Goal: Transaction & Acquisition: Purchase product/service

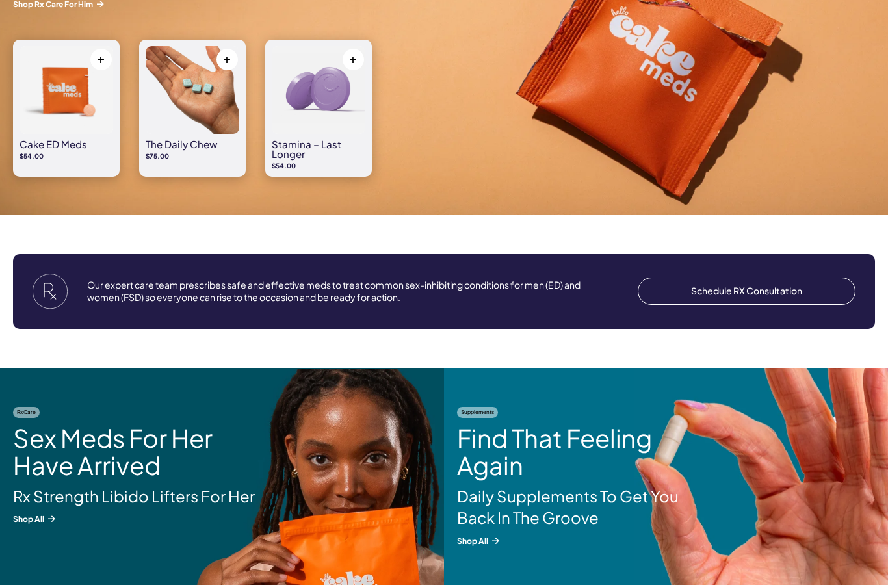
scroll to position [1331, 0]
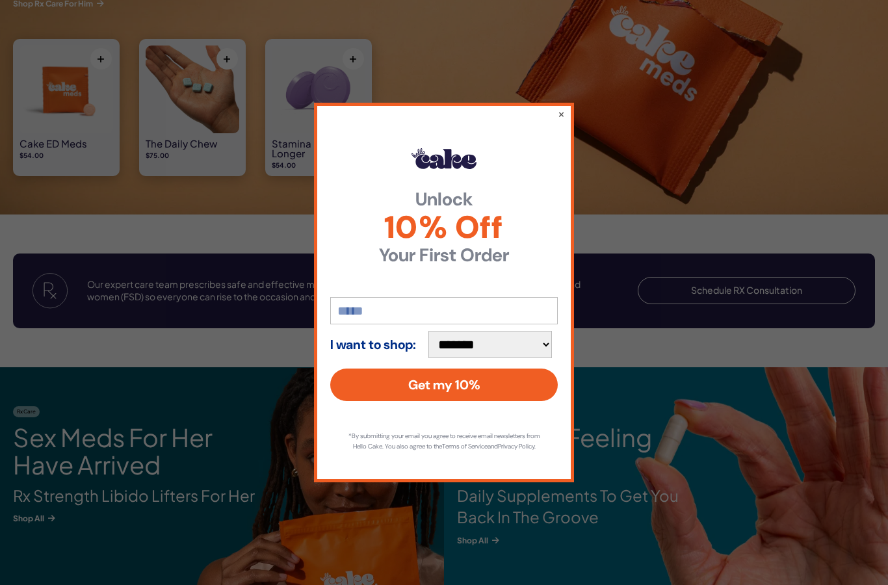
click at [559, 109] on button "×" at bounding box center [561, 113] width 7 height 13
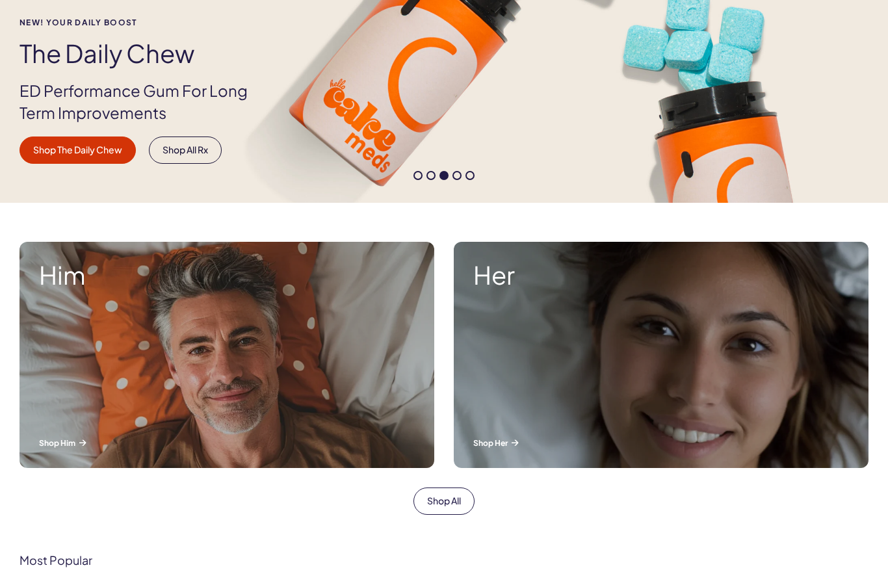
scroll to position [252, 0]
click at [110, 375] on div "Him Shop Him" at bounding box center [227, 355] width 415 height 226
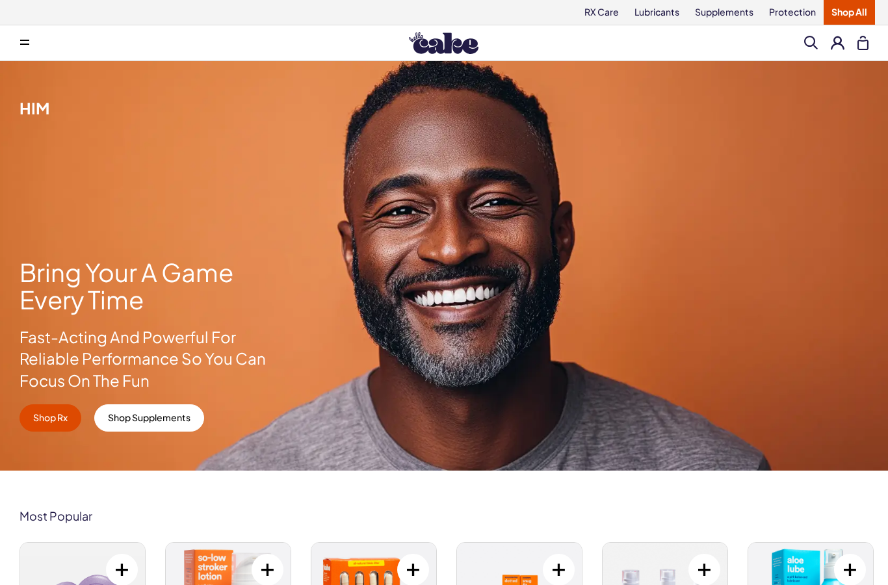
click at [833, 43] on button at bounding box center [838, 43] width 14 height 14
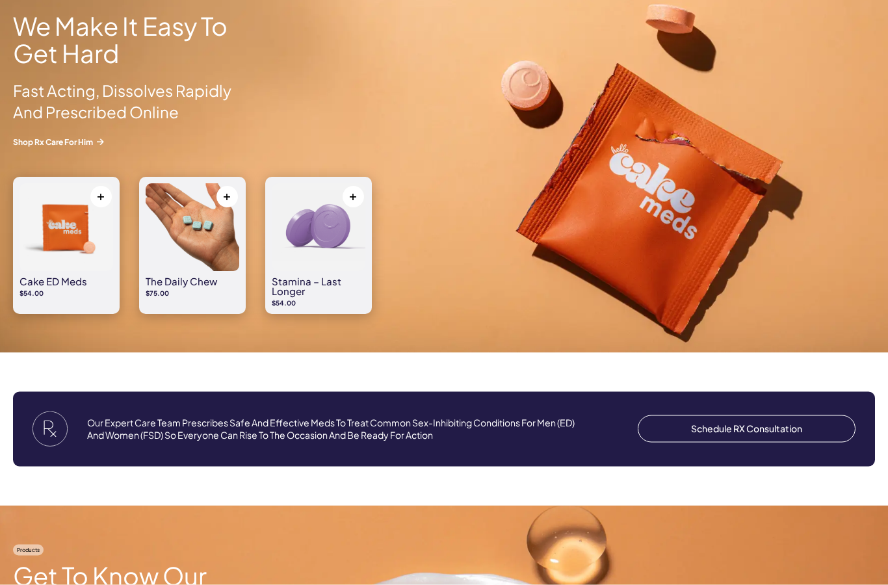
scroll to position [898, 0]
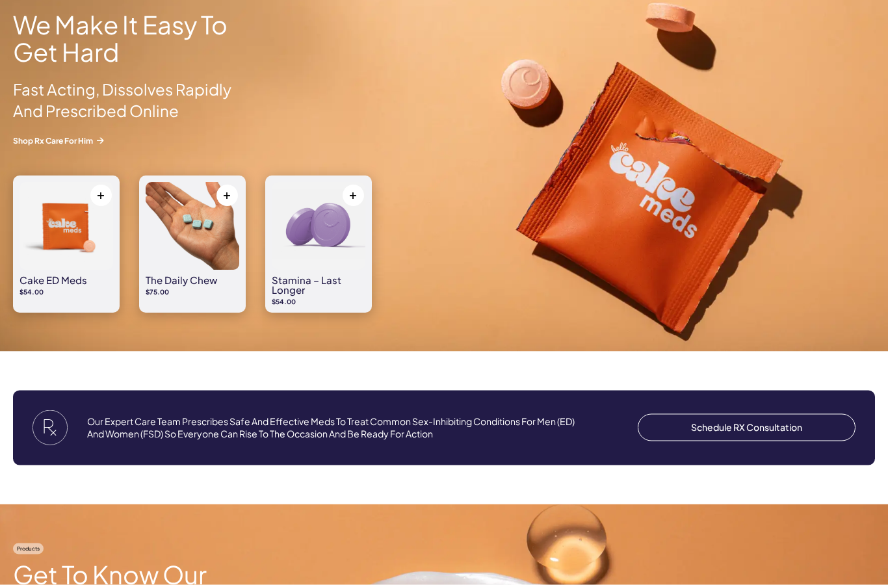
click at [57, 245] on img at bounding box center [67, 227] width 94 height 88
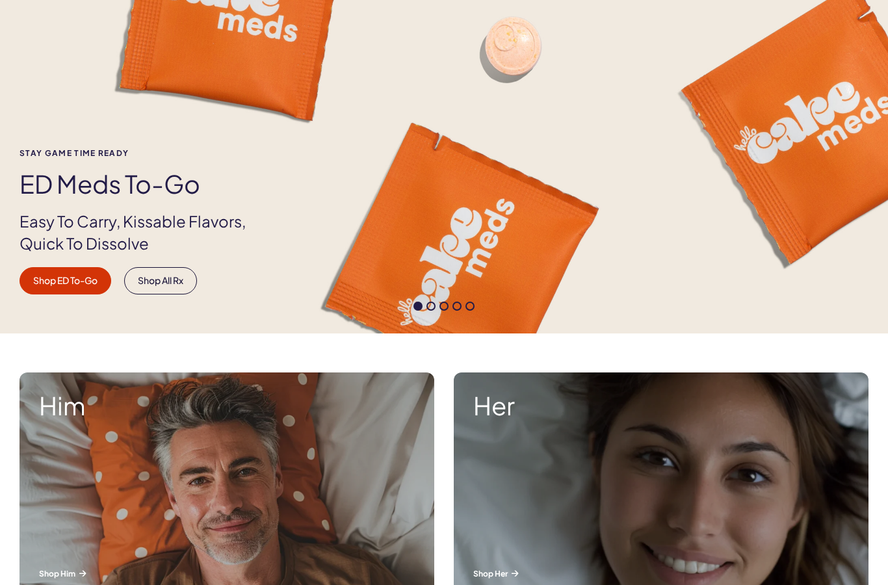
scroll to position [101, 0]
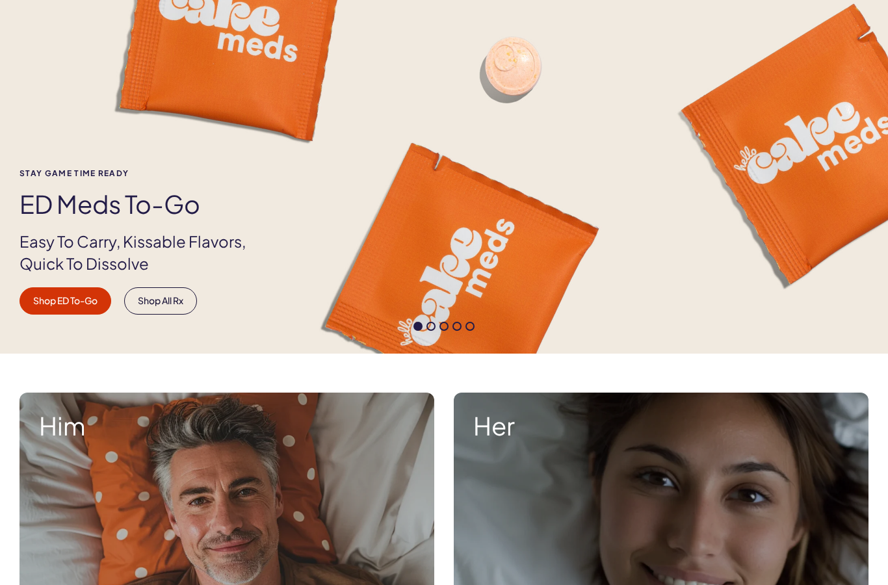
click at [65, 297] on link "Shop ED To-Go" at bounding box center [66, 300] width 92 height 27
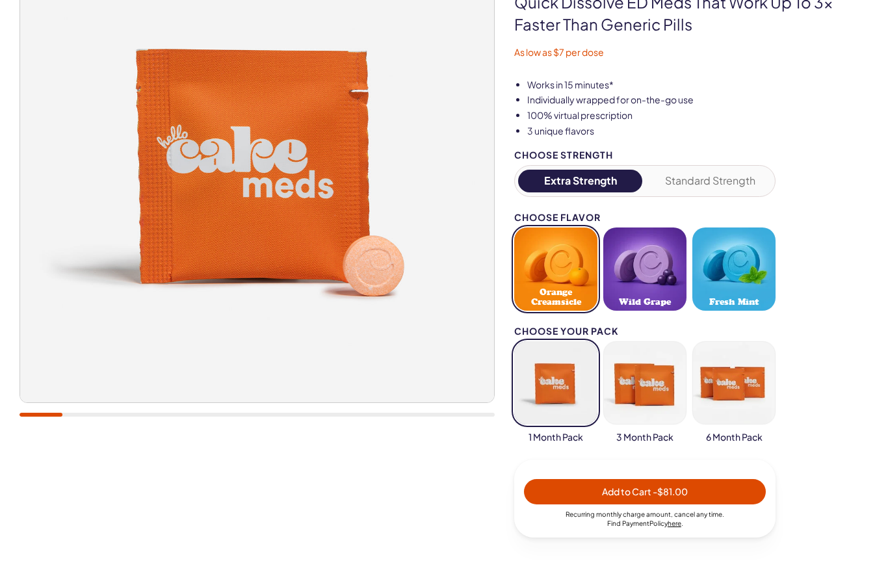
scroll to position [172, 0]
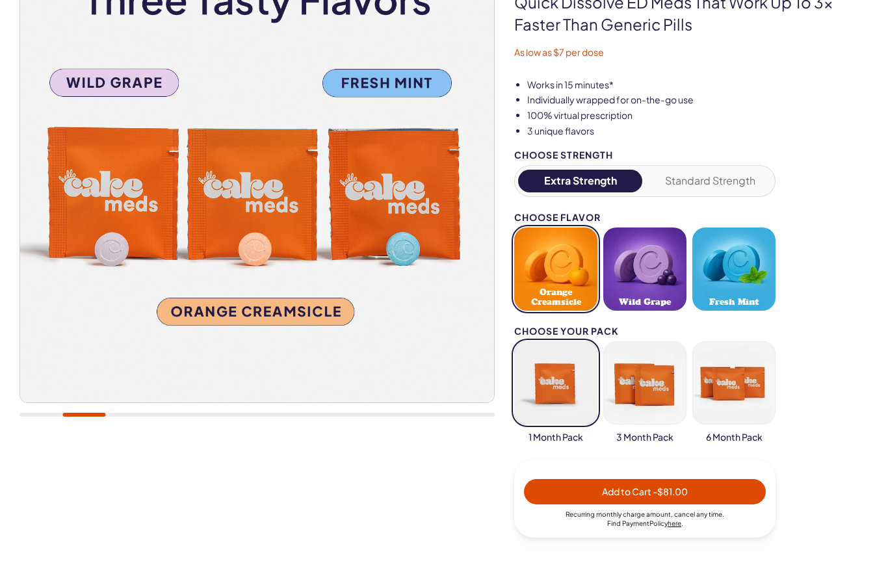
click at [726, 176] on button "Standard Strength" at bounding box center [710, 181] width 124 height 23
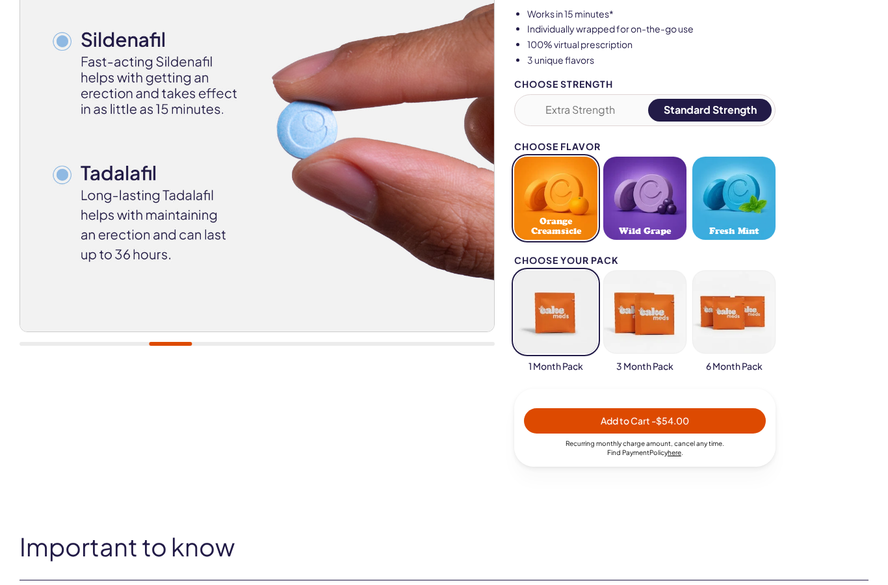
scroll to position [242, 0]
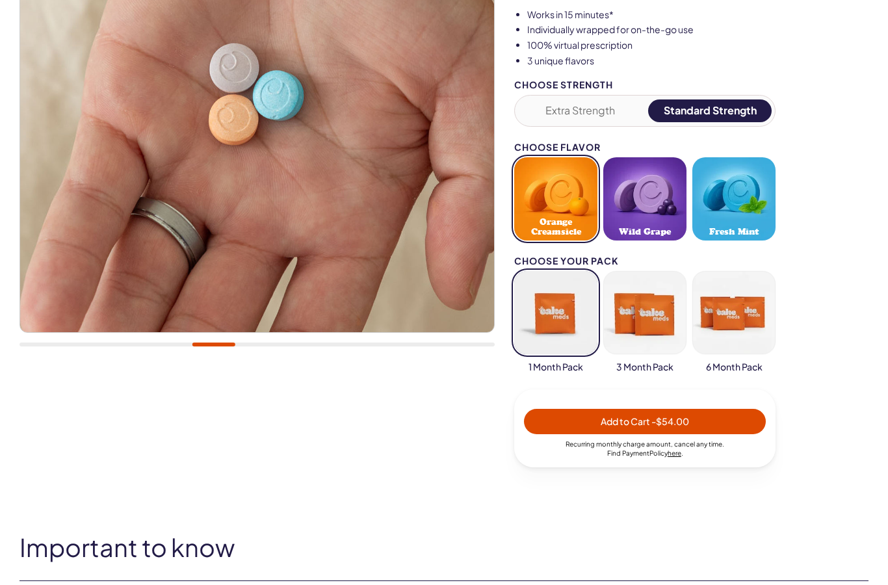
click at [648, 307] on button "button" at bounding box center [644, 313] width 83 height 83
click at [706, 417] on span "Add to Cart - $144.00" at bounding box center [645, 421] width 226 height 15
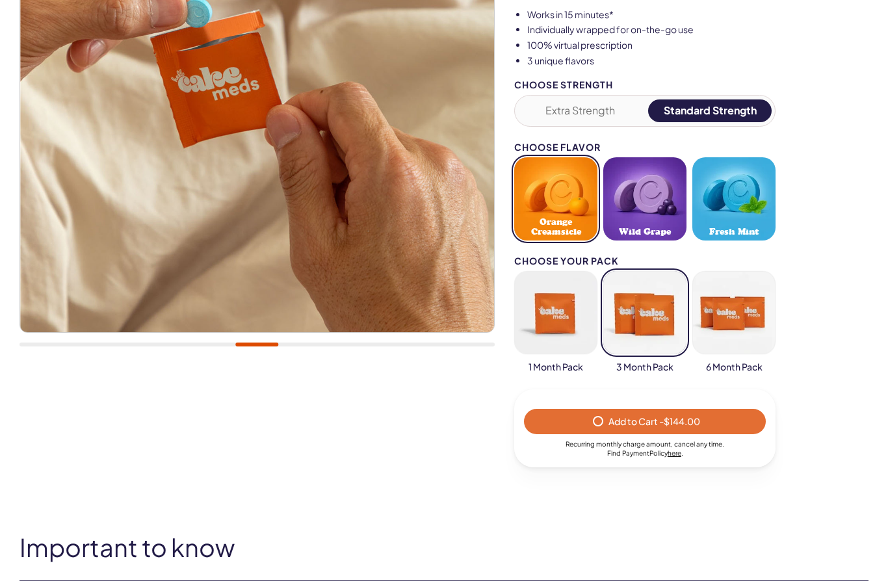
select select "*"
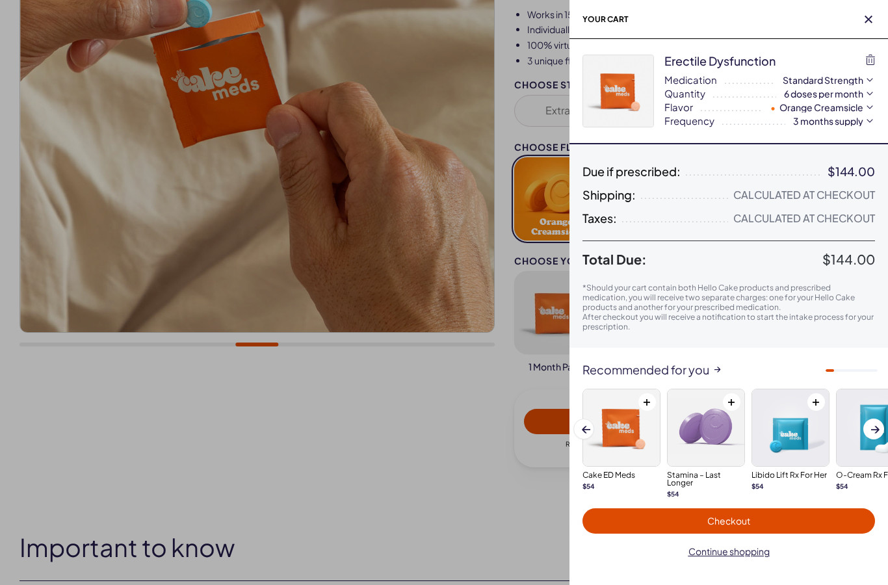
scroll to position [0, 0]
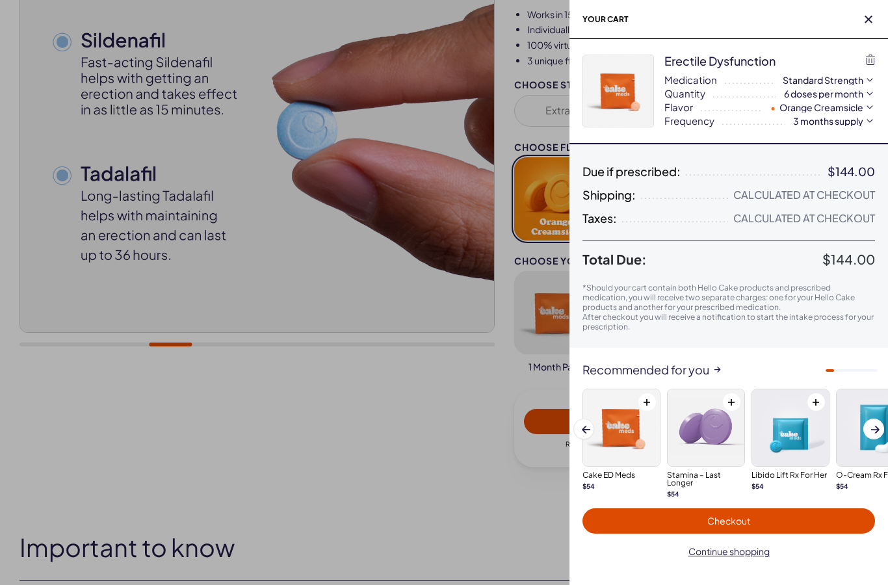
click at [795, 512] on button "Checkout" at bounding box center [729, 520] width 293 height 25
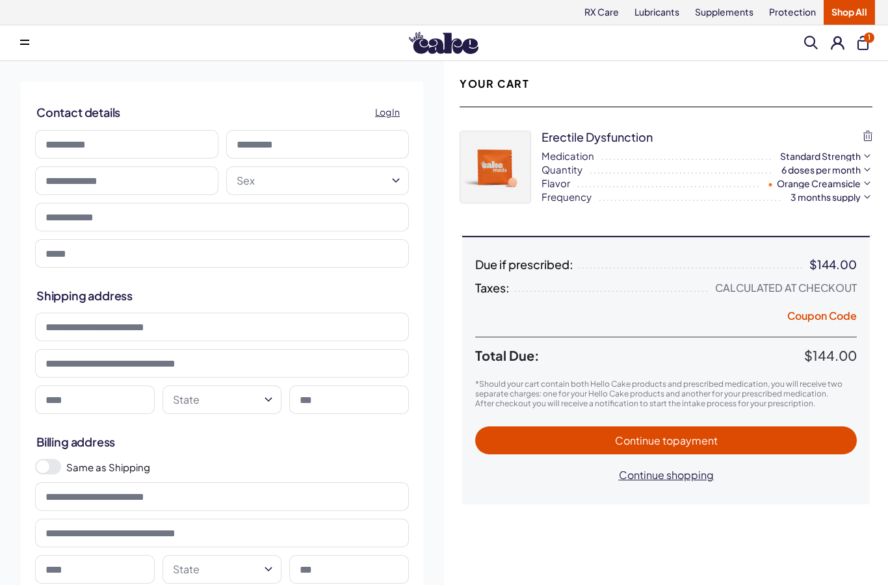
click at [836, 313] on button "Coupon Code" at bounding box center [822, 318] width 70 height 18
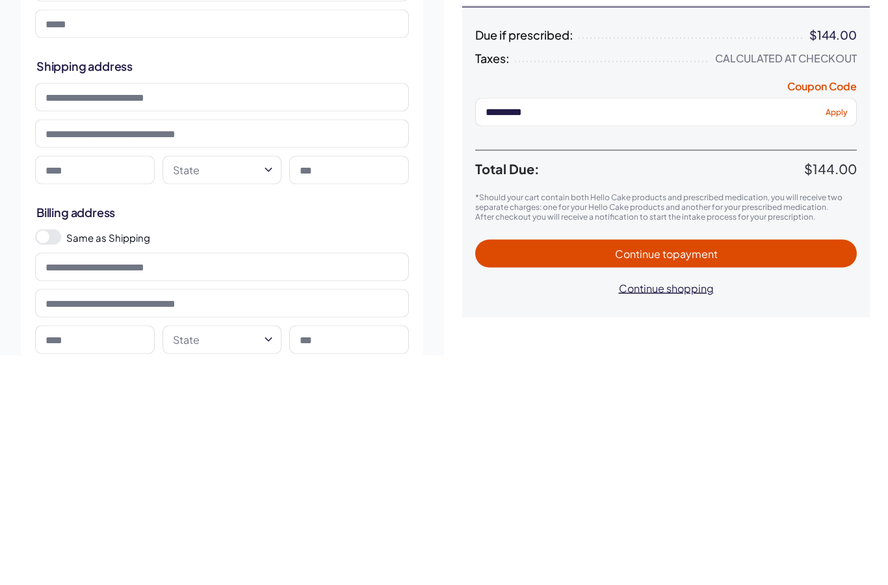
scroll to position [230, 0]
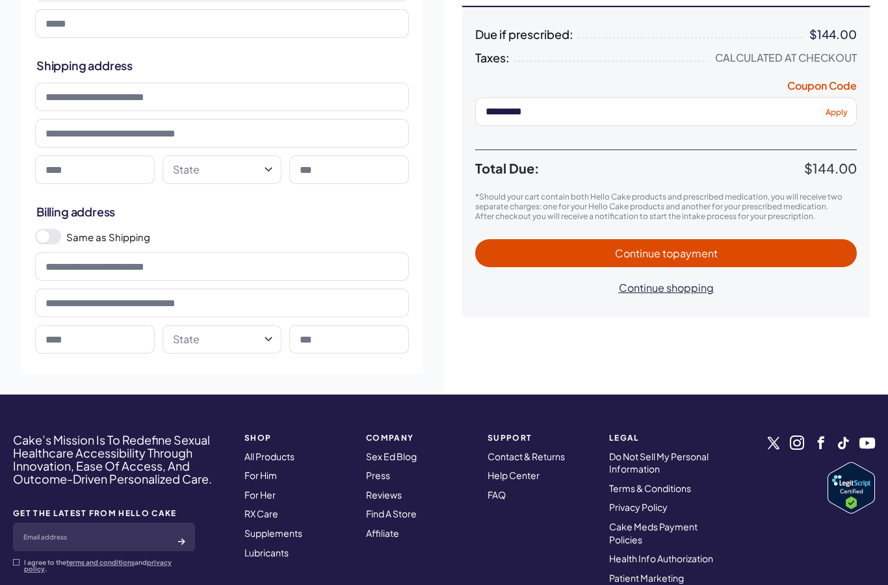
type input "*********"
click at [778, 247] on span "Continue to payment" at bounding box center [666, 253] width 356 height 15
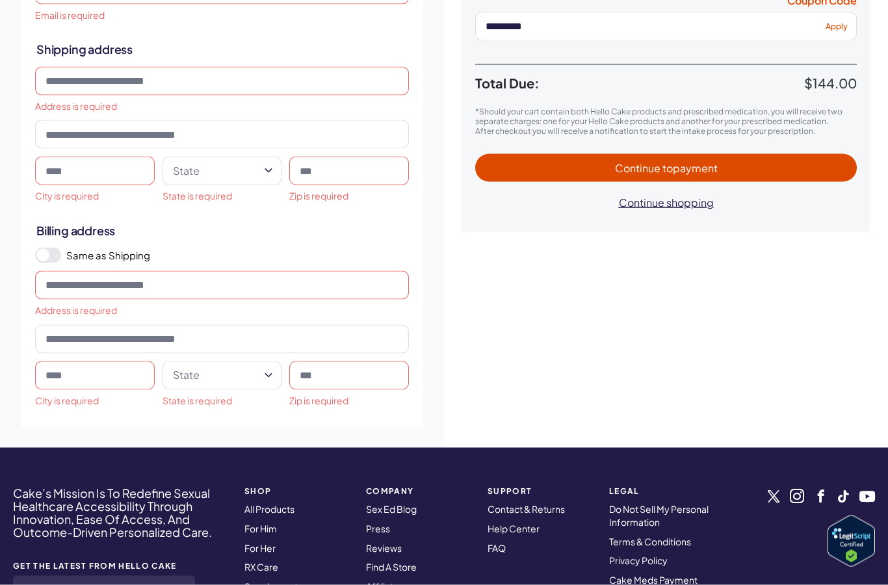
scroll to position [318, 0]
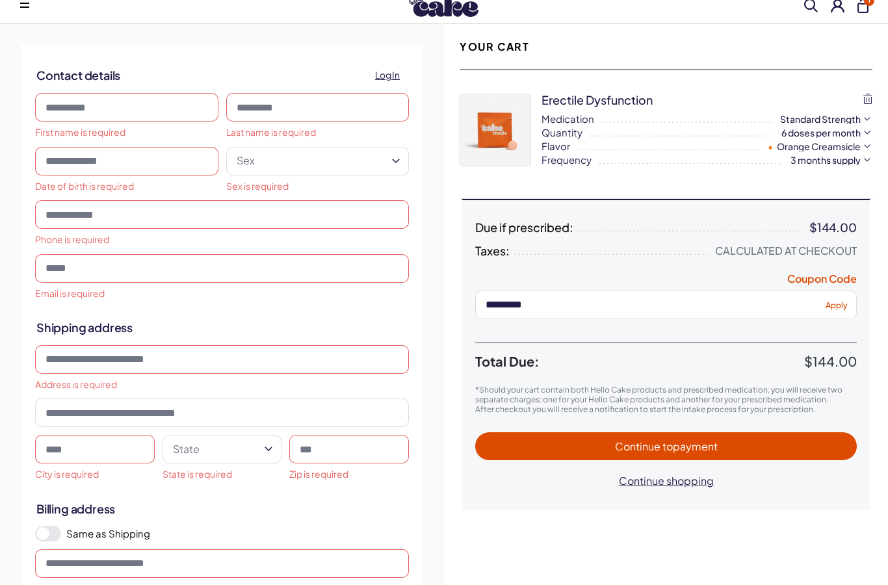
click at [81, 107] on input at bounding box center [126, 107] width 183 height 29
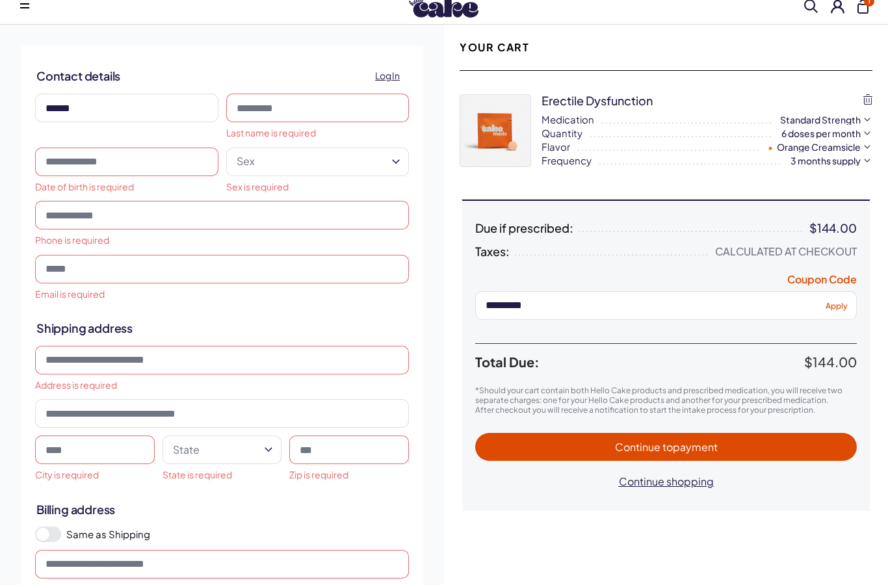
type input "******"
click at [345, 109] on input at bounding box center [317, 108] width 183 height 29
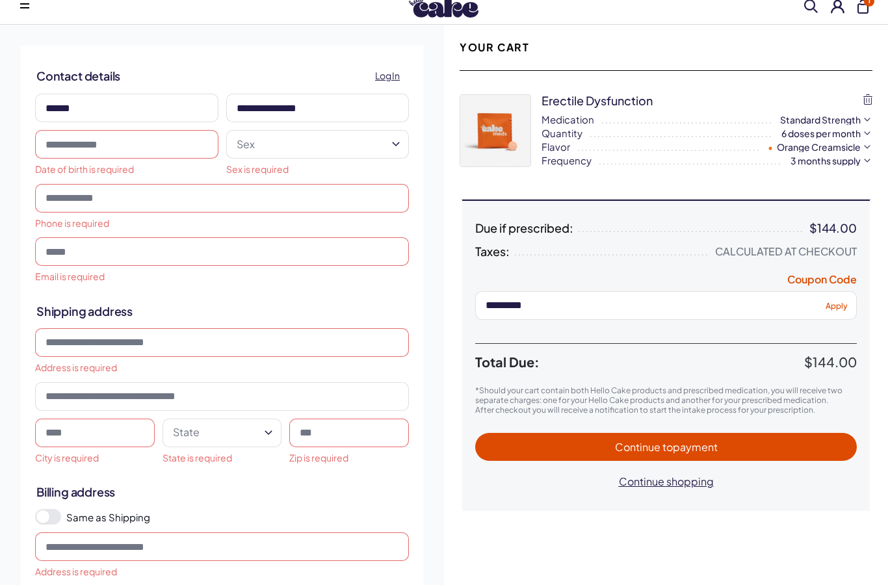
type input "**********"
click at [111, 153] on input "text" at bounding box center [126, 144] width 183 height 29
type input "**********"
click at [276, 142] on button "Sex" at bounding box center [317, 144] width 183 height 29
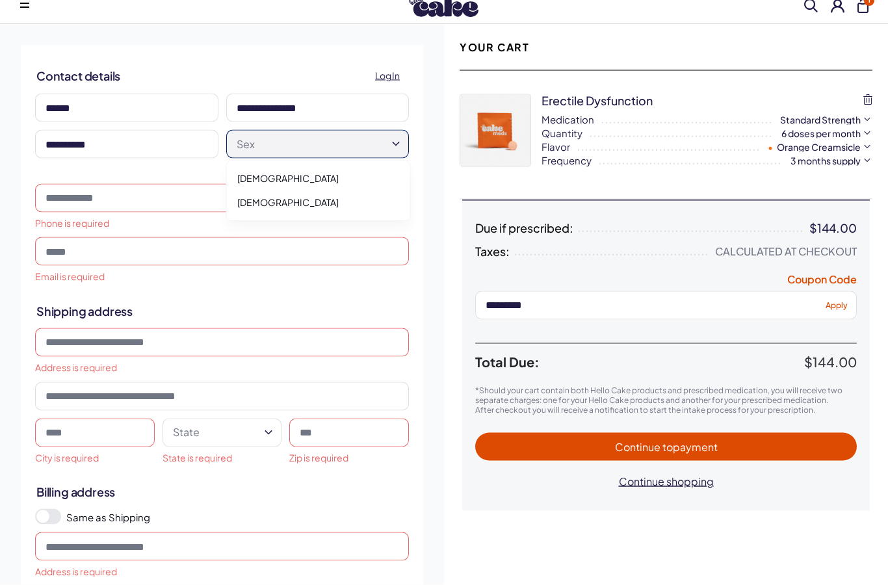
scroll to position [37, 0]
click at [363, 183] on div "[DEMOGRAPHIC_DATA]" at bounding box center [319, 179] width 176 height 24
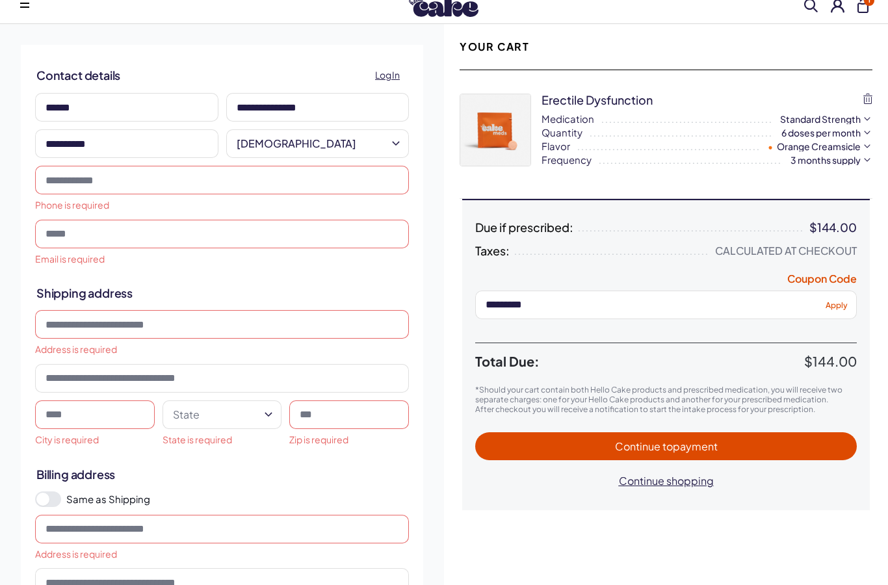
click at [340, 178] on input "tel" at bounding box center [222, 180] width 374 height 29
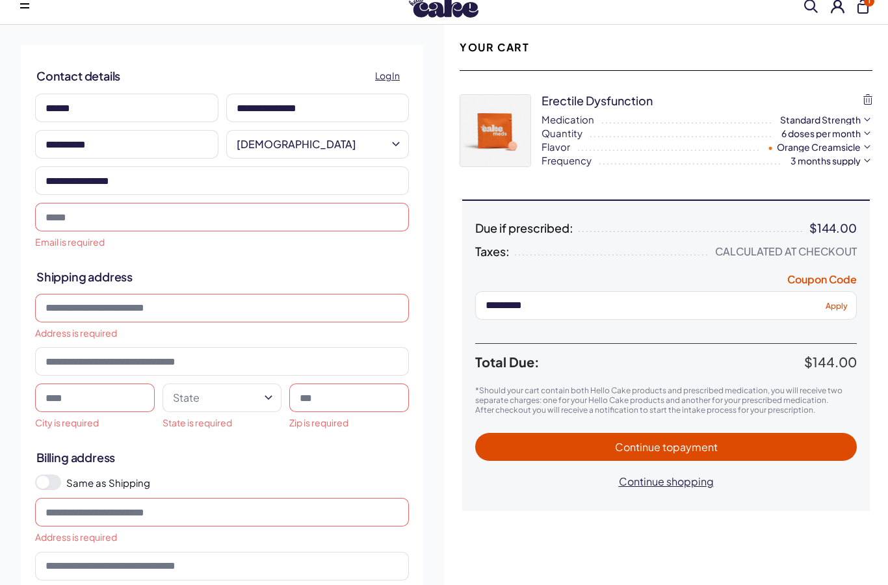
click at [23, 157] on div "**********" at bounding box center [222, 149] width 402 height 207
click at [172, 187] on input "**********" at bounding box center [222, 180] width 374 height 29
type input "**********"
click at [30, 147] on div "**********" at bounding box center [222, 149] width 402 height 207
click at [99, 218] on input "email" at bounding box center [222, 217] width 374 height 29
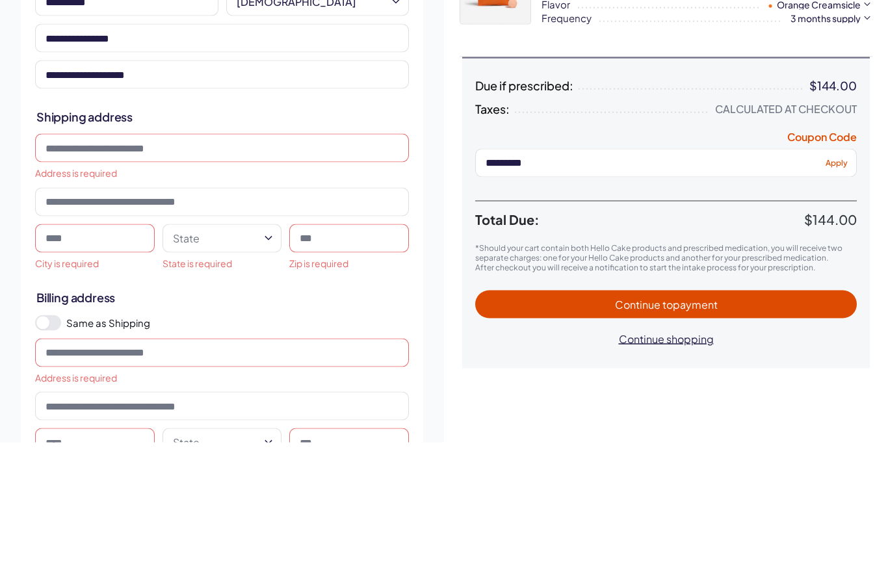
type input "**********"
click at [327, 276] on input at bounding box center [222, 290] width 374 height 29
click at [836, 300] on span "Apply" at bounding box center [837, 305] width 22 height 10
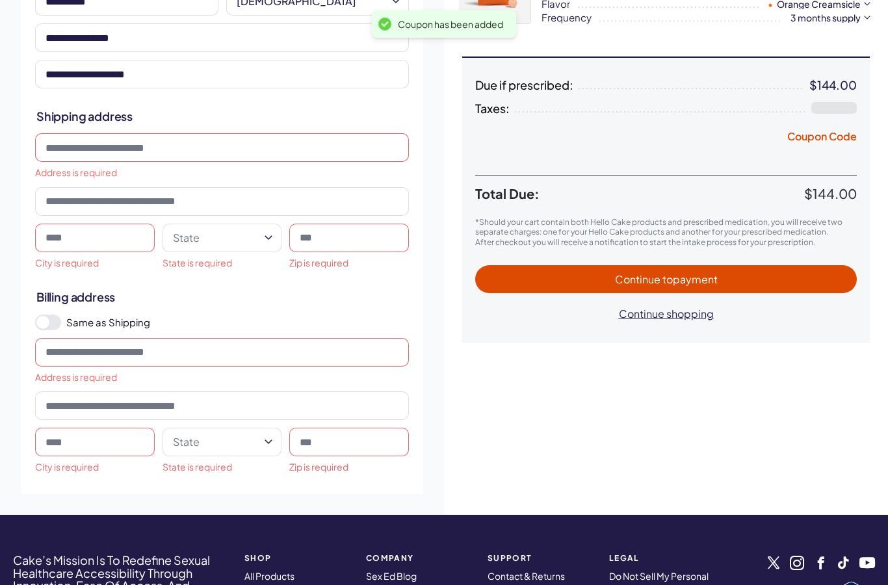
select select
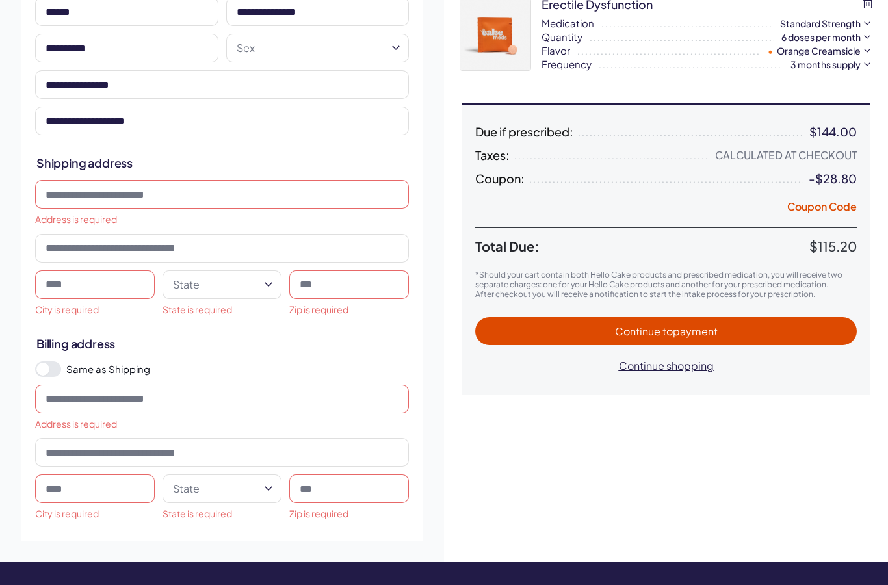
scroll to position [132, 0]
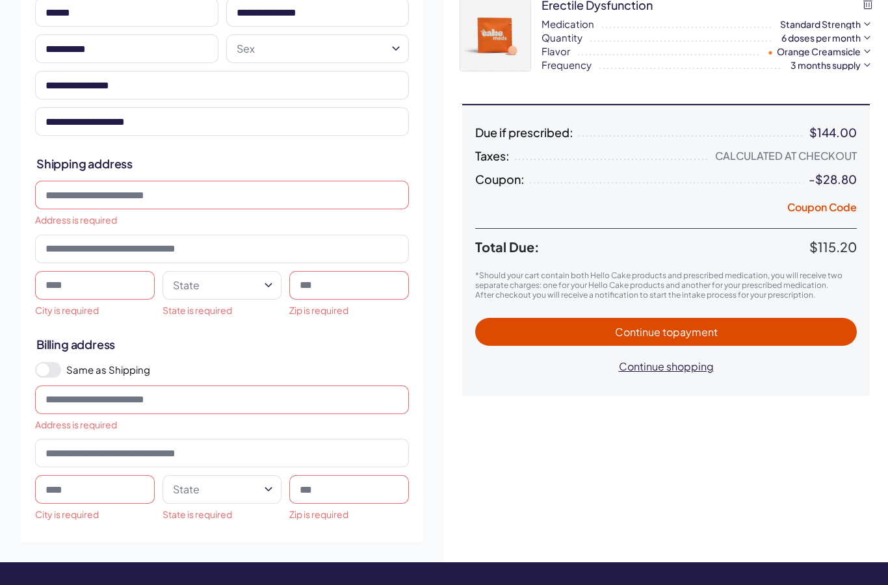
click at [298, 189] on input at bounding box center [222, 195] width 374 height 29
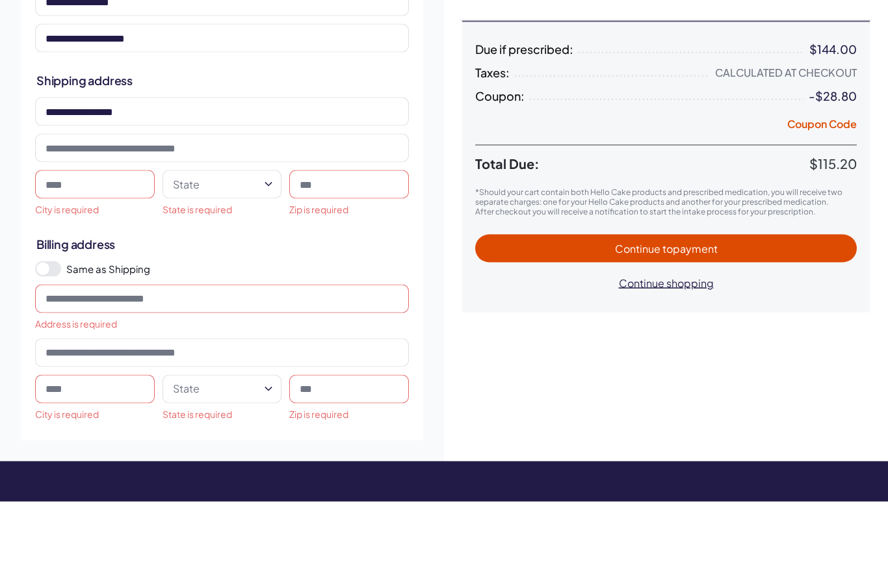
type input "**********"
click at [109, 254] on input at bounding box center [95, 268] width 120 height 29
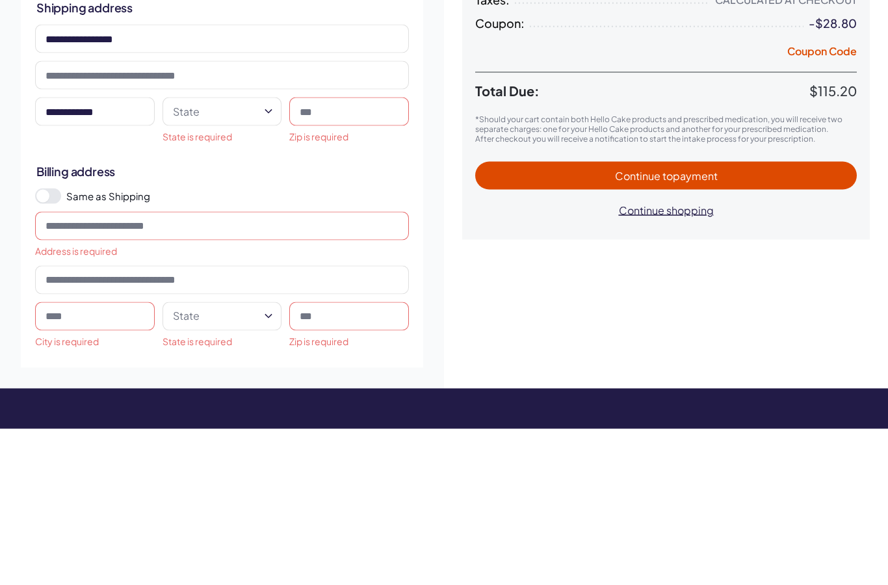
type input "**********"
click at [222, 254] on button "State" at bounding box center [223, 268] width 120 height 29
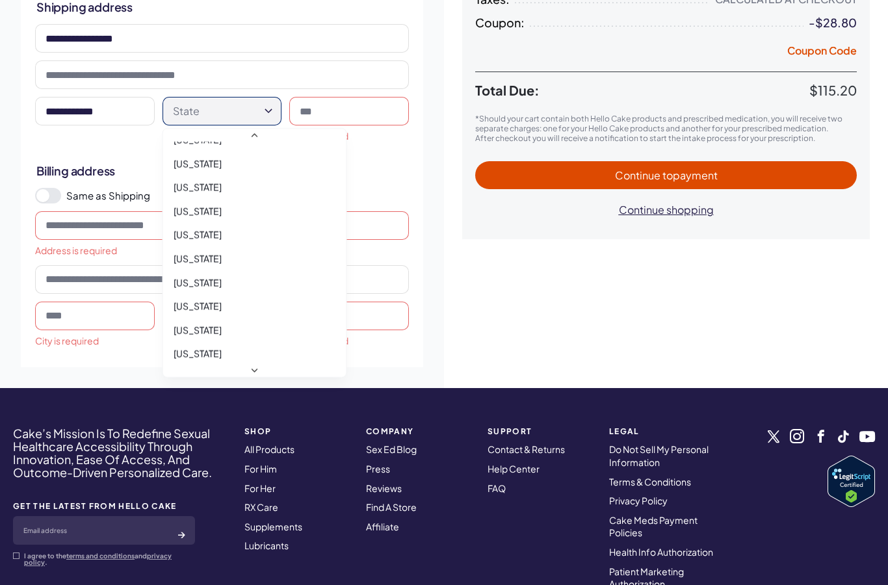
scroll to position [23, 0]
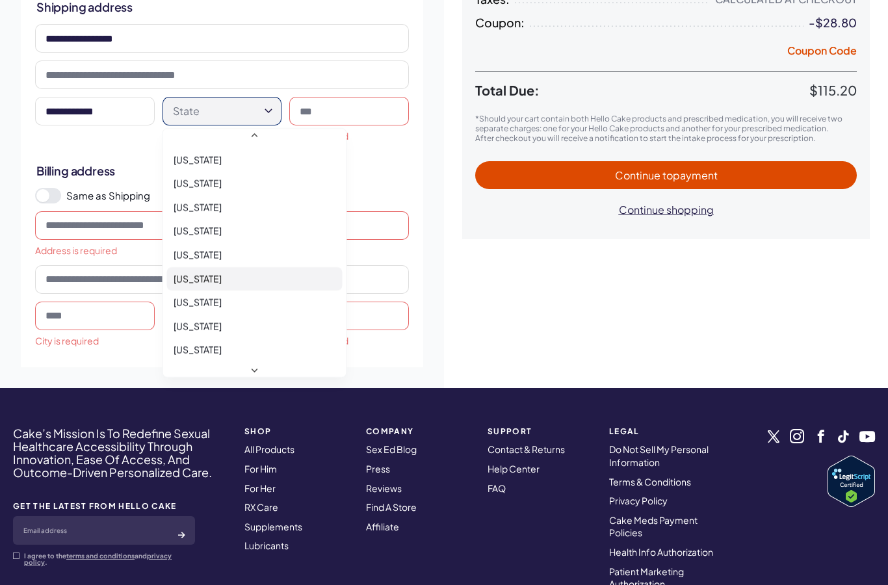
click at [215, 280] on span "[US_STATE]" at bounding box center [198, 278] width 48 height 13
select select "**"
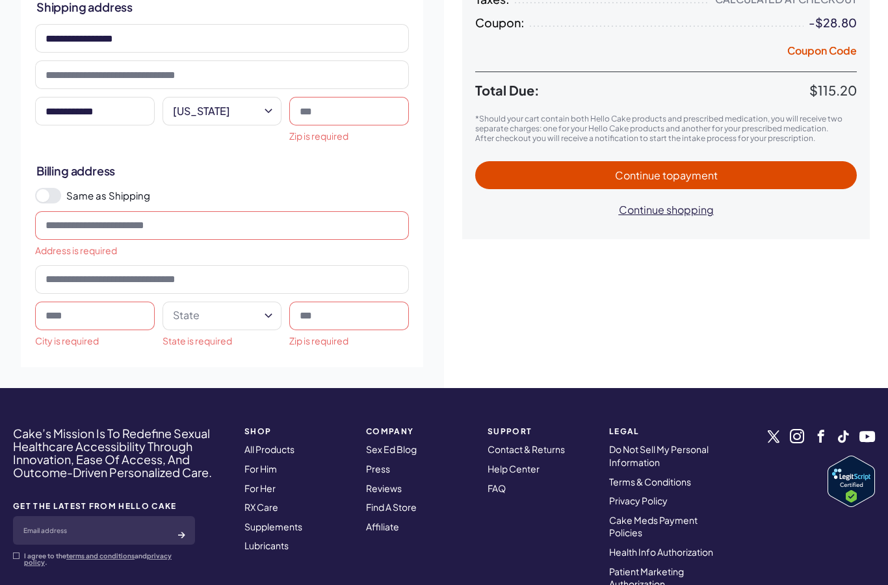
click at [348, 114] on input at bounding box center [349, 111] width 120 height 29
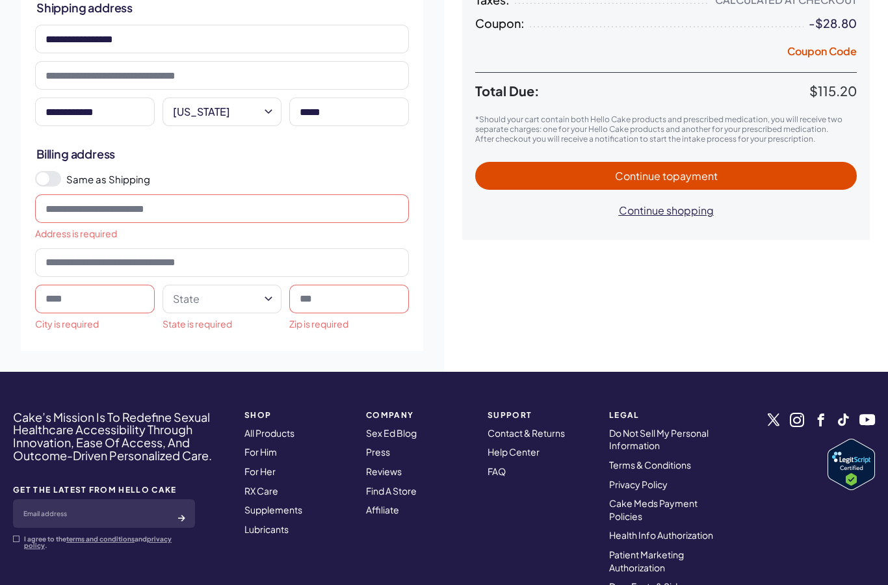
type input "*****"
click at [45, 179] on span at bounding box center [42, 178] width 13 height 13
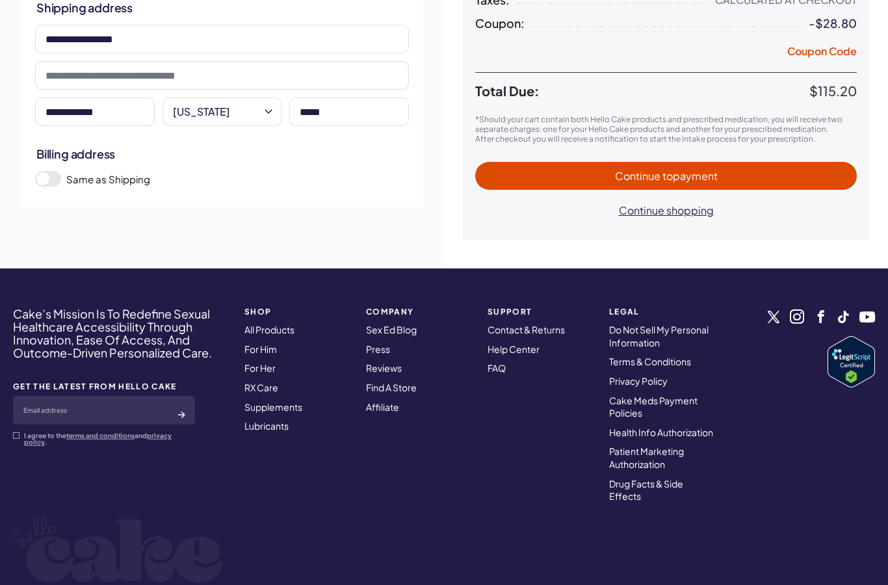
scroll to position [289, 0]
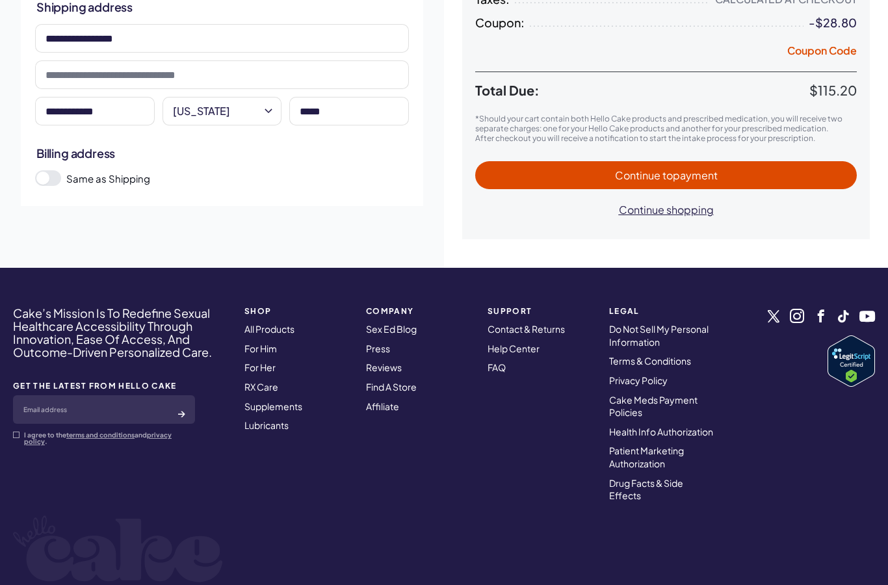
click at [49, 178] on span at bounding box center [42, 178] width 13 height 13
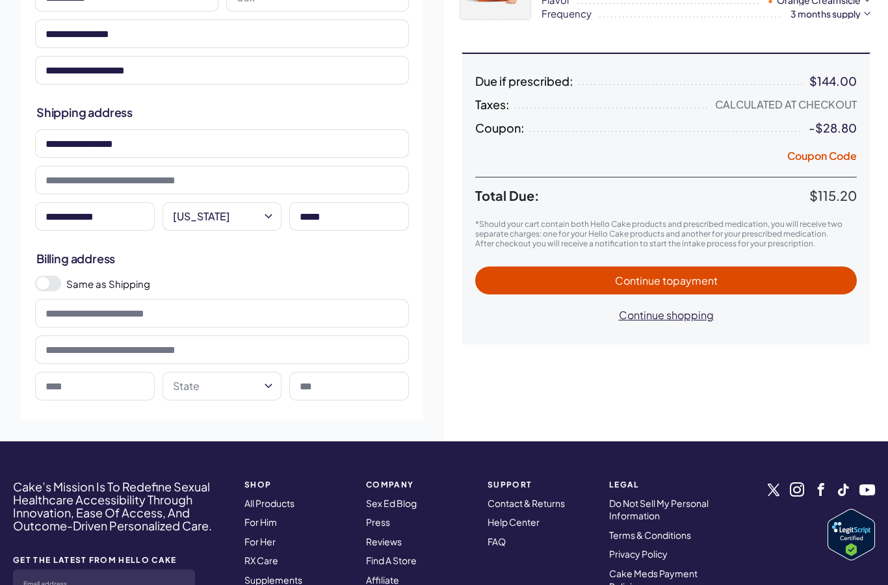
scroll to position [183, 0]
click at [48, 282] on span at bounding box center [42, 284] width 13 height 13
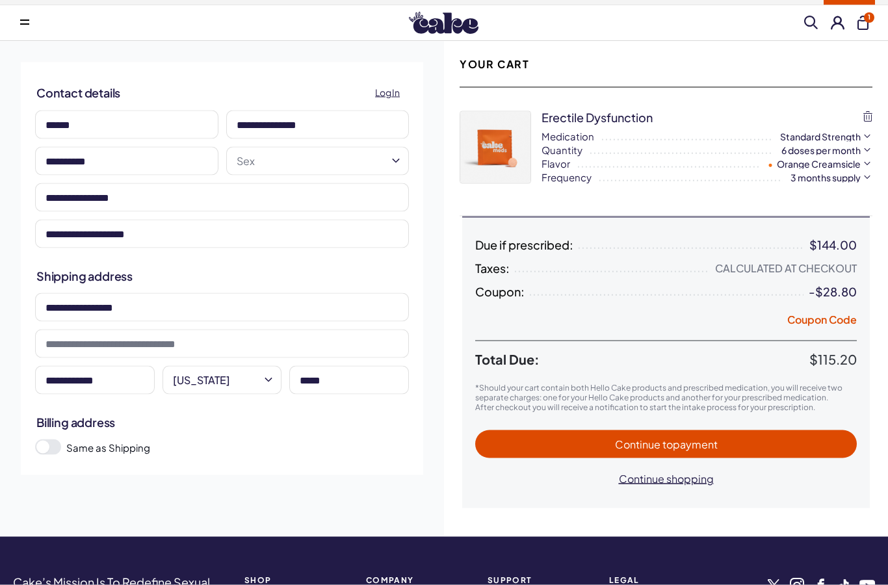
scroll to position [0, 0]
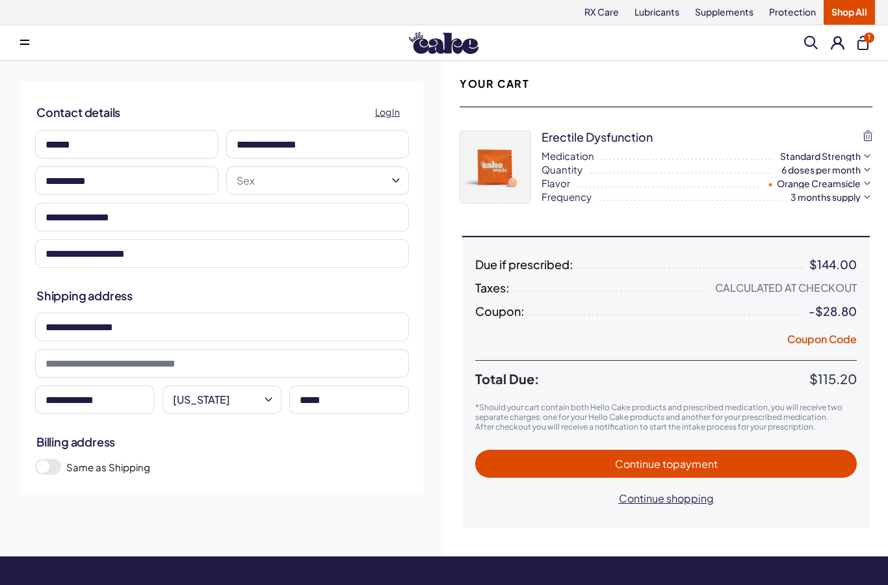
click at [452, 44] on img at bounding box center [444, 43] width 70 height 22
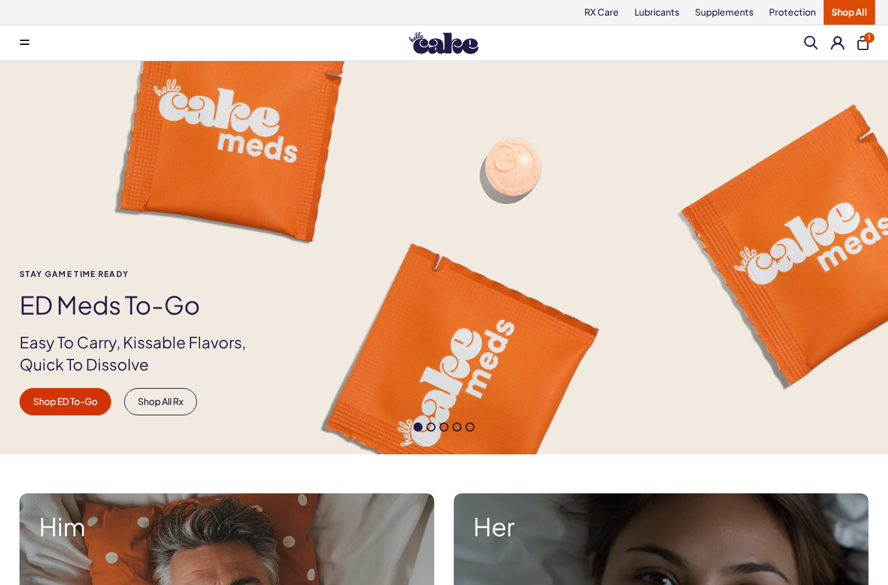
click at [79, 317] on h1 "ED Meds to-go" at bounding box center [144, 304] width 248 height 27
click at [85, 291] on h1 "ED Meds to-go" at bounding box center [144, 304] width 248 height 27
click at [73, 394] on link "Shop ED To-Go" at bounding box center [66, 401] width 92 height 27
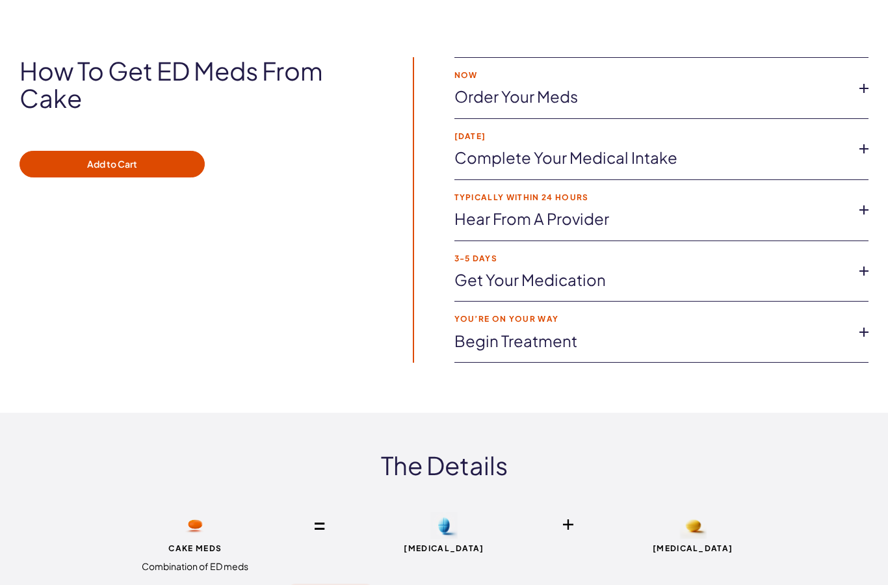
scroll to position [2336, 0]
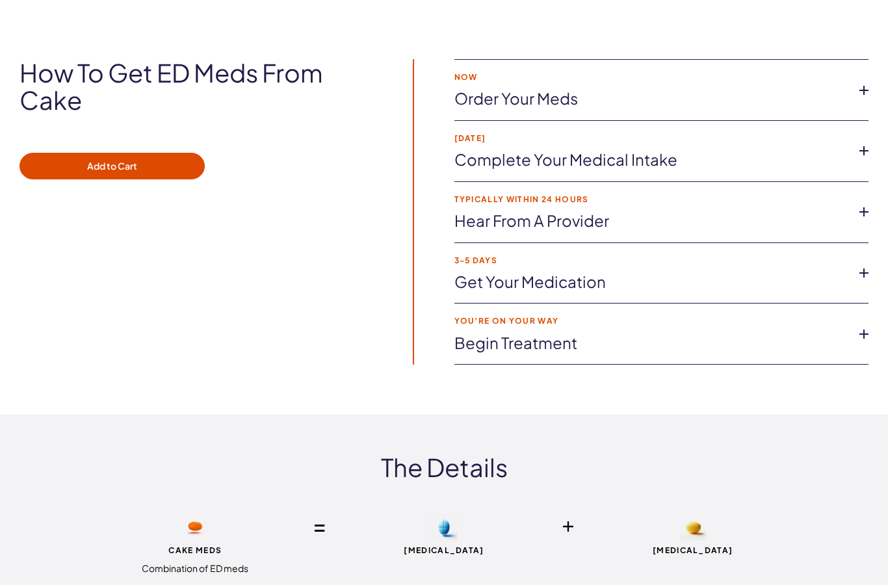
click at [705, 150] on link "Complete Your Medical Intake" at bounding box center [650, 161] width 393 height 22
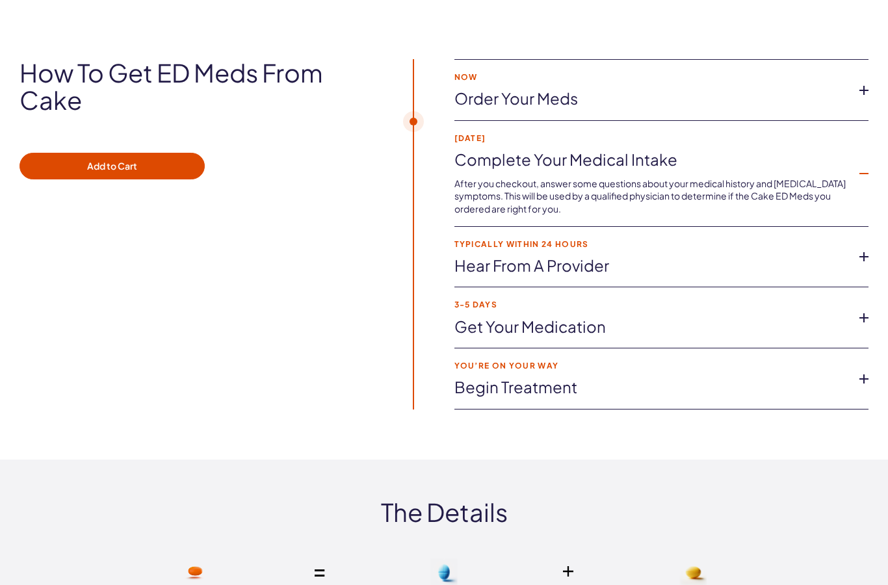
click at [854, 248] on icon at bounding box center [864, 257] width 20 height 20
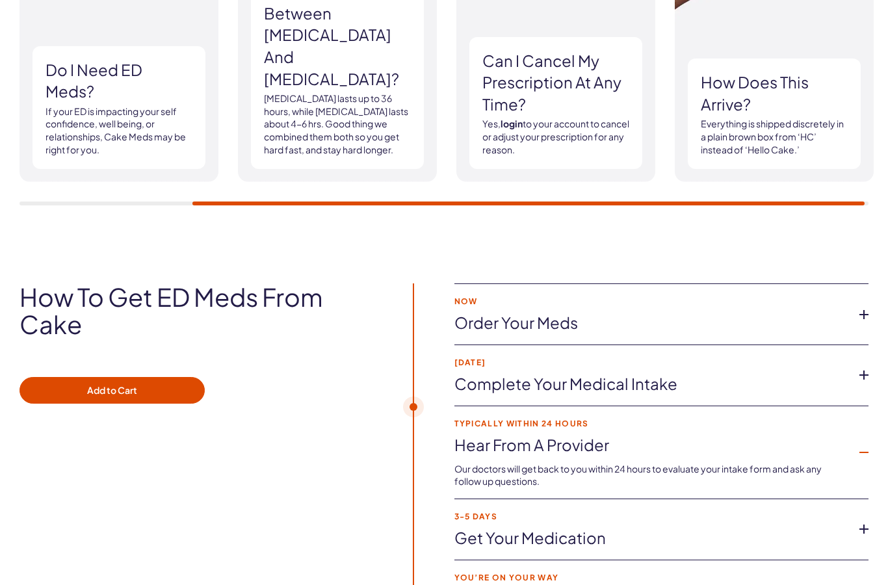
click at [785, 313] on link "Order your meds" at bounding box center [650, 324] width 393 height 22
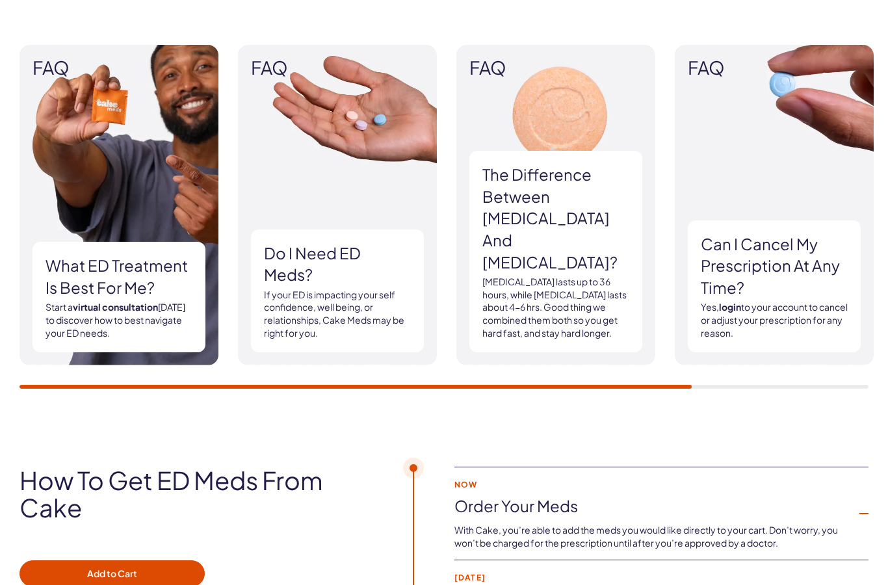
scroll to position [1927, 0]
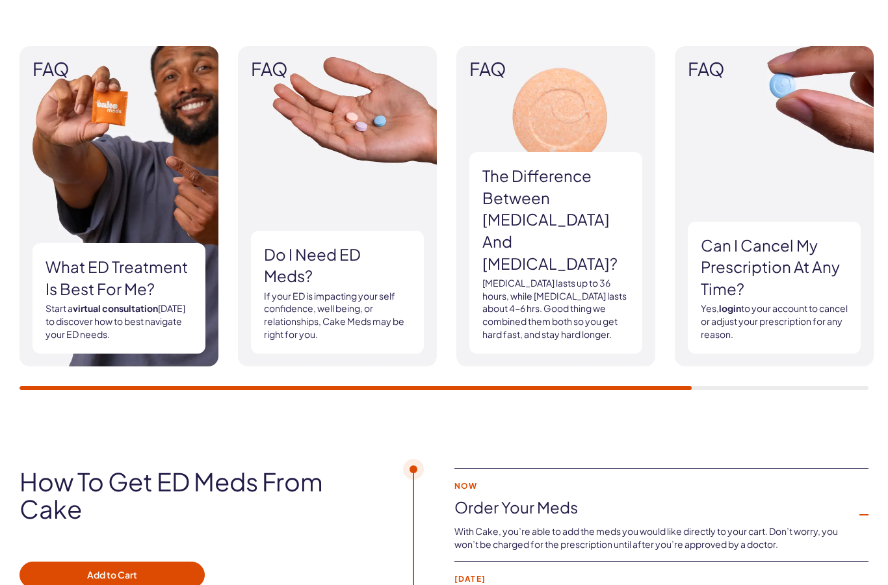
click at [128, 294] on h3 "What ED treatment is best for me?" at bounding box center [119, 278] width 147 height 44
click at [96, 266] on h3 "What ED treatment is best for me?" at bounding box center [119, 278] width 147 height 44
click at [107, 268] on h3 "What ED treatment is best for me?" at bounding box center [119, 278] width 147 height 44
click at [98, 155] on img at bounding box center [119, 206] width 199 height 321
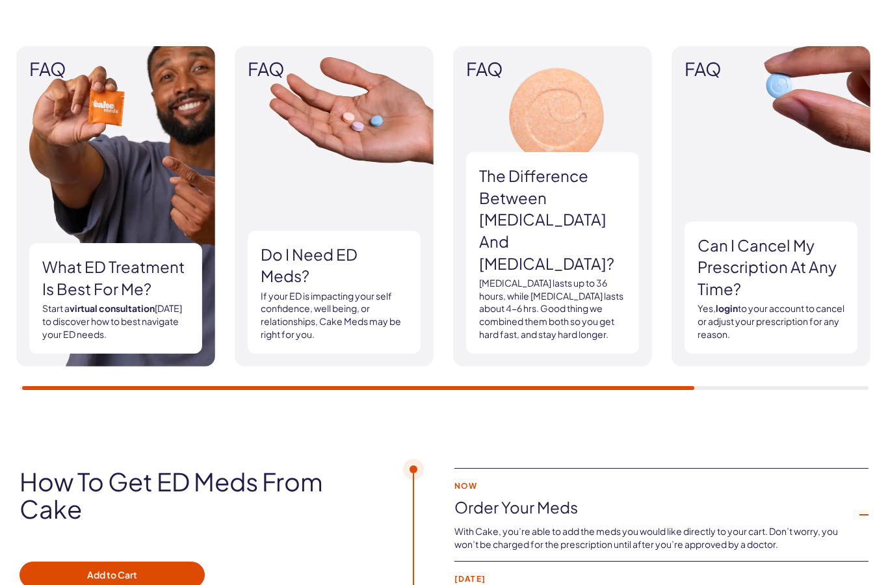
click at [326, 268] on h3 "Do I need ED Meds?" at bounding box center [334, 266] width 147 height 44
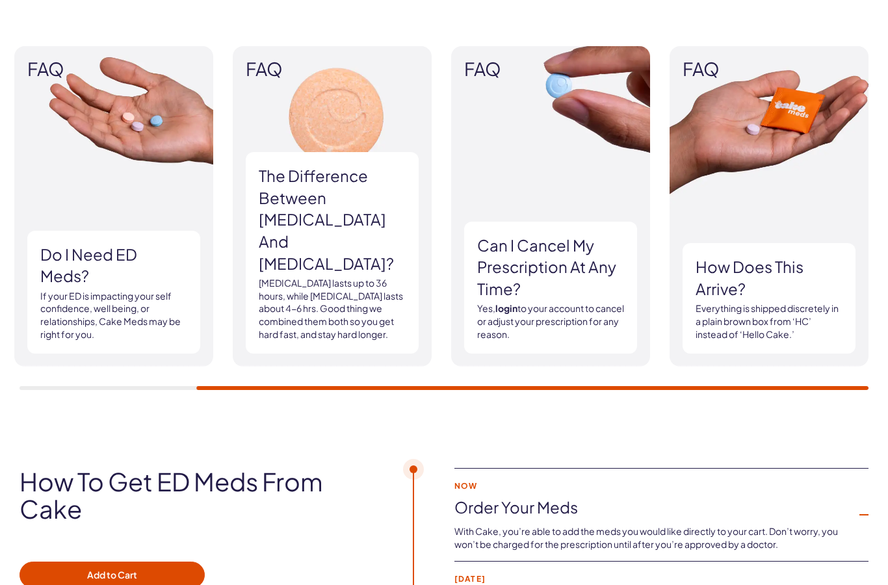
click at [525, 252] on h3 "Can I cancel my prescription at any time?" at bounding box center [550, 268] width 147 height 66
click at [784, 298] on div "How does this arrive? Everything is shipped discretely in a plain brown box fro…" at bounding box center [769, 298] width 173 height 111
click at [783, 298] on div "How does this arrive? Everything is shipped discretely in a plain brown box fro…" at bounding box center [769, 298] width 173 height 111
click at [806, 305] on p "Everything is shipped discretely in a plain brown box from ‘HC’ instead of ‘Hel…" at bounding box center [769, 321] width 147 height 38
click at [806, 304] on p "Everything is shipped discretely in a plain brown box from ‘HC’ instead of ‘Hel…" at bounding box center [769, 321] width 147 height 38
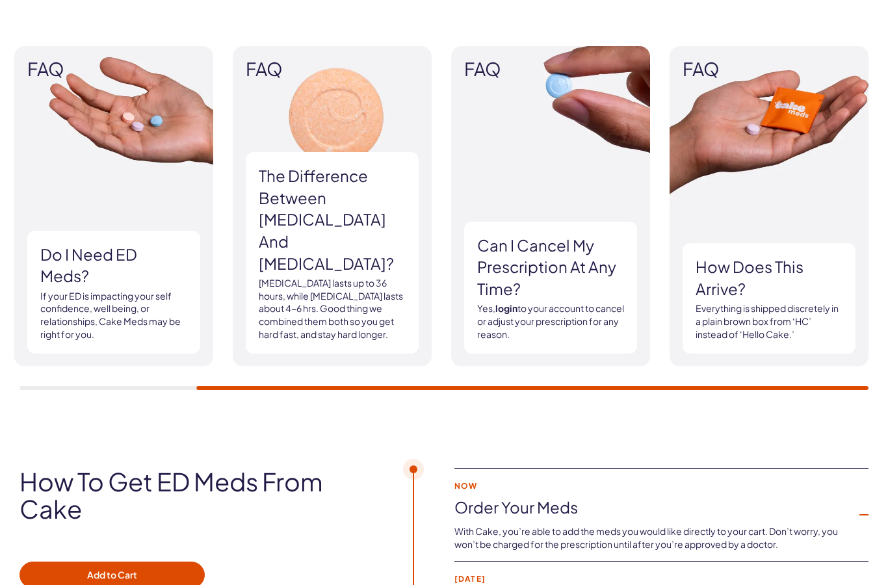
click at [791, 310] on p "Everything is shipped discretely in a plain brown box from ‘HC’ instead of ‘Hel…" at bounding box center [769, 321] width 147 height 38
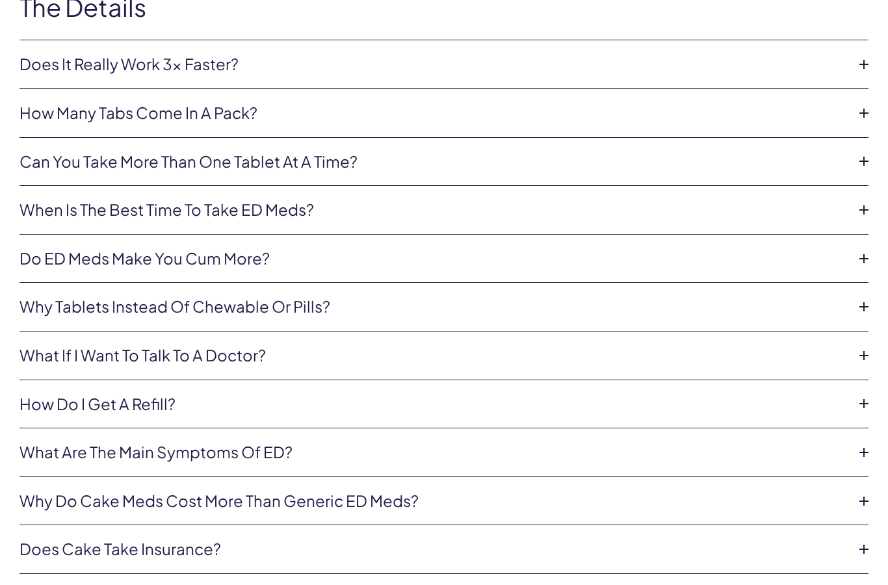
scroll to position [5505, 0]
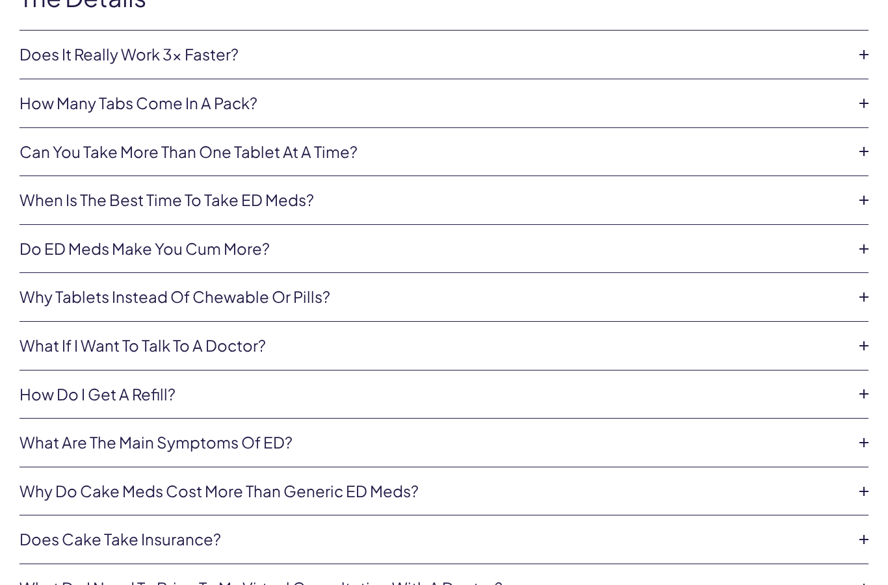
click at [856, 336] on icon at bounding box center [864, 346] width 20 height 20
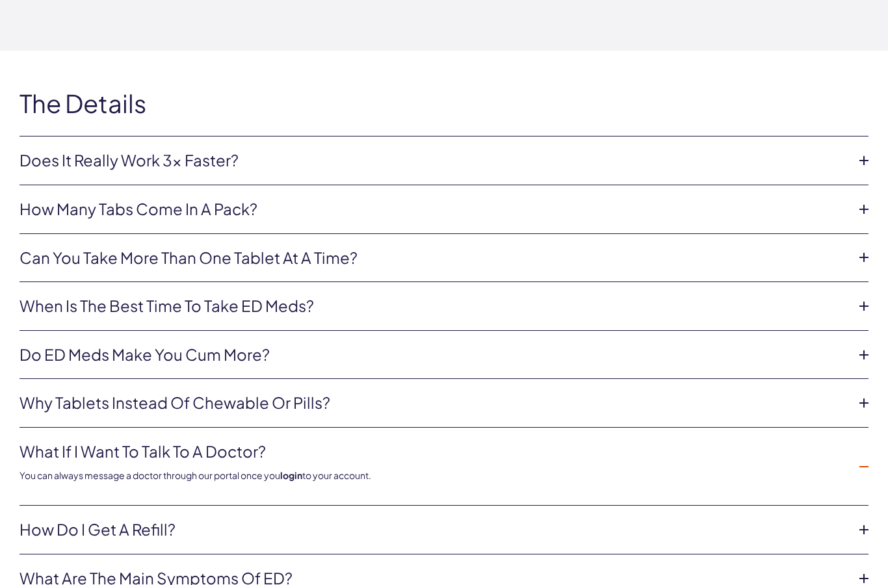
scroll to position [5397, 0]
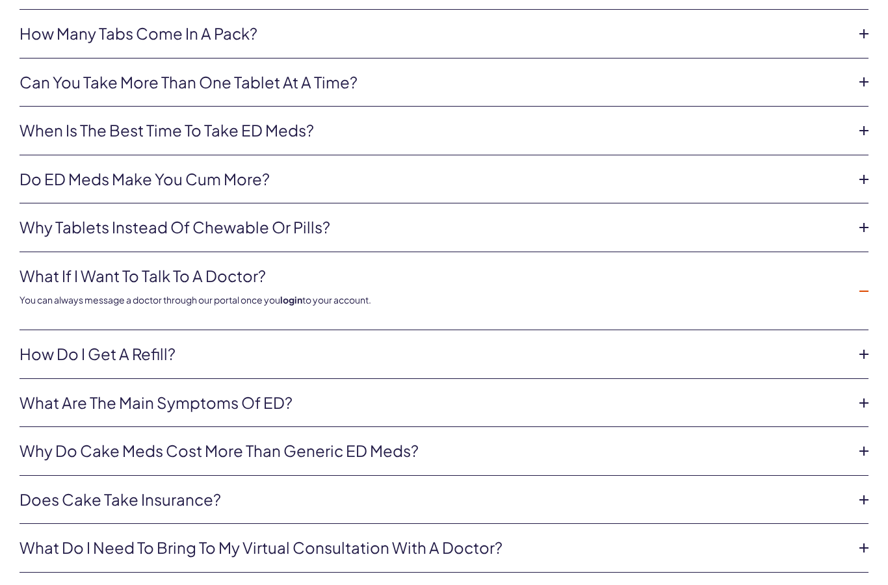
click at [140, 217] on link "Why tablets instead of chewable or pills?" at bounding box center [434, 228] width 828 height 22
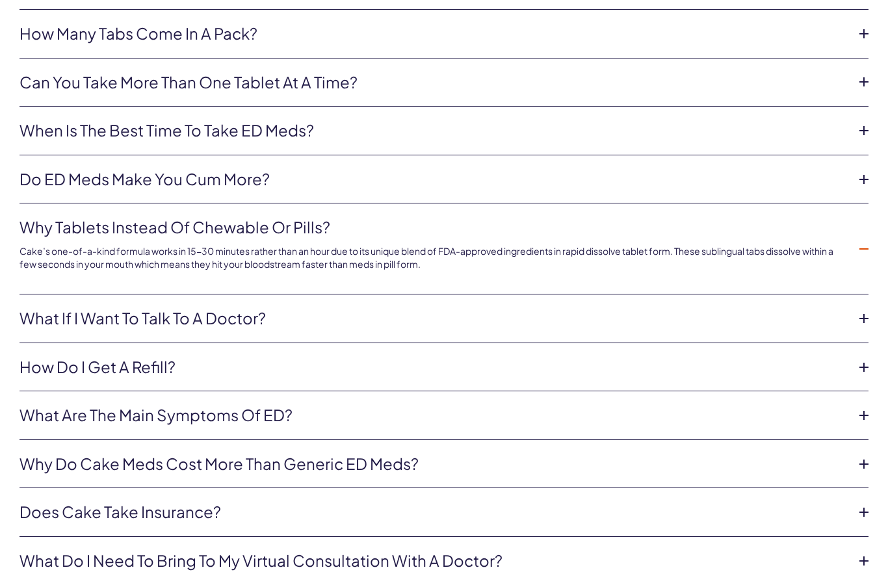
click at [135, 172] on link "Do ED meds make you cum more?" at bounding box center [434, 179] width 828 height 22
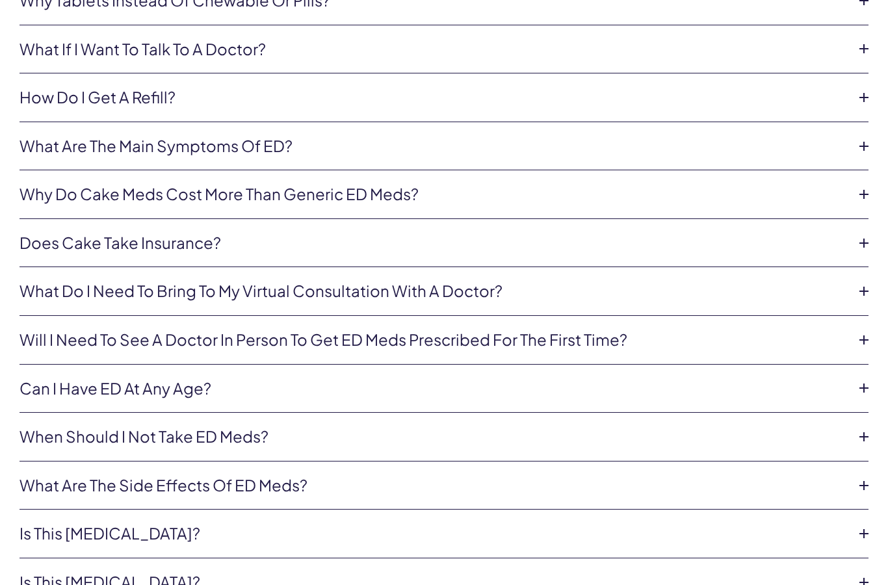
click at [123, 281] on link "What do i need to bring to my virtual consultation with a doctor?" at bounding box center [434, 292] width 828 height 22
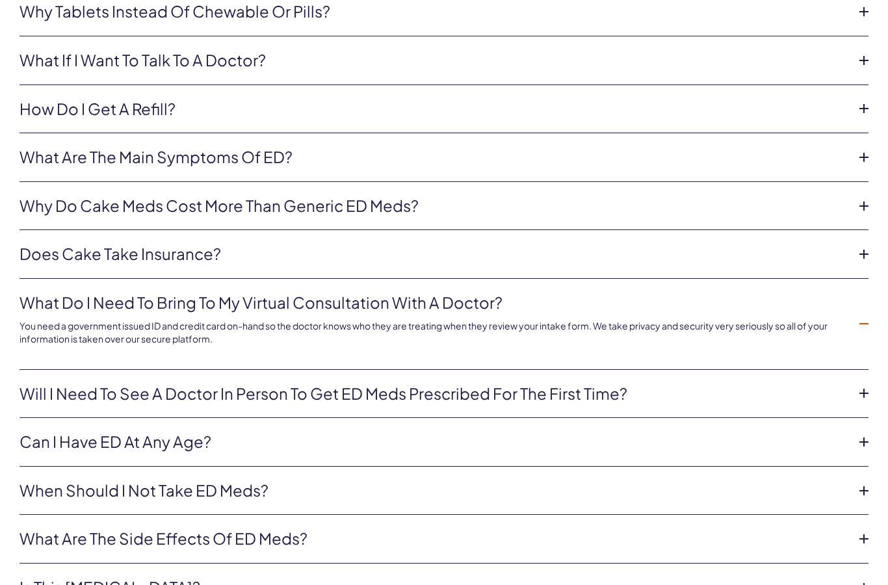
scroll to position [5789, 0]
click at [80, 371] on li "Will i need to see a doctor in person to get ED meds prescribed for the first t…" at bounding box center [444, 395] width 849 height 49
click at [860, 371] on li "Will i need to see a doctor in person to get ED meds prescribed for the first t…" at bounding box center [444, 395] width 849 height 49
click at [859, 384] on icon at bounding box center [864, 394] width 20 height 20
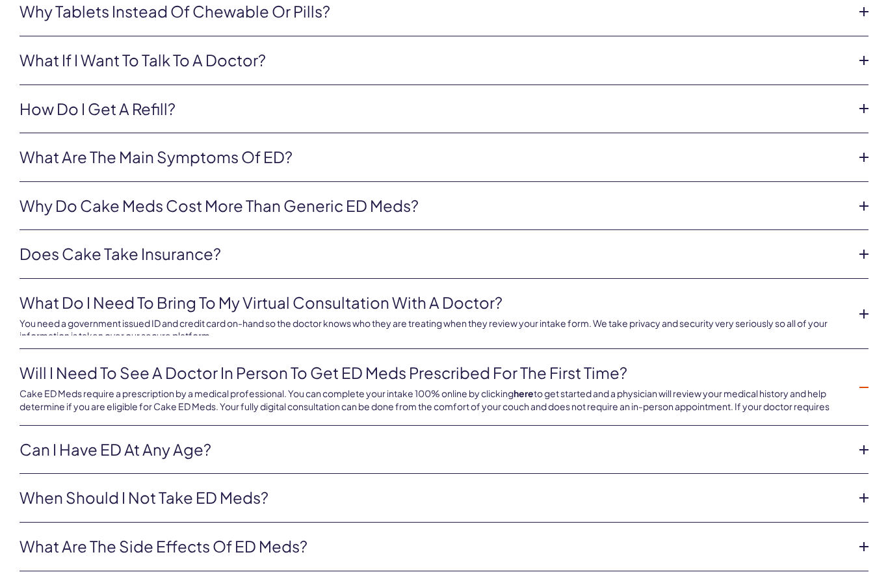
scroll to position [5790, 0]
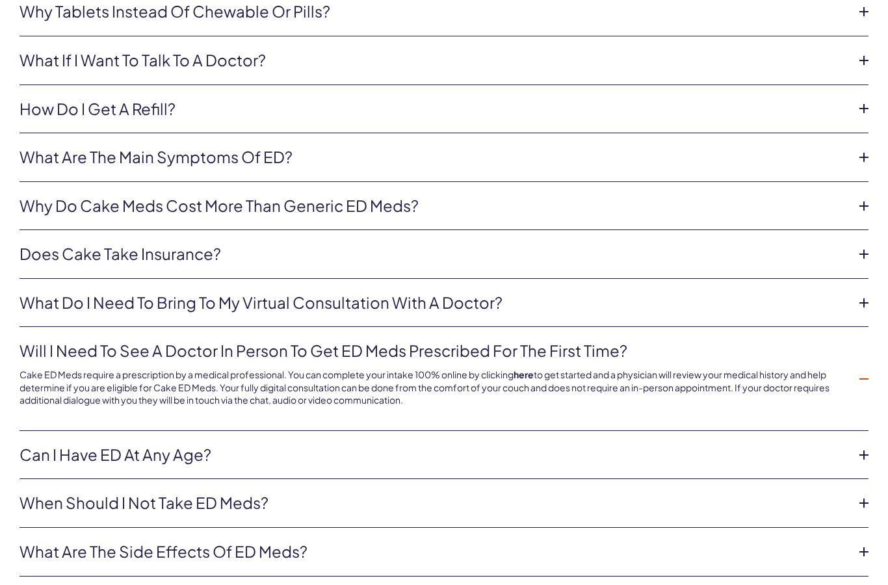
click at [531, 369] on strong "here" at bounding box center [524, 375] width 20 height 12
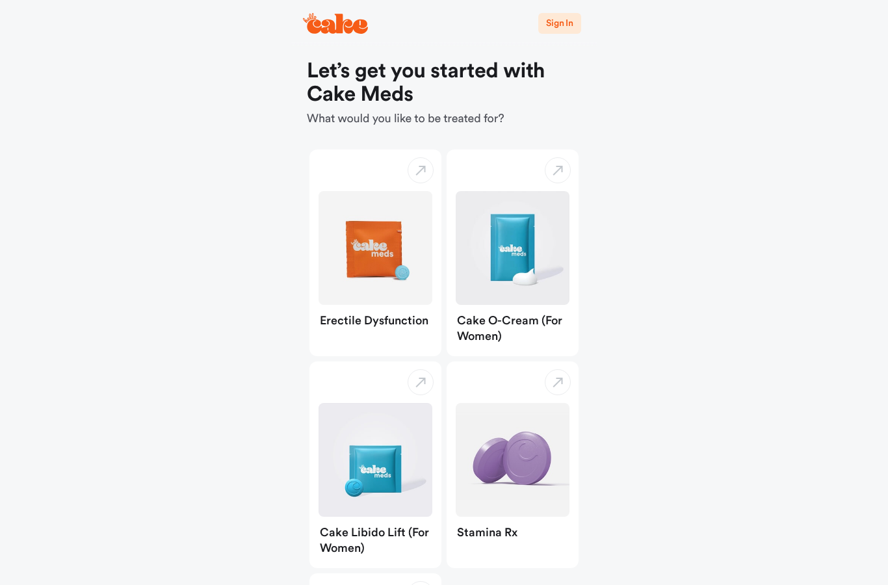
click at [378, 255] on img "button" at bounding box center [376, 248] width 114 height 114
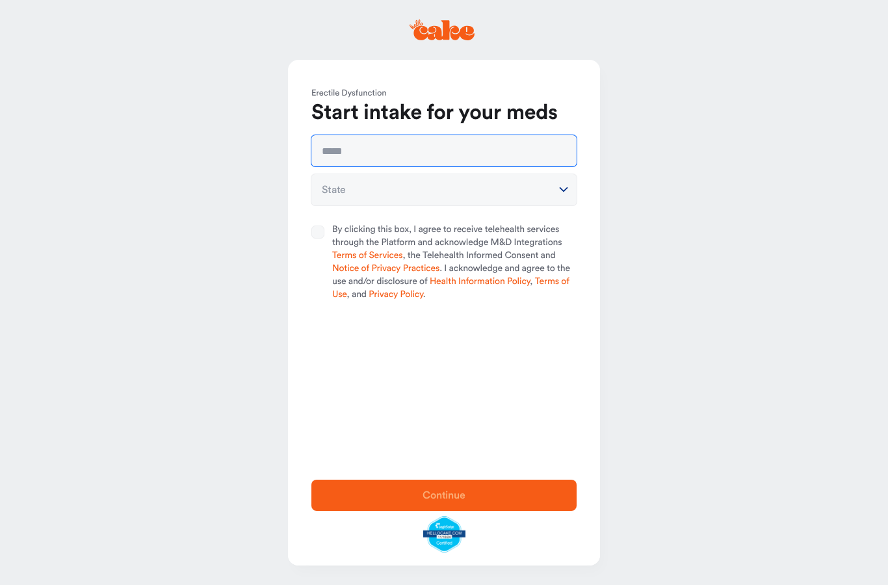
click at [465, 140] on input "text" at bounding box center [443, 150] width 265 height 31
type input "**********"
click at [709, 138] on main "**********" at bounding box center [444, 292] width 888 height 585
click at [533, 189] on button "State" at bounding box center [443, 189] width 265 height 31
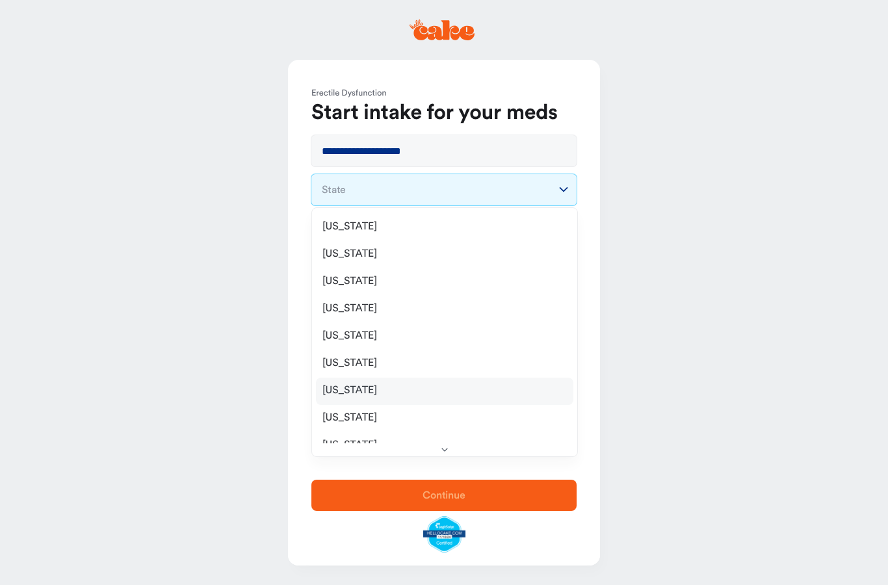
click at [418, 397] on div "[US_STATE]" at bounding box center [444, 391] width 257 height 27
select select "**"
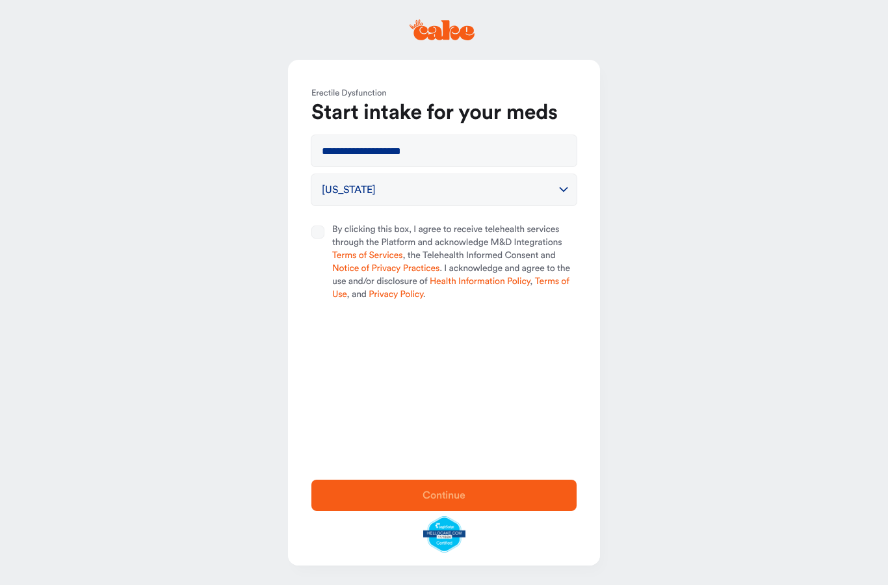
click at [319, 229] on button "By clicking this box, I agree to receive telehealth services through the Platfo…" at bounding box center [317, 232] width 13 height 13
click at [424, 493] on span "Continue" at bounding box center [444, 495] width 43 height 10
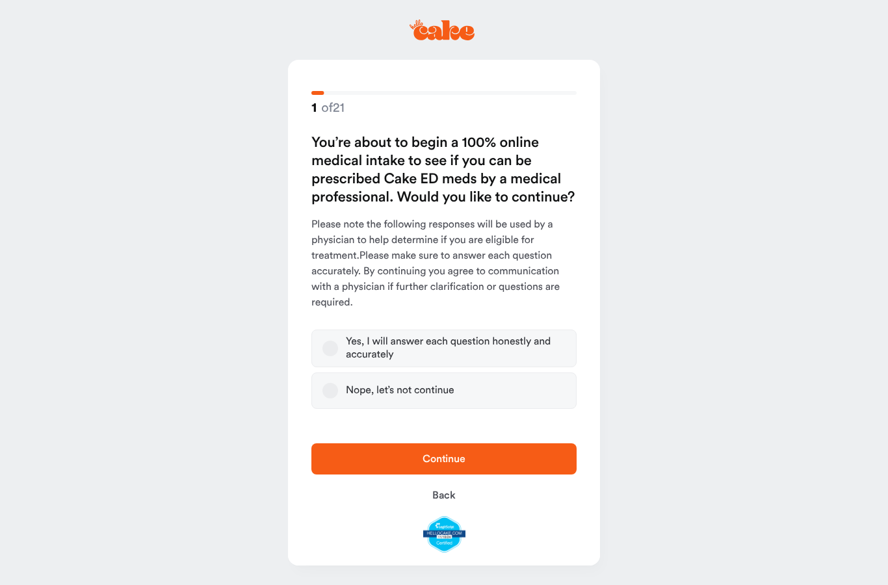
click at [330, 343] on button "Yes, I will answer each question honestly and accurately" at bounding box center [330, 349] width 16 height 16
click at [421, 458] on span "Continue" at bounding box center [444, 459] width 224 height 16
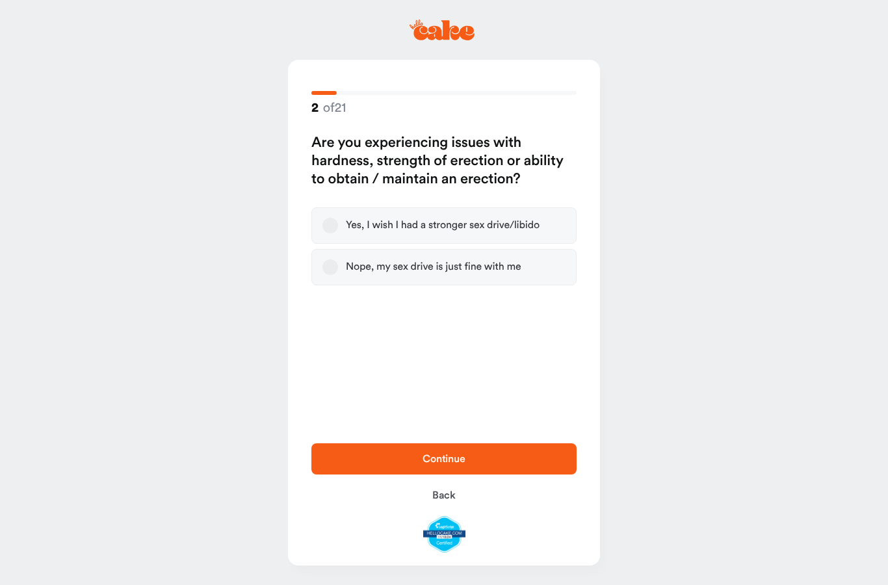
click at [337, 222] on button "Yes, I wish I had a stronger sex drive/libido" at bounding box center [330, 226] width 16 height 16
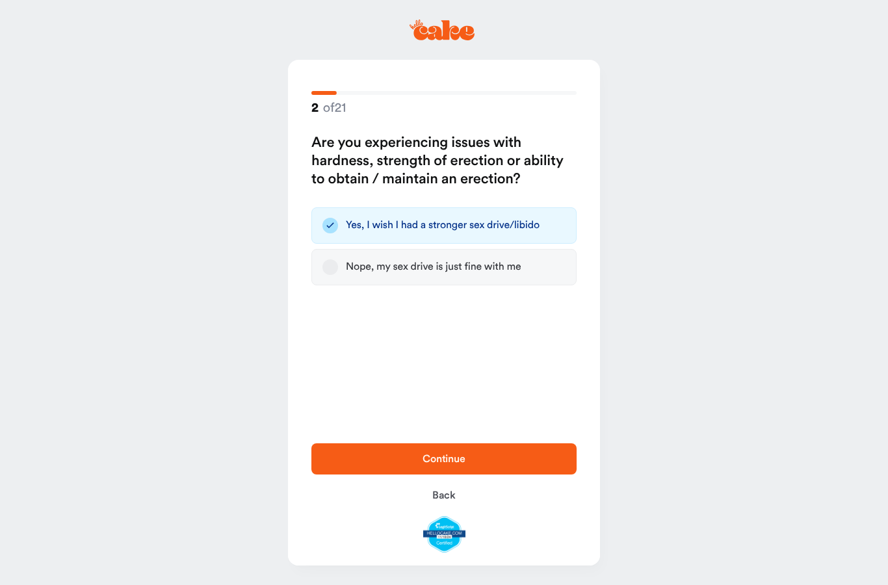
click at [417, 463] on span "Continue" at bounding box center [444, 459] width 224 height 16
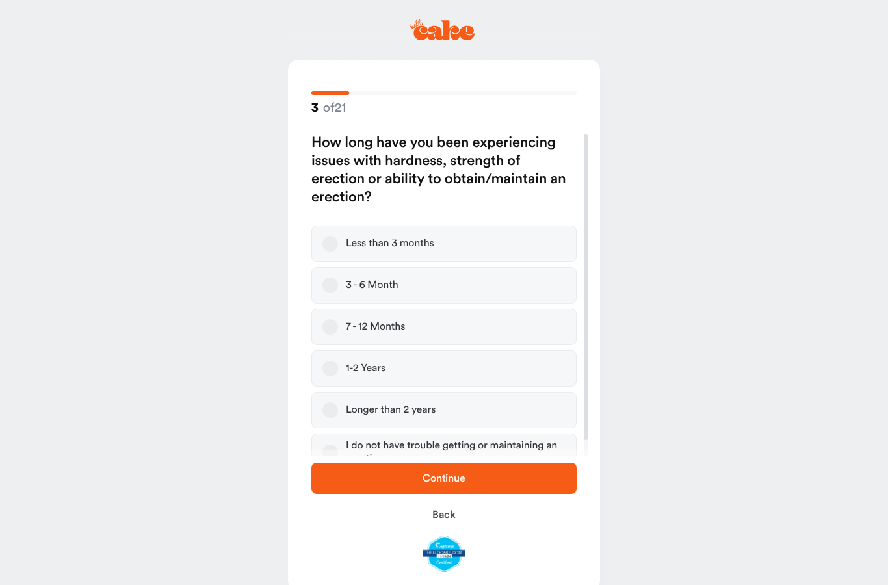
click at [335, 282] on button "3 - 6 Month" at bounding box center [330, 286] width 16 height 16
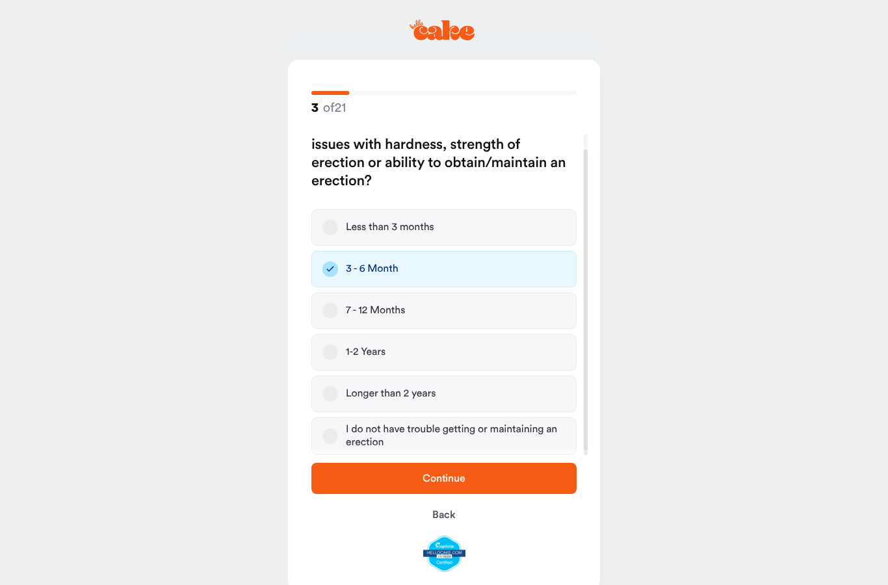
scroll to position [16, 0]
click at [405, 475] on span "Continue" at bounding box center [444, 479] width 224 height 16
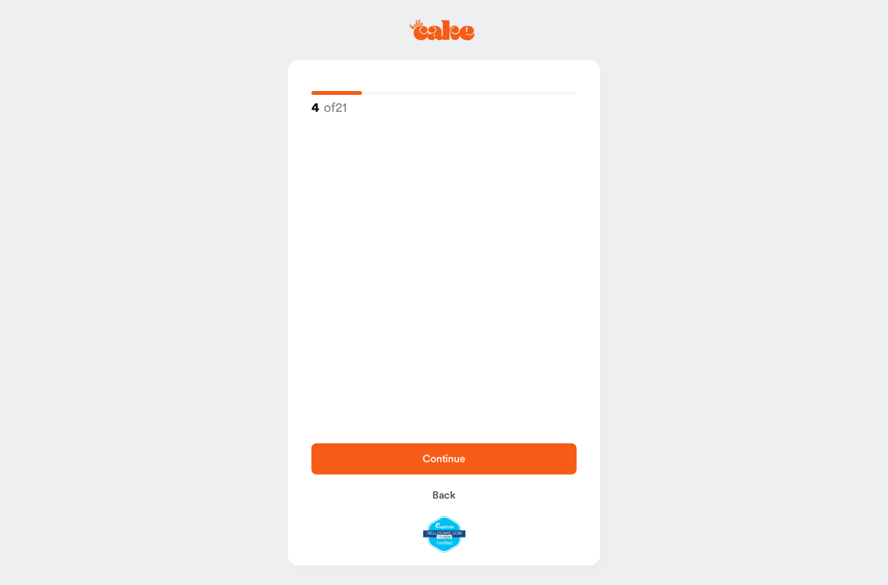
scroll to position [0, 0]
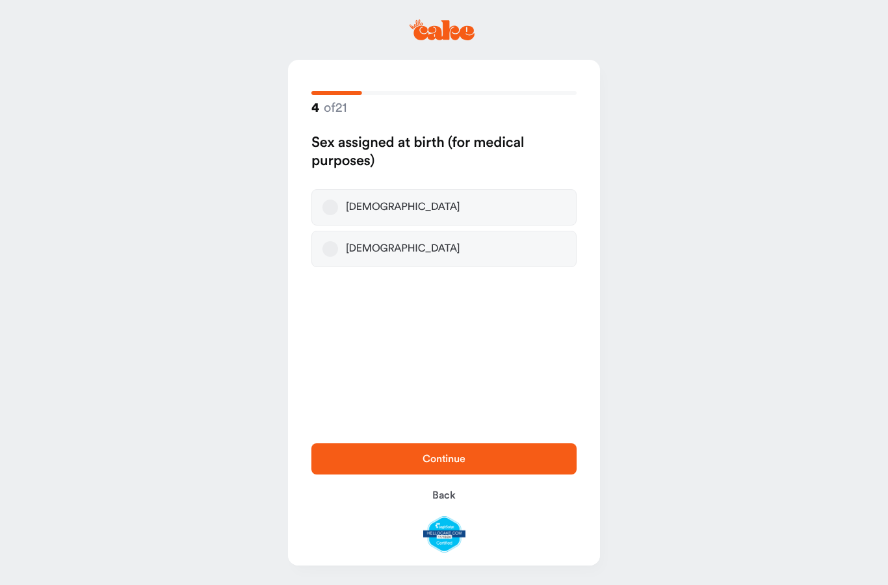
click at [333, 210] on button "[DEMOGRAPHIC_DATA]" at bounding box center [330, 208] width 16 height 16
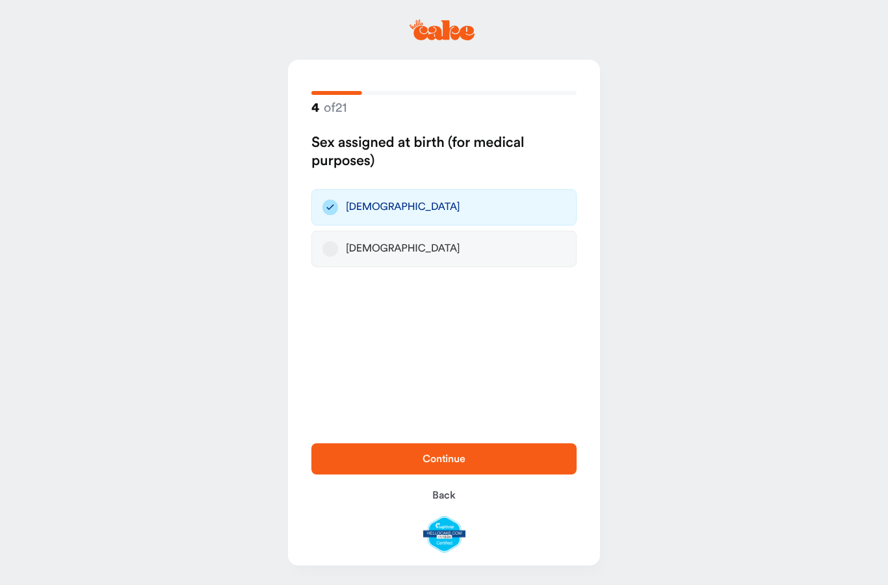
click at [427, 458] on span "Continue" at bounding box center [444, 459] width 43 height 10
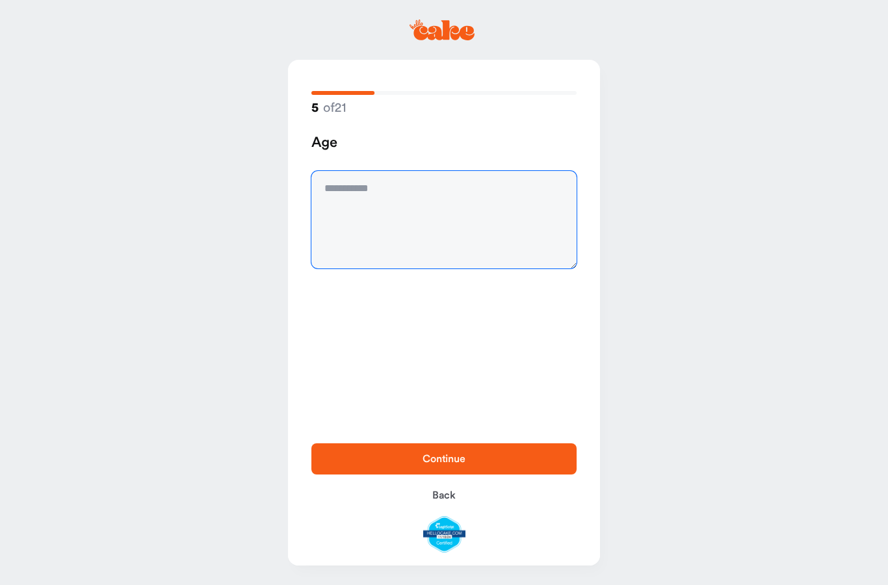
click at [372, 192] on textarea at bounding box center [443, 220] width 265 height 98
type textarea "**"
click at [421, 458] on span "Continue" at bounding box center [444, 459] width 224 height 16
click at [424, 202] on textarea at bounding box center [443, 220] width 265 height 98
type textarea "**********"
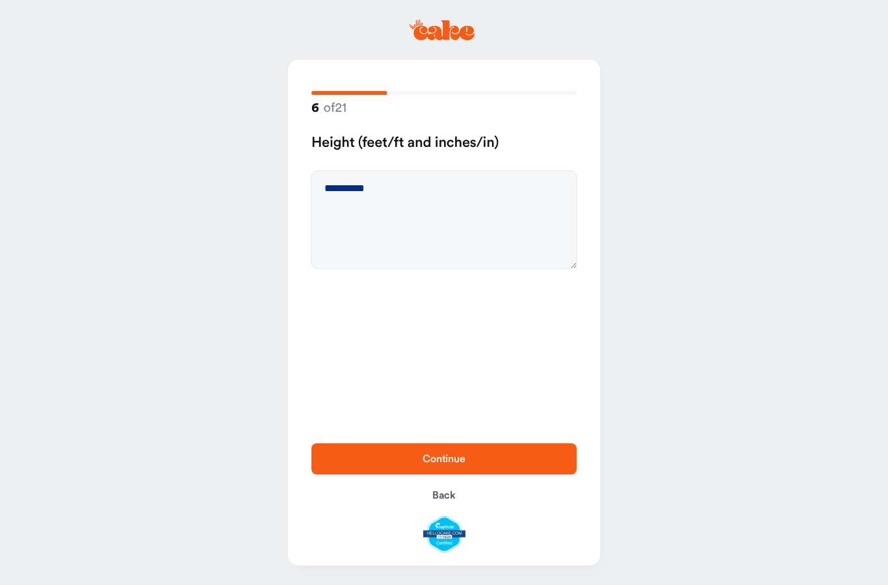
click at [512, 453] on span "Continue" at bounding box center [444, 459] width 224 height 16
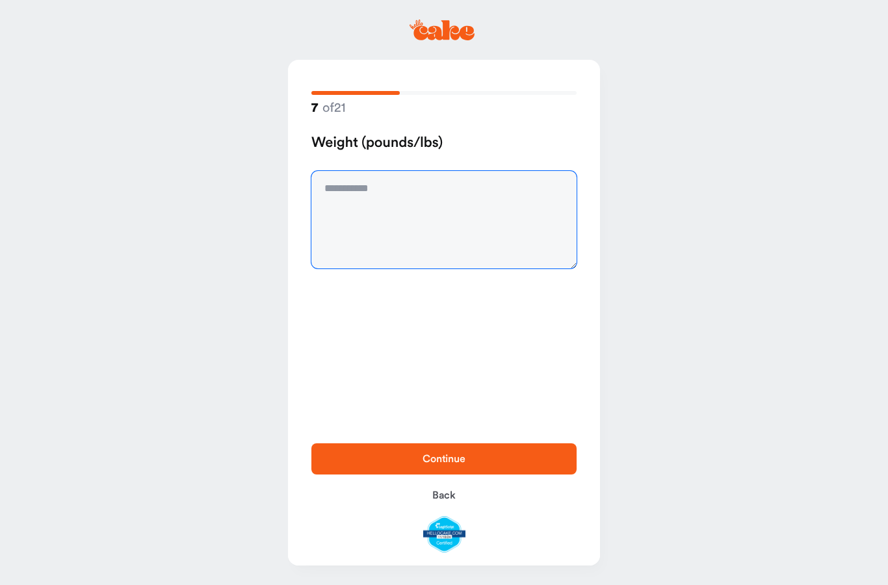
click at [447, 212] on textarea at bounding box center [443, 220] width 265 height 98
type textarea "***"
click at [488, 460] on span "Continue" at bounding box center [444, 459] width 224 height 16
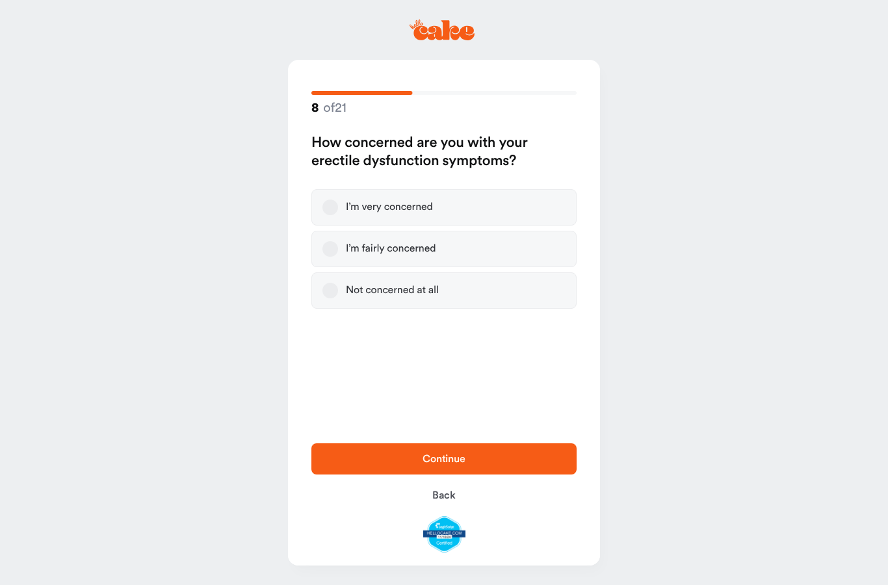
click at [337, 246] on button "I’m fairly concerned" at bounding box center [330, 249] width 16 height 16
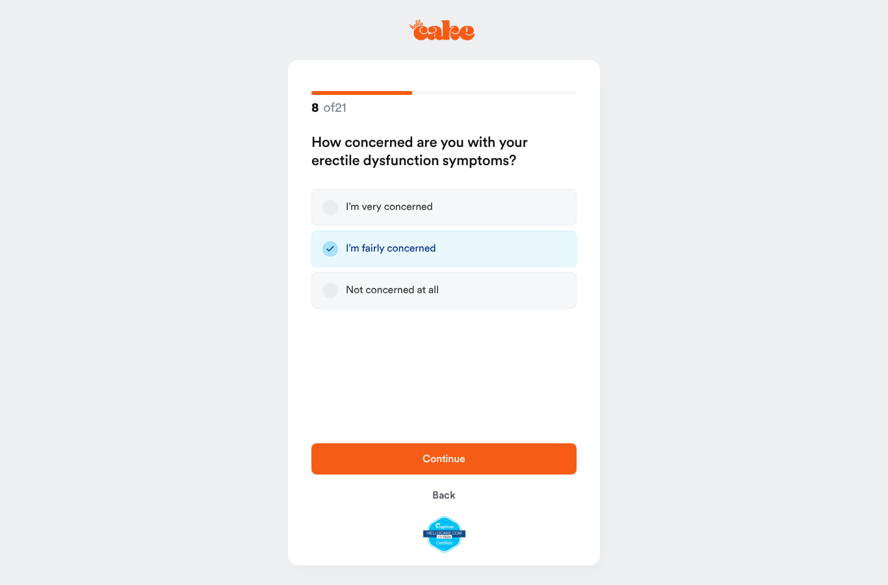
click at [330, 296] on button "Not concerned at all" at bounding box center [330, 291] width 16 height 16
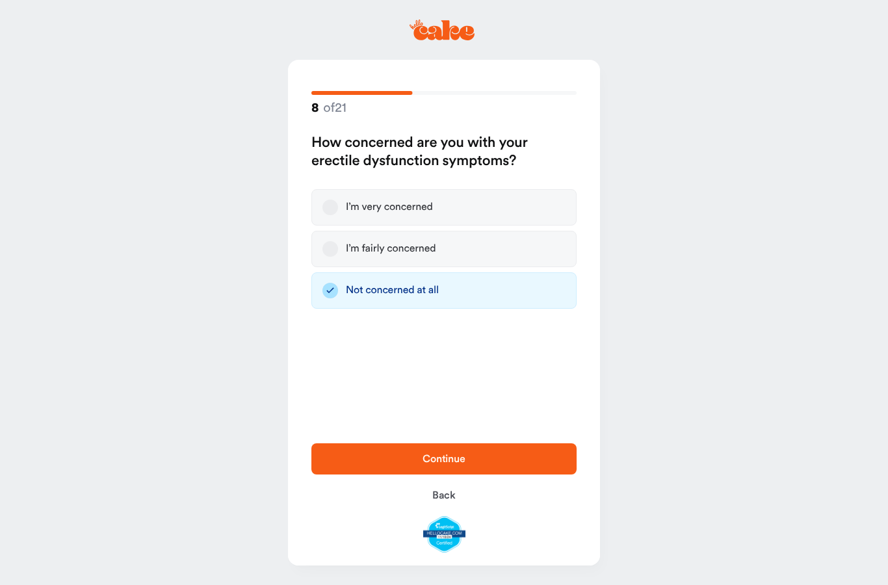
click at [334, 252] on button "I’m fairly concerned" at bounding box center [330, 249] width 16 height 16
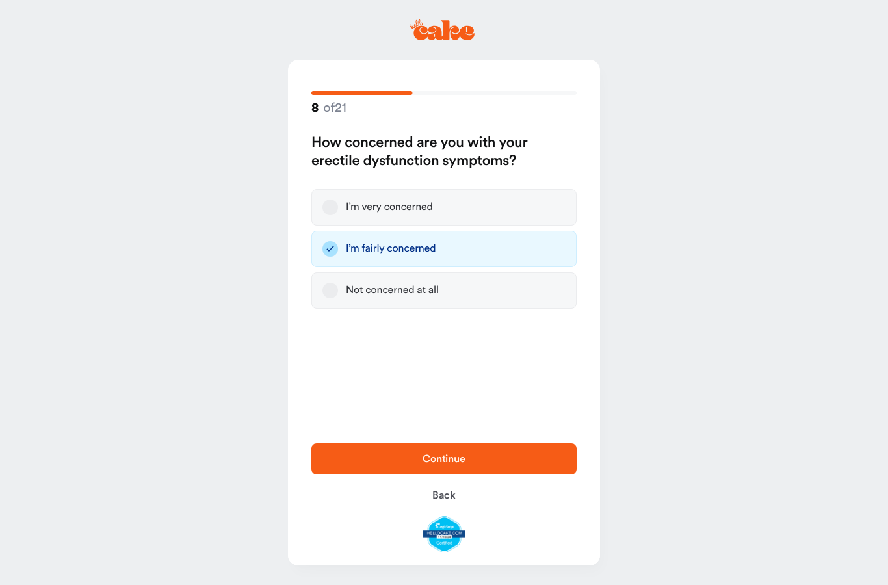
click at [437, 457] on span "Continue" at bounding box center [444, 459] width 43 height 10
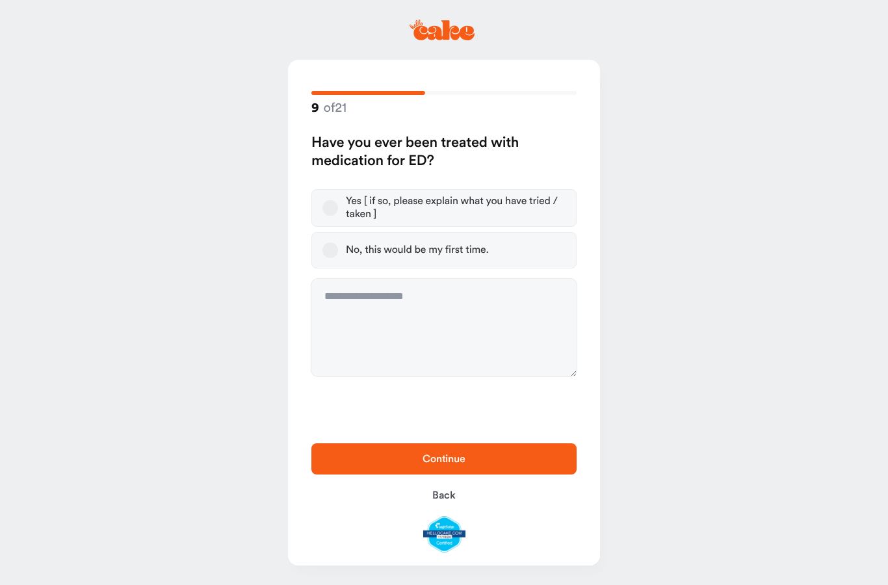
click at [331, 250] on button "No, this would be my first time." at bounding box center [330, 251] width 16 height 16
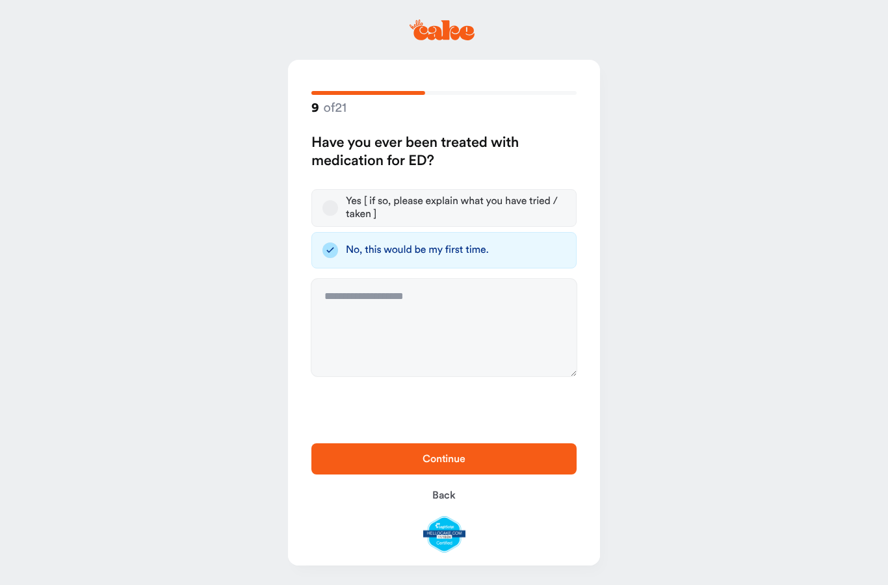
click at [405, 451] on button "Continue" at bounding box center [443, 458] width 265 height 31
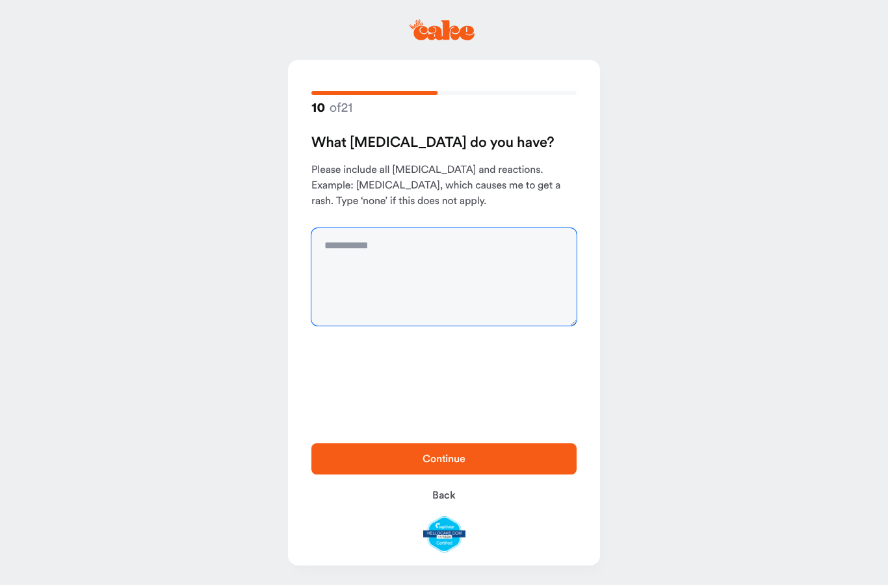
click at [378, 271] on textarea at bounding box center [443, 277] width 265 height 98
click at [365, 244] on textarea "****" at bounding box center [443, 277] width 265 height 98
type textarea "****"
click at [428, 458] on span "Continue" at bounding box center [444, 459] width 43 height 10
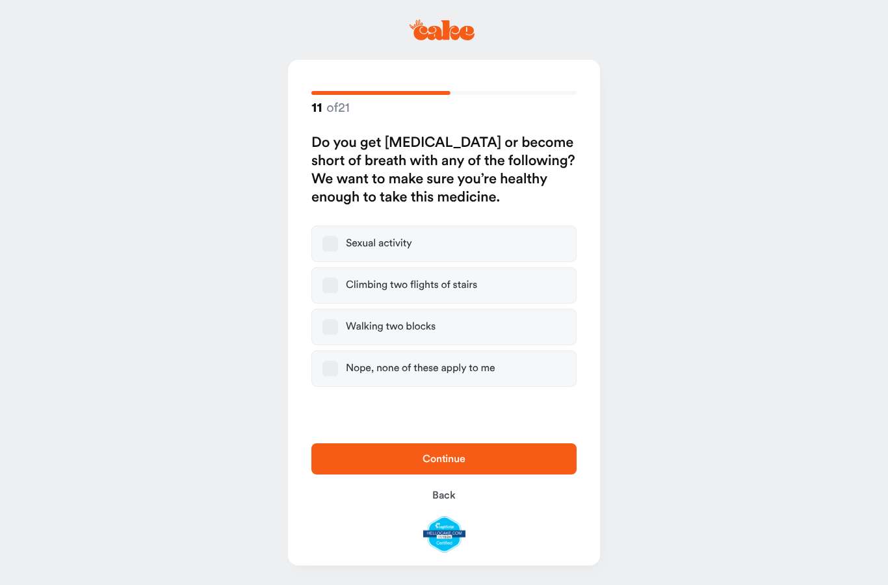
click at [329, 363] on button "Nope, none of these apply to me" at bounding box center [330, 369] width 16 height 16
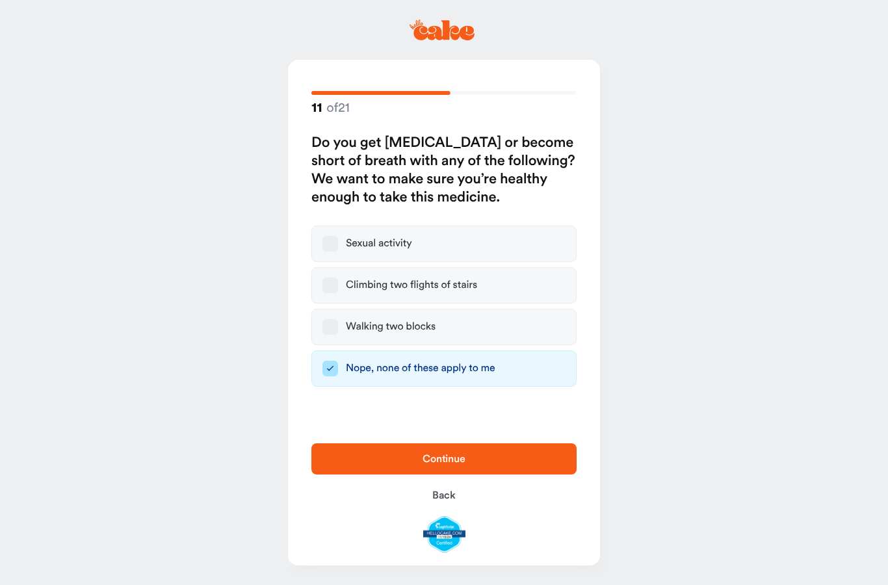
click at [418, 456] on span "Continue" at bounding box center [444, 459] width 224 height 16
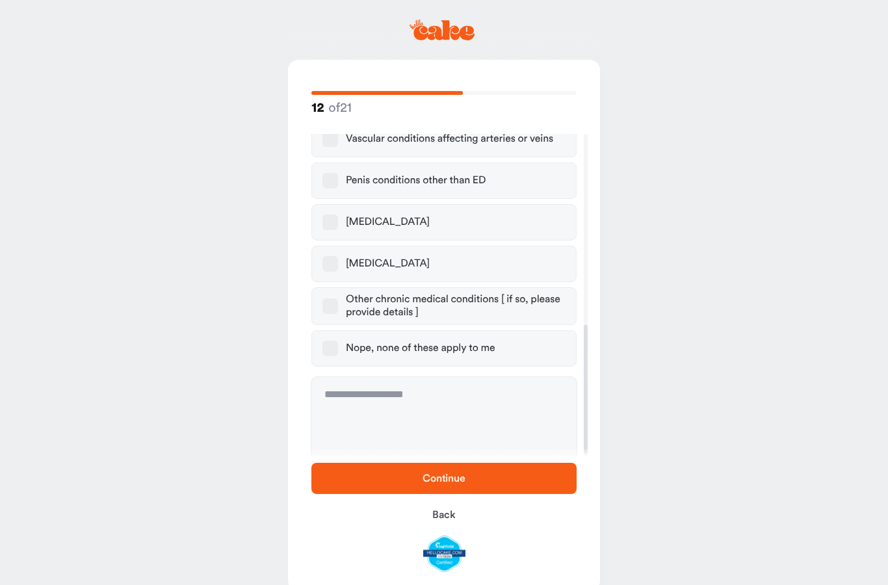
scroll to position [479, 0]
click at [330, 340] on button "Nope, none of these apply to me" at bounding box center [330, 348] width 16 height 16
click at [411, 480] on span "Continue" at bounding box center [444, 479] width 224 height 16
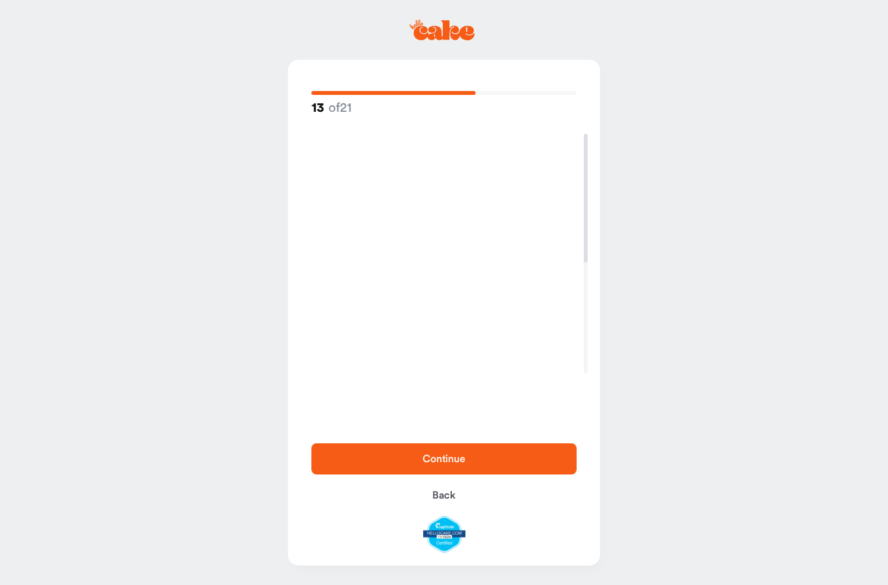
scroll to position [0, 0]
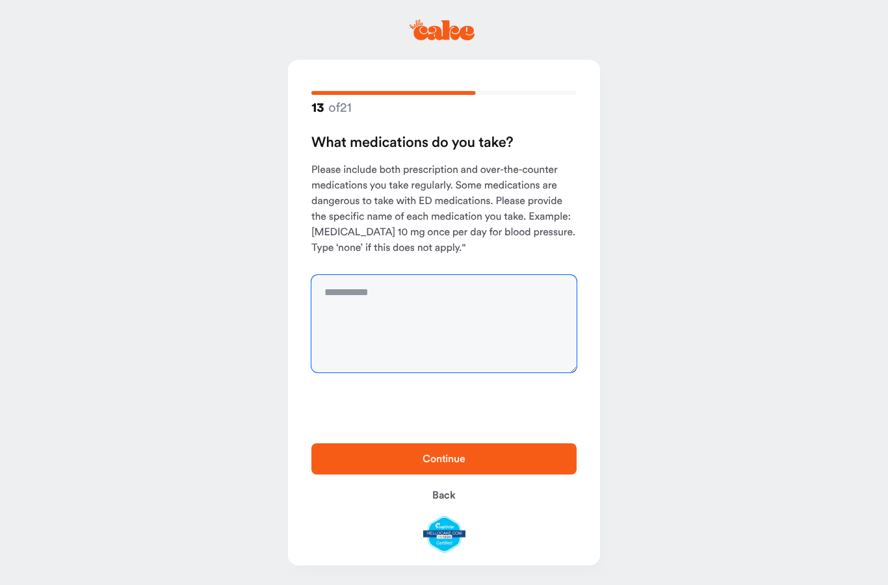
click at [417, 306] on textarea at bounding box center [443, 324] width 265 height 98
type textarea "****"
click at [436, 454] on span "Continue" at bounding box center [444, 459] width 43 height 10
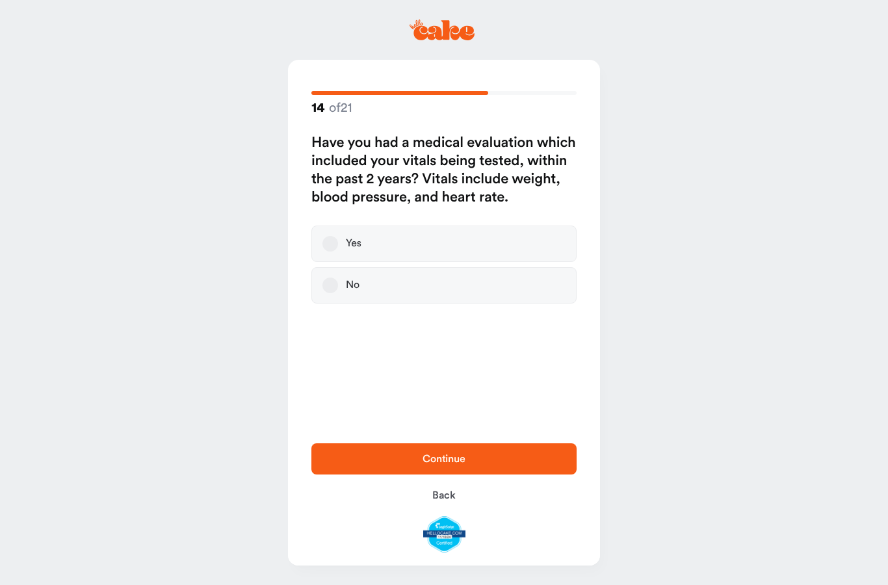
click at [332, 286] on button "No" at bounding box center [330, 286] width 16 height 16
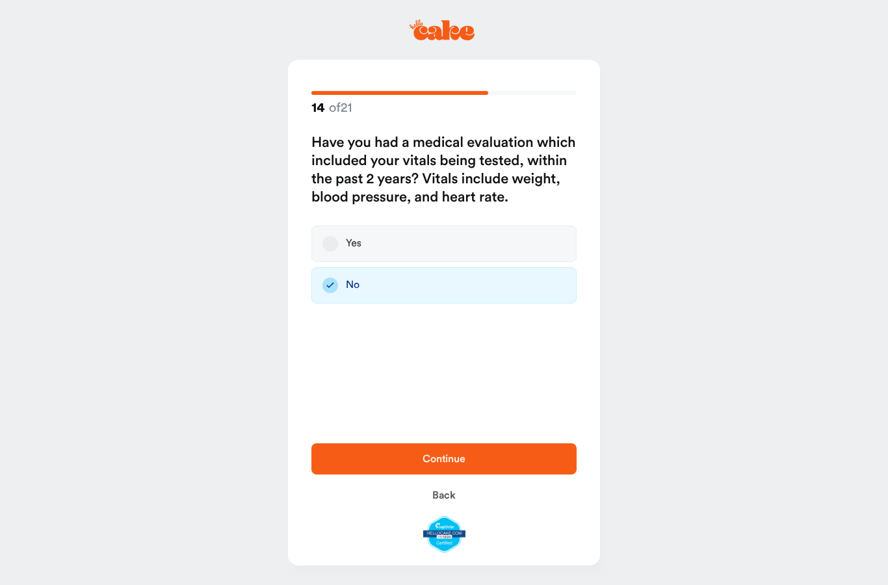
click at [444, 457] on span "Continue" at bounding box center [444, 459] width 43 height 10
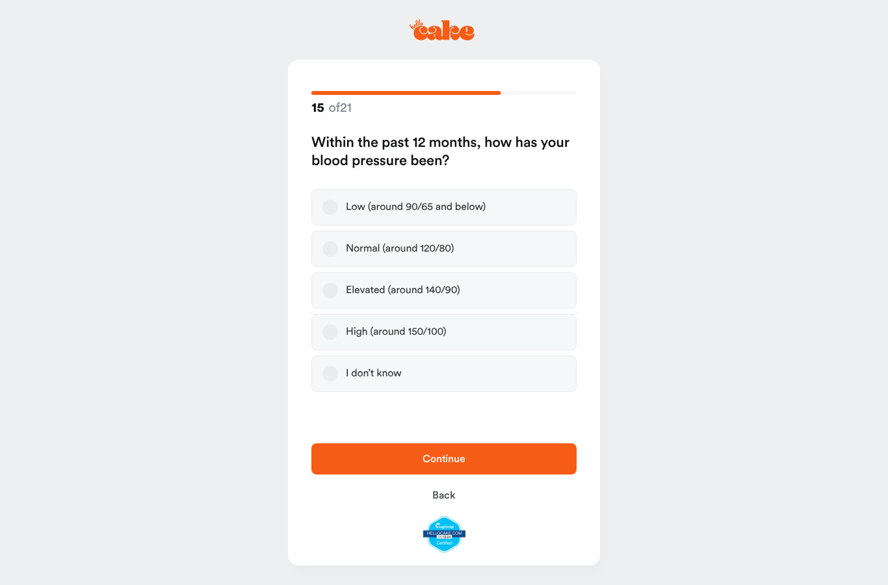
click at [330, 244] on button "Normal (around 120/80)" at bounding box center [330, 249] width 16 height 16
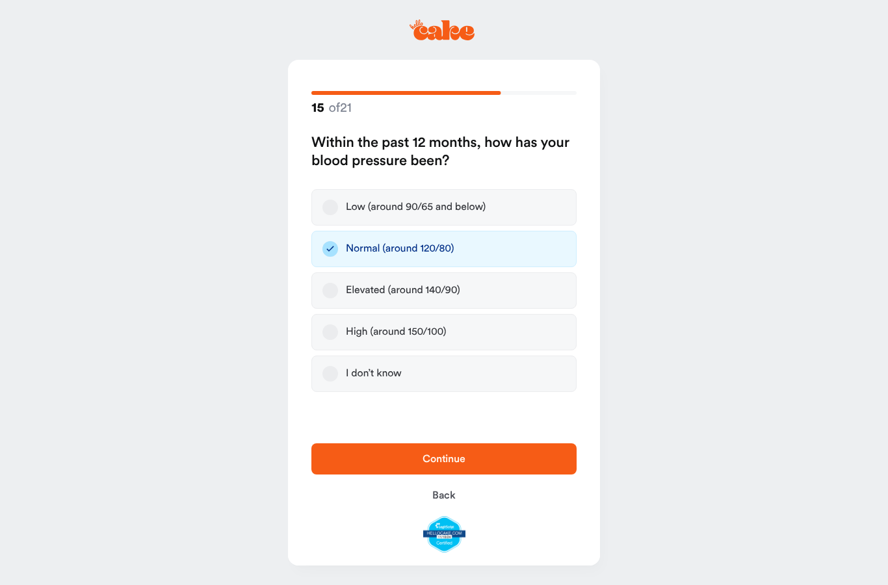
click at [433, 456] on span "Continue" at bounding box center [444, 459] width 43 height 10
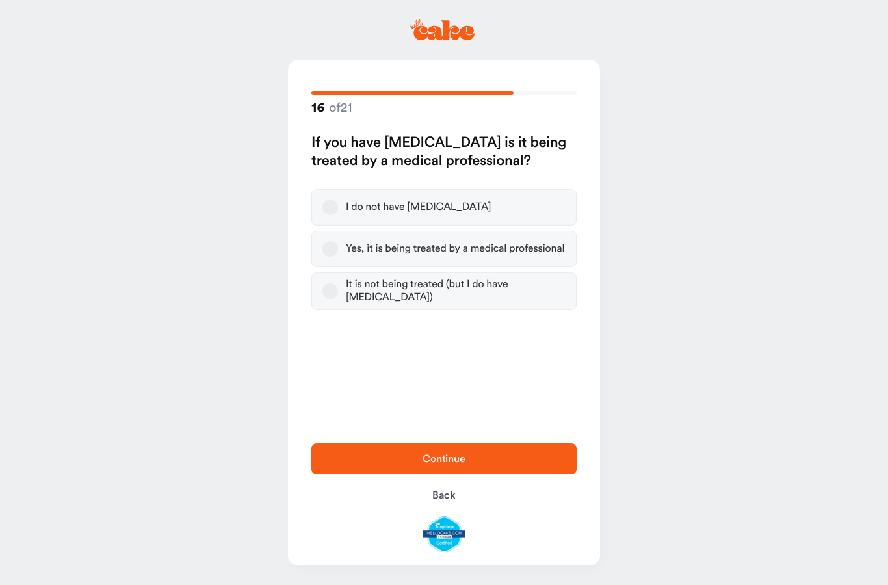
click at [333, 202] on button "I do not have [MEDICAL_DATA]" at bounding box center [330, 208] width 16 height 16
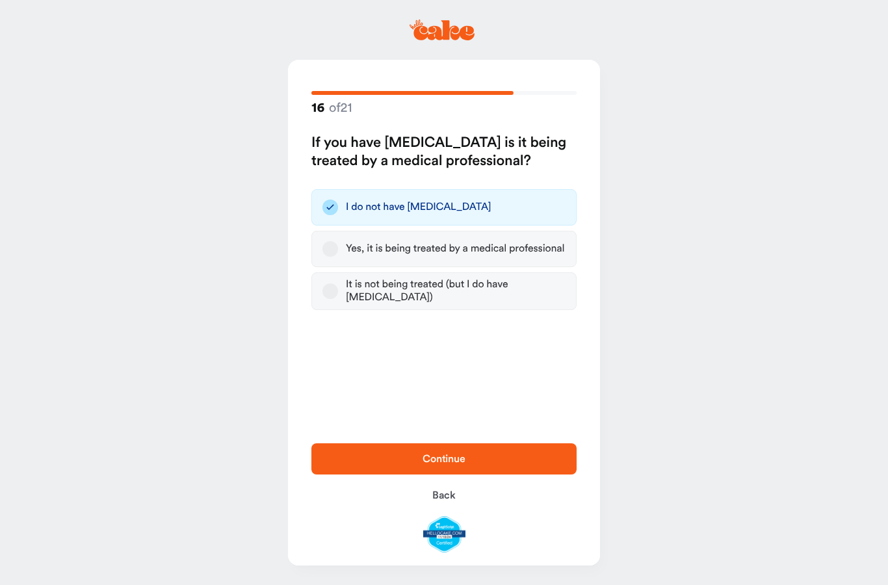
click at [434, 460] on span "Continue" at bounding box center [444, 459] width 43 height 10
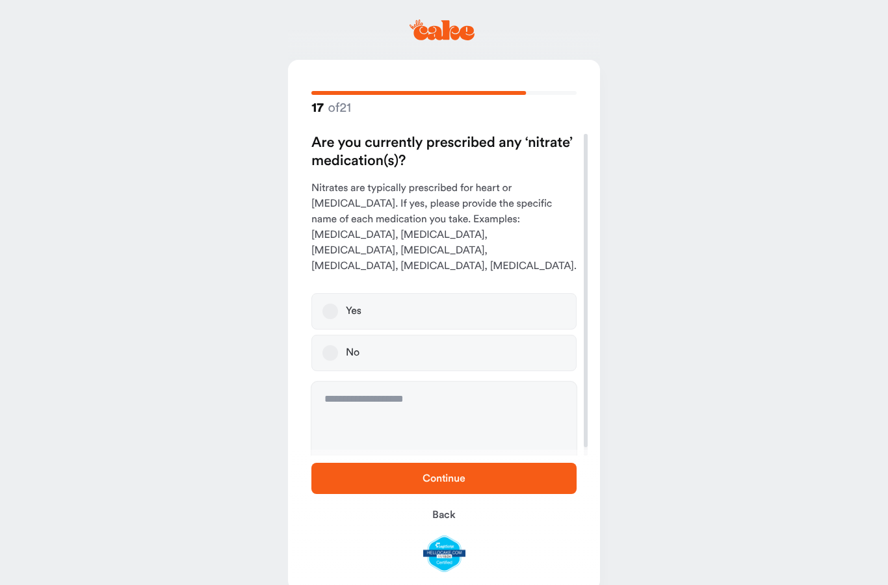
click at [324, 335] on label "No" at bounding box center [443, 353] width 265 height 36
click at [324, 345] on button "No" at bounding box center [330, 353] width 16 height 16
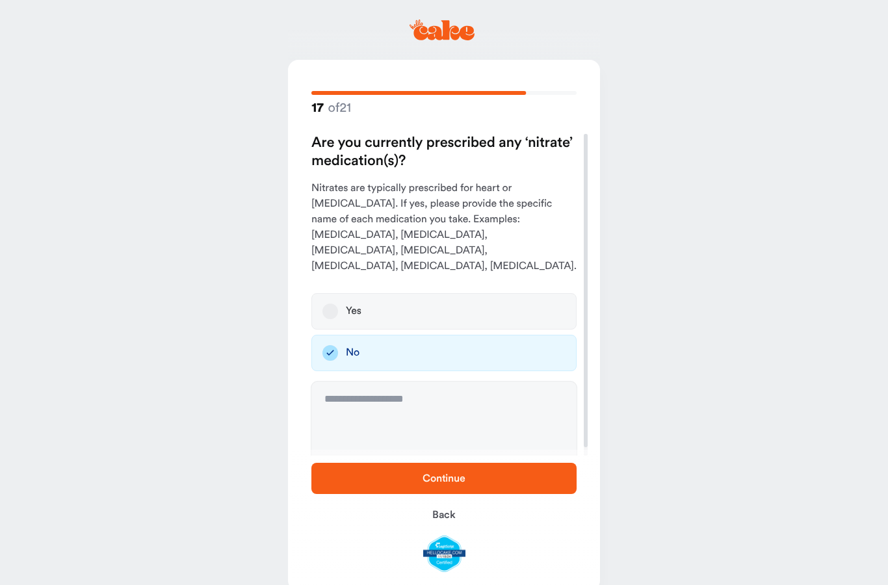
click at [398, 480] on span "Continue" at bounding box center [444, 479] width 224 height 16
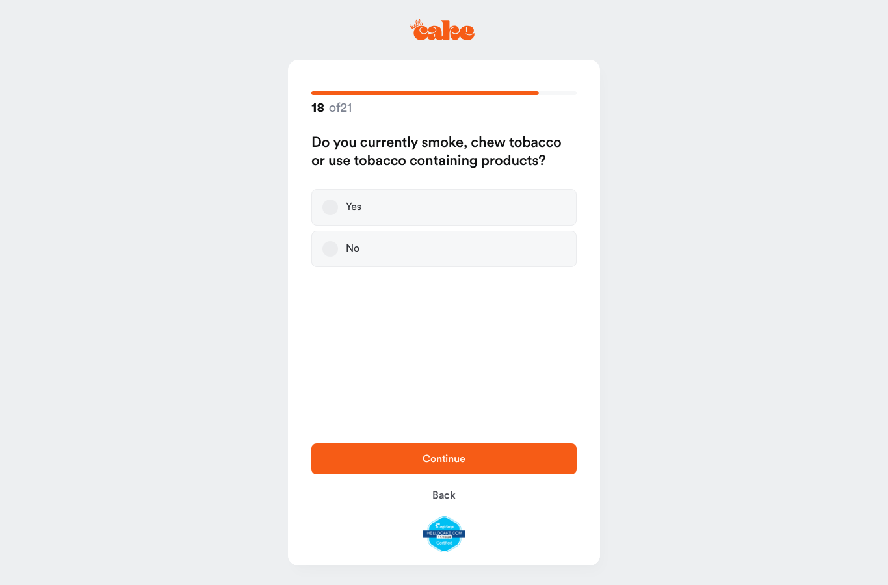
click at [332, 248] on button "No" at bounding box center [330, 249] width 16 height 16
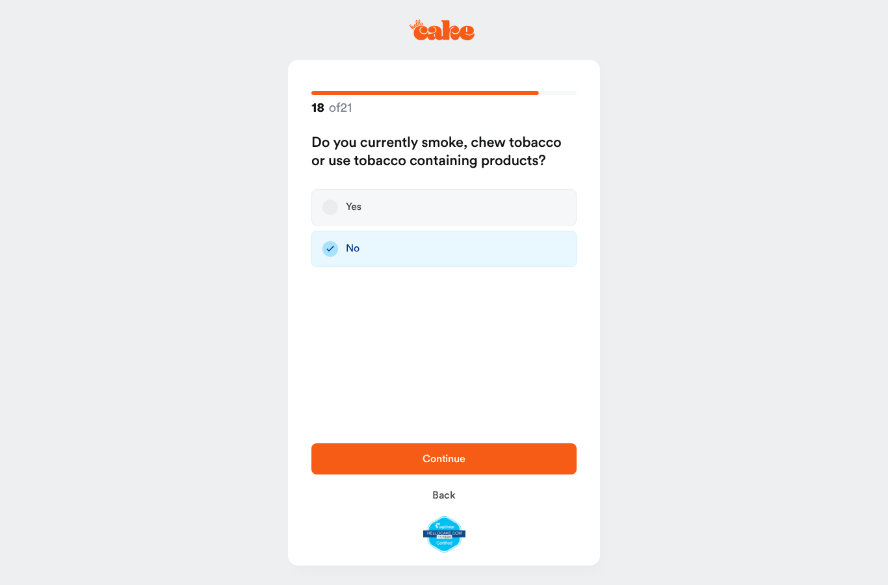
click at [396, 458] on span "Continue" at bounding box center [444, 459] width 224 height 16
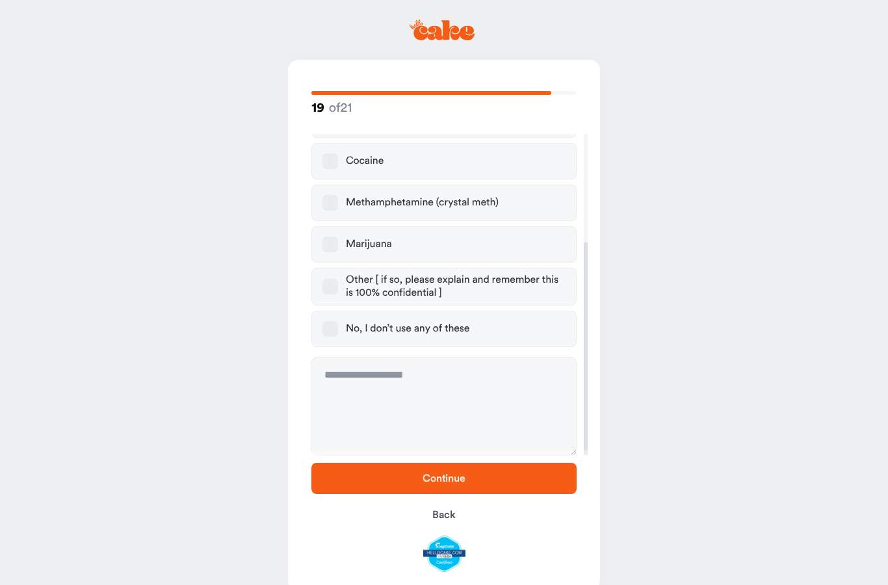
scroll to position [163, 0]
click at [334, 331] on button "No, I don’t use any of these" at bounding box center [330, 330] width 16 height 16
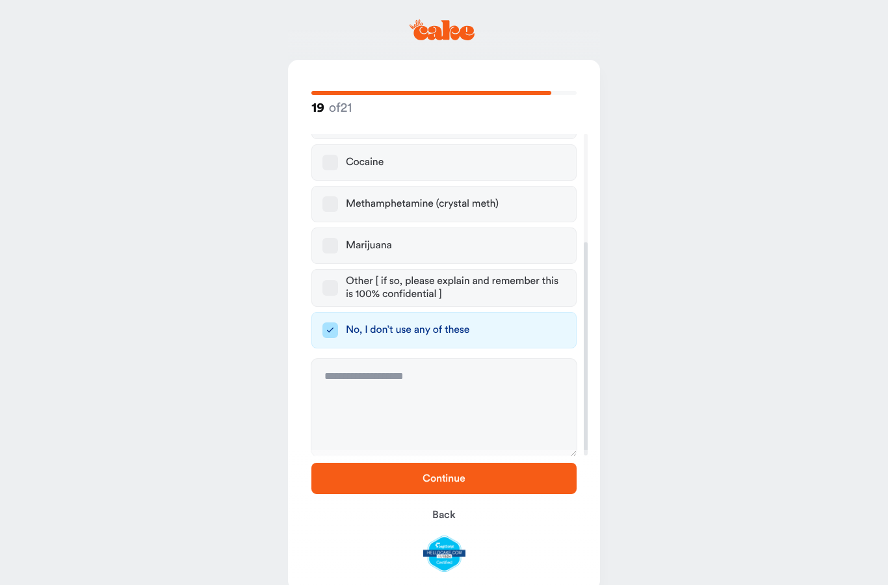
click at [407, 477] on span "Continue" at bounding box center [444, 479] width 224 height 16
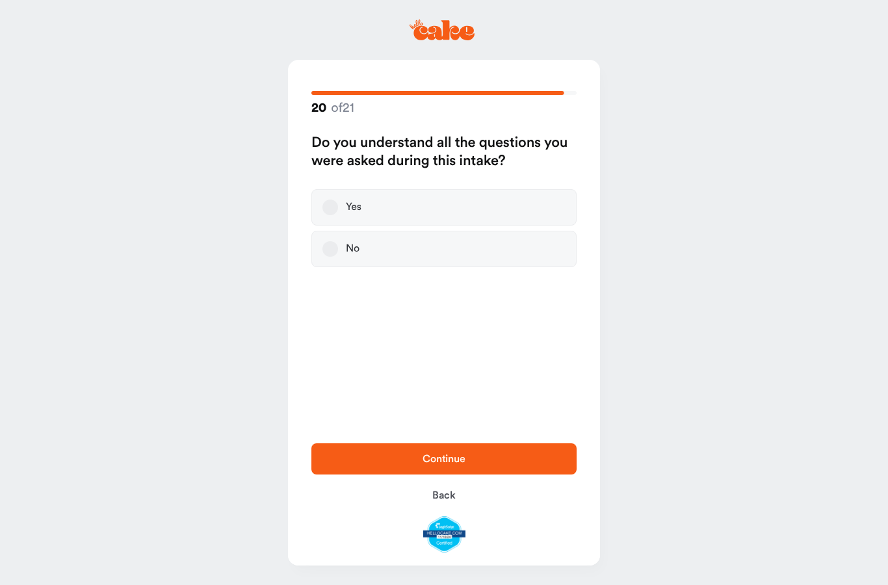
click at [332, 207] on button "Yes" at bounding box center [330, 208] width 16 height 16
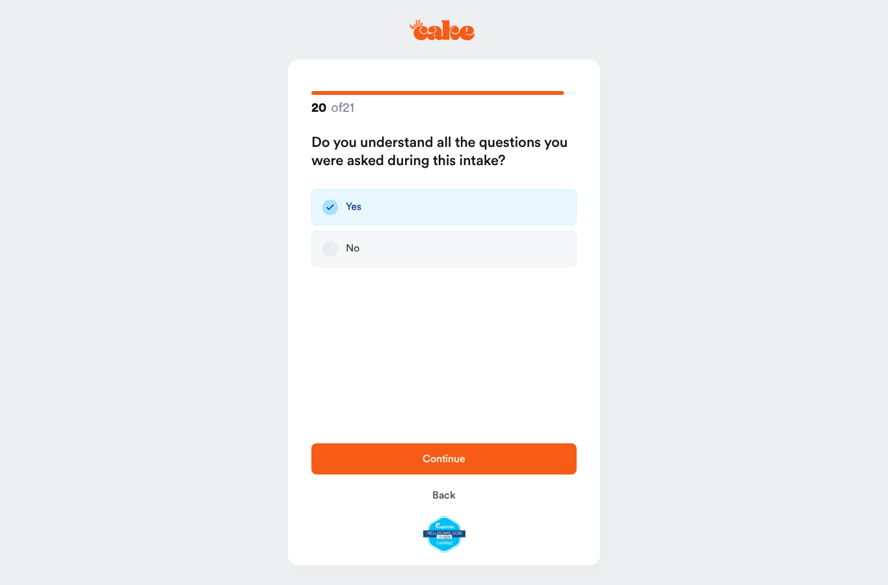
click at [432, 462] on span "Continue" at bounding box center [444, 459] width 43 height 10
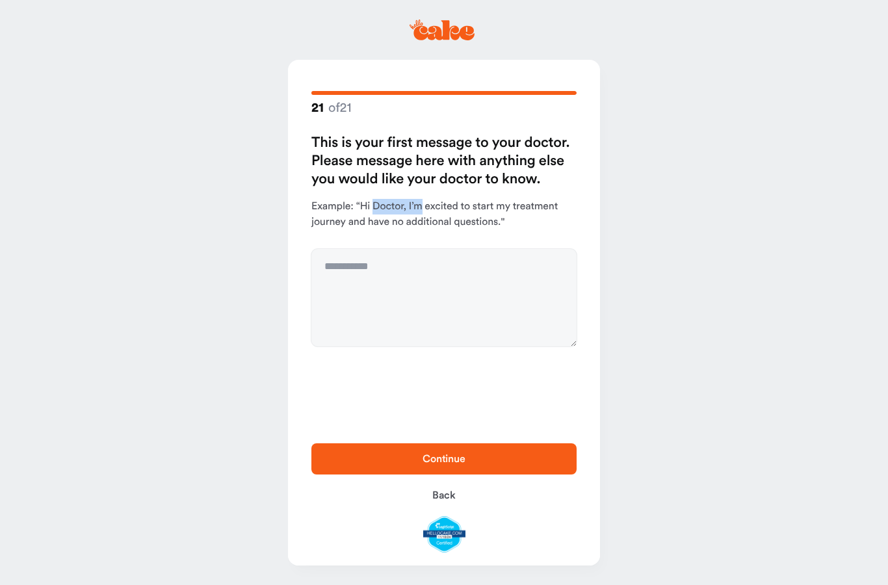
click at [419, 220] on p "Example: “Hi Doctor, I’m excited to start my treatment journey and have no addi…" at bounding box center [443, 214] width 265 height 31
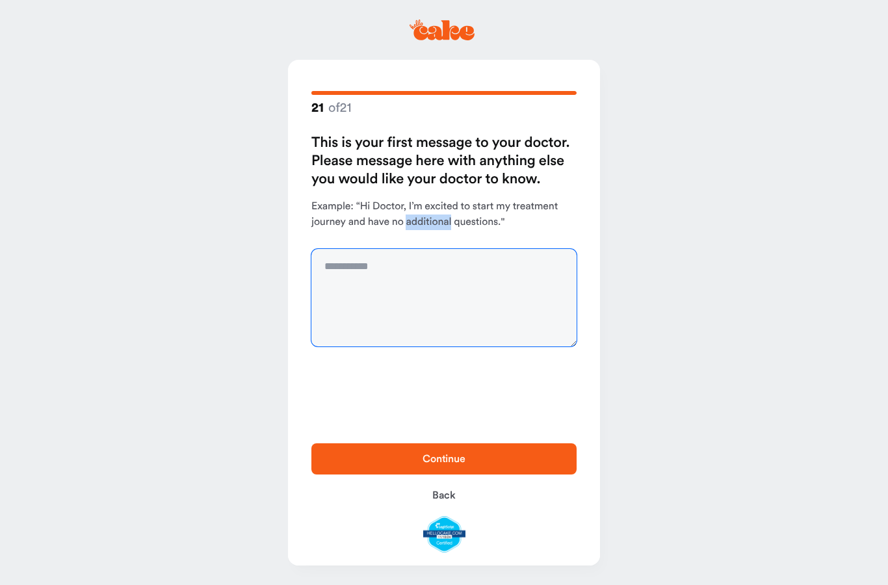
click at [384, 282] on textarea at bounding box center [443, 298] width 265 height 98
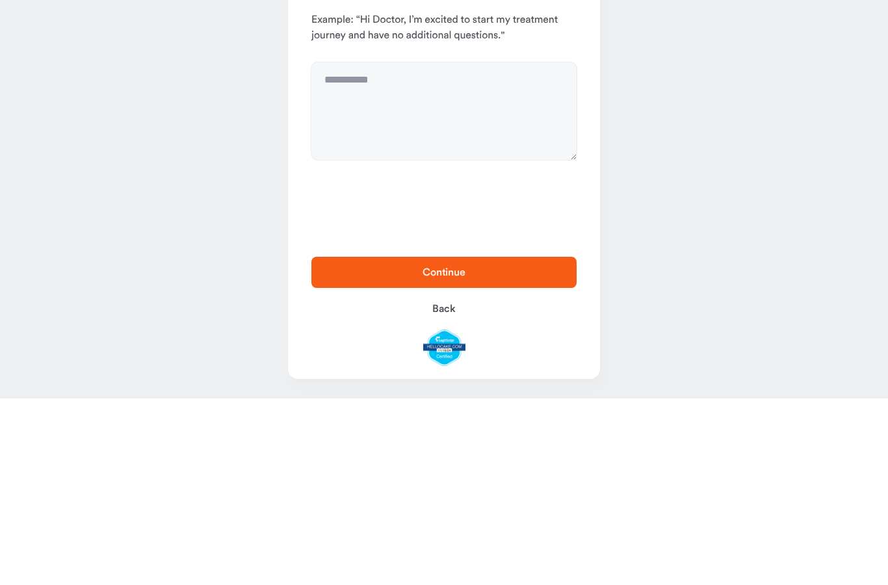
click at [221, 127] on main "21 of 21 This is your first message to your doctor. Please message here with an…" at bounding box center [444, 292] width 888 height 585
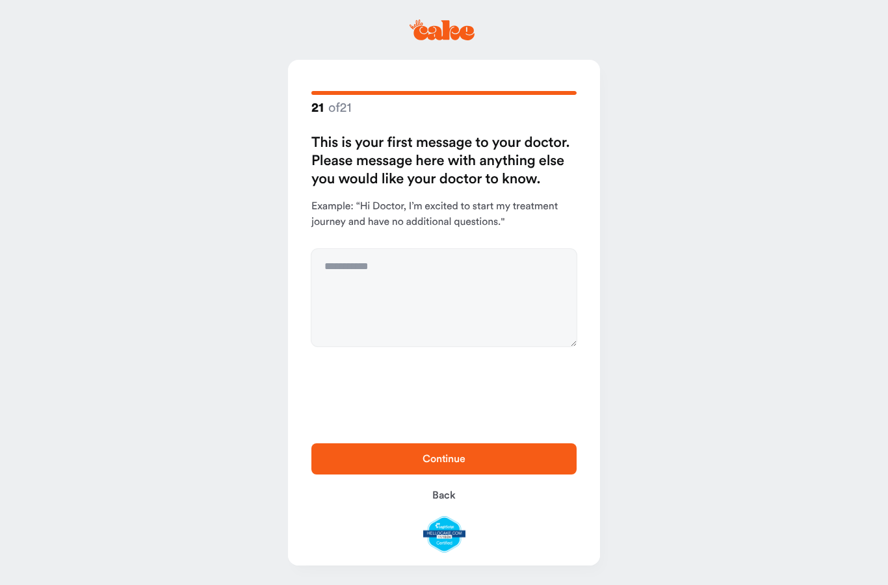
click at [432, 456] on span "Continue" at bounding box center [444, 459] width 43 height 10
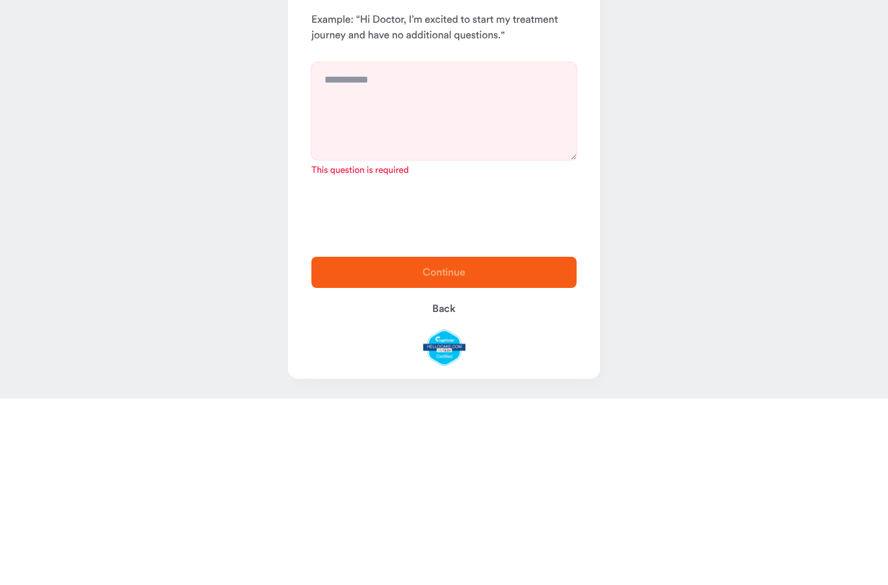
click at [434, 199] on p "Example: “Hi Doctor, I’m excited to start my treatment journey and have no addi…" at bounding box center [443, 214] width 265 height 31
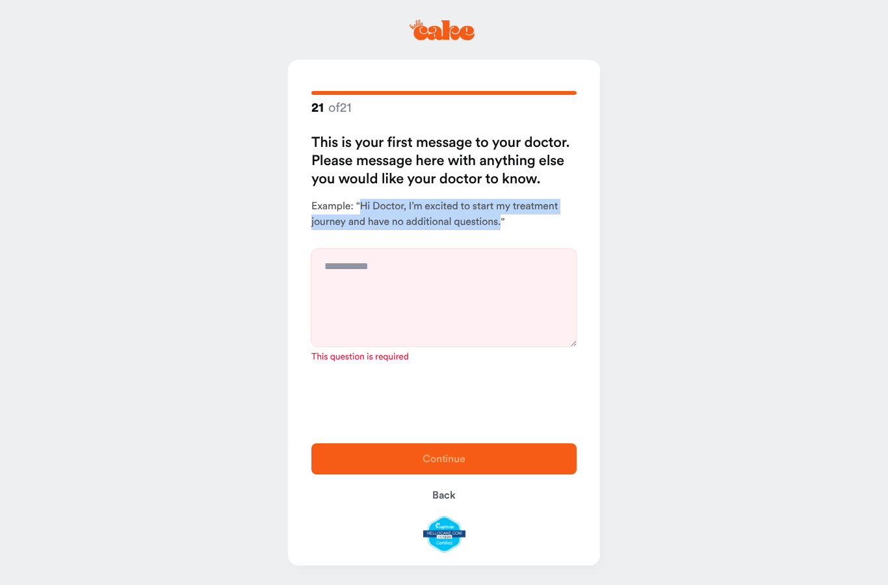
copy p "Hi Doctor, I’m excited to start my treatment journey and have no additional que…"
click at [373, 294] on textarea at bounding box center [443, 298] width 265 height 98
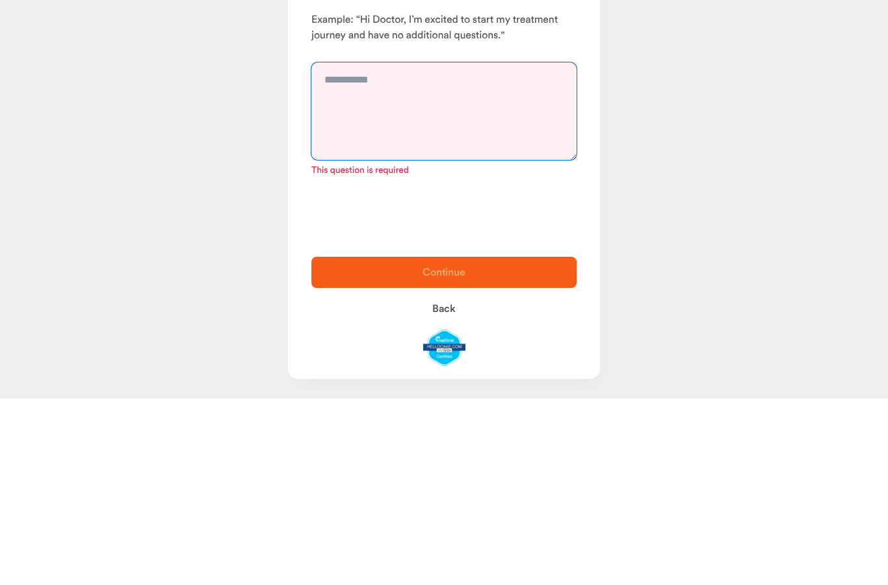
paste textarea "**********"
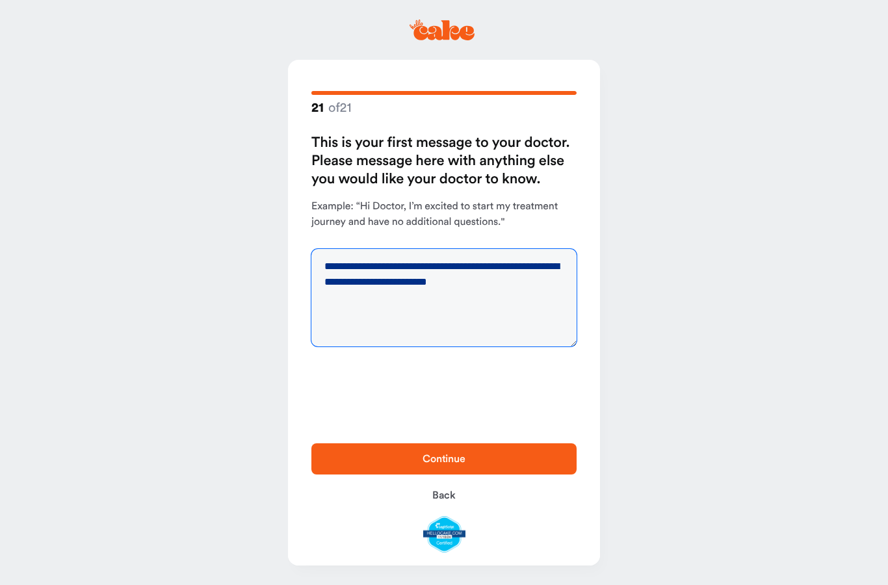
type textarea "**********"
click at [454, 456] on span "Continue" at bounding box center [444, 459] width 43 height 10
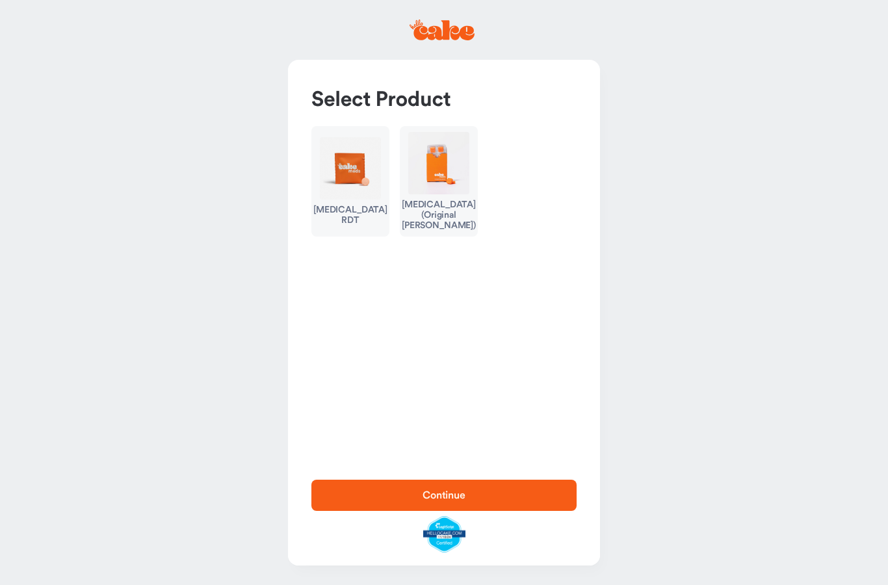
click at [356, 182] on img "button" at bounding box center [350, 168] width 61 height 62
click at [547, 486] on button "Continue" at bounding box center [443, 495] width 265 height 31
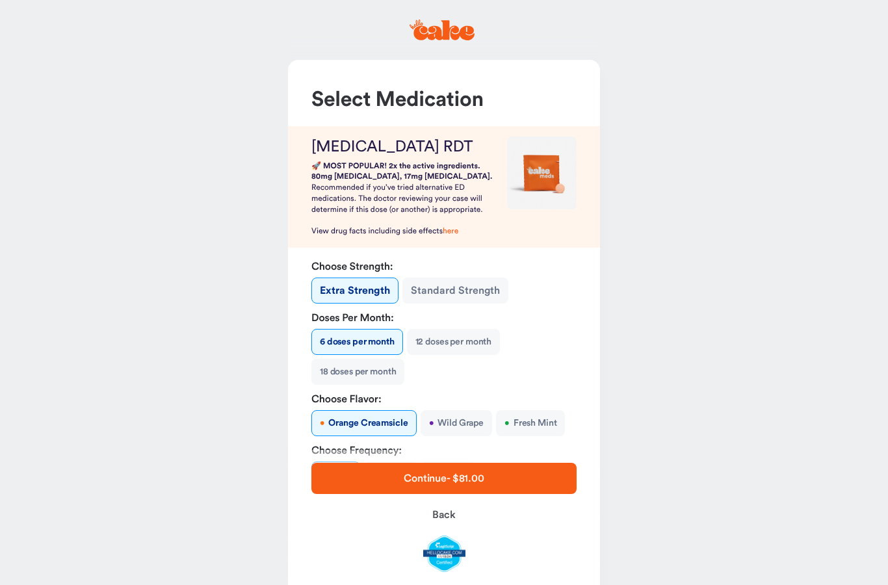
click at [481, 290] on button "Standard Strength" at bounding box center [455, 291] width 106 height 26
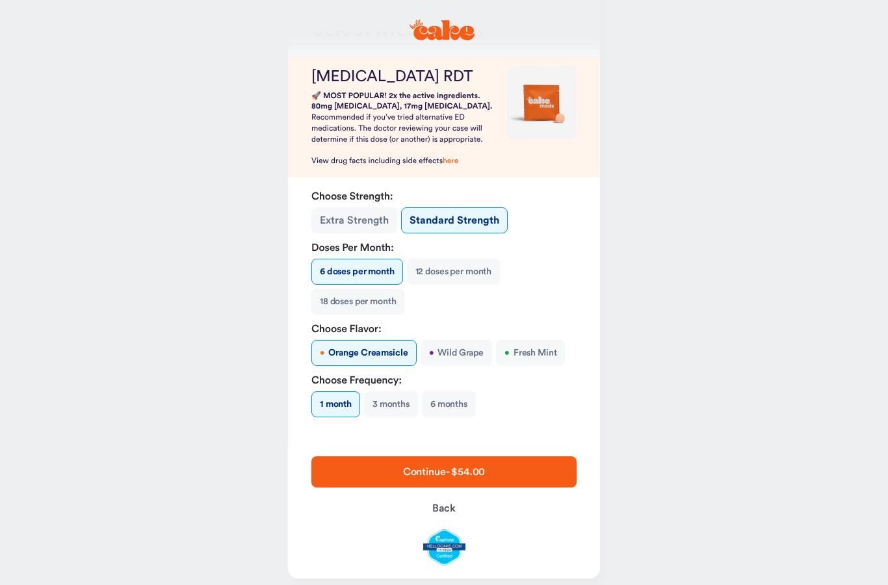
scroll to position [79, 0]
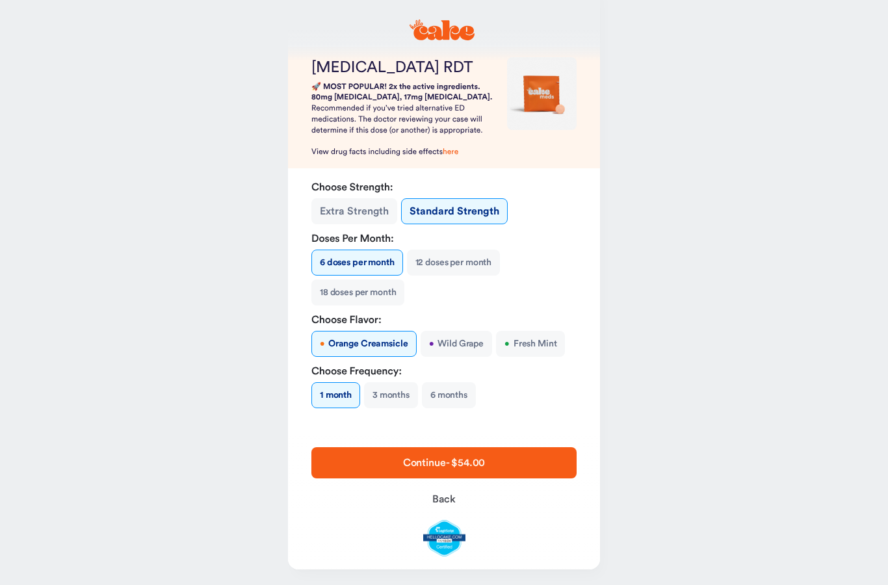
click at [388, 394] on button "3 months" at bounding box center [391, 395] width 54 height 26
click at [517, 461] on span "Continue - $144.00" at bounding box center [444, 463] width 224 height 16
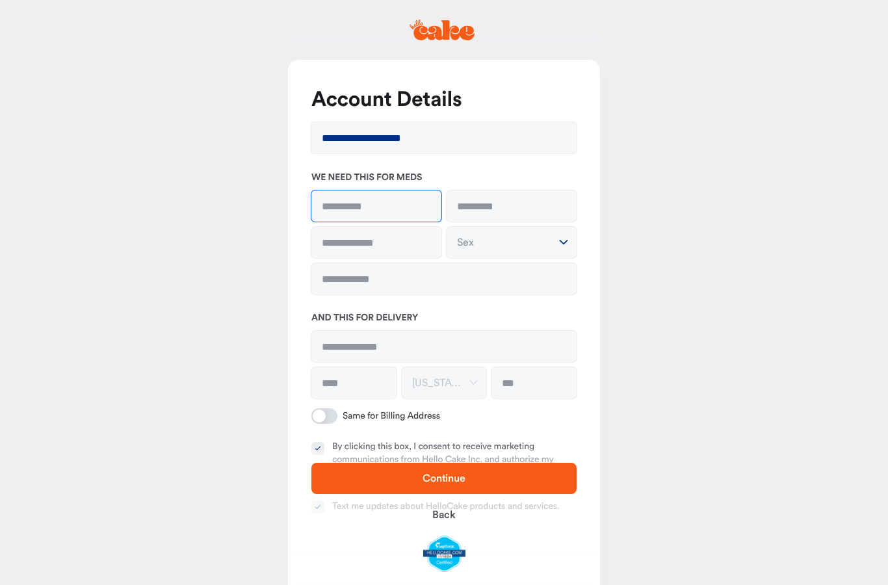
click at [360, 205] on input at bounding box center [376, 206] width 130 height 31
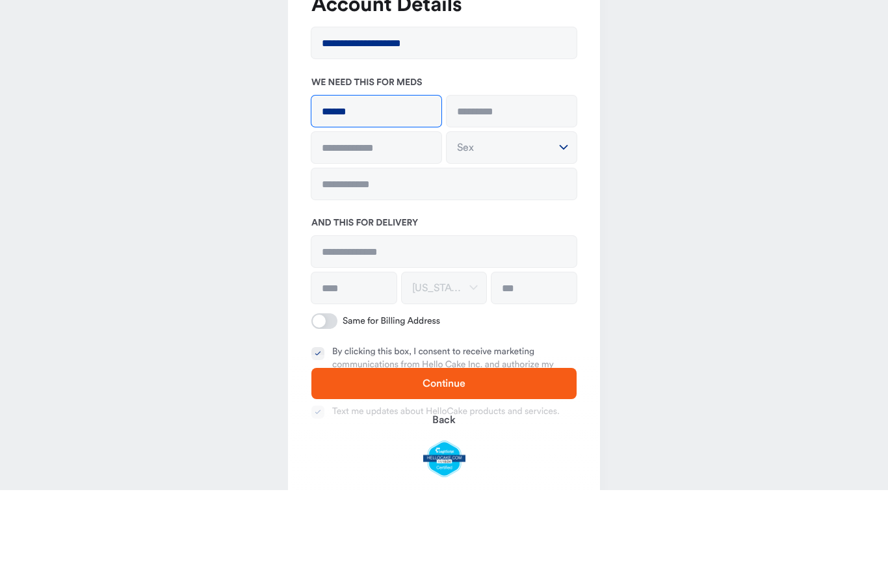
type input "******"
click at [537, 191] on input at bounding box center [512, 206] width 130 height 31
type input "**********"
click at [345, 227] on input "text" at bounding box center [376, 242] width 130 height 31
type input "**********"
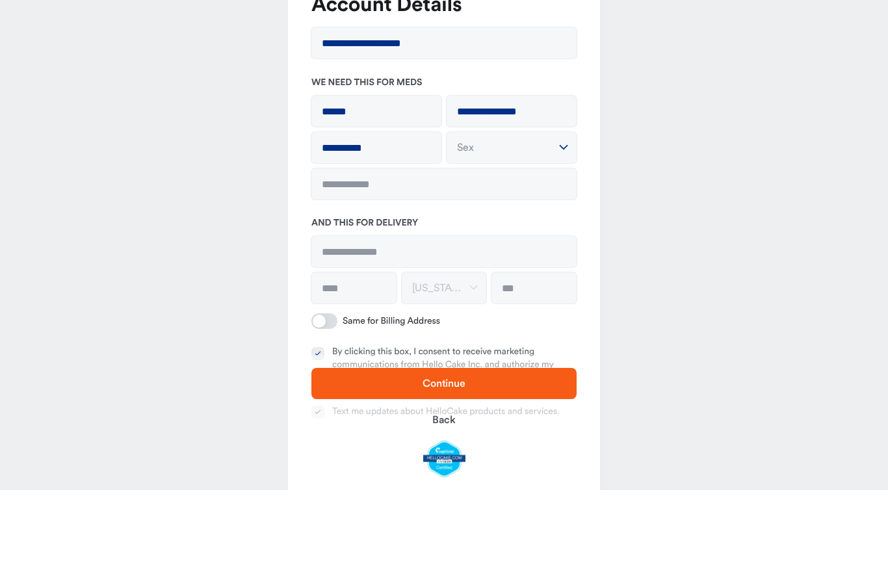
click at [516, 227] on button "Sex" at bounding box center [512, 242] width 130 height 31
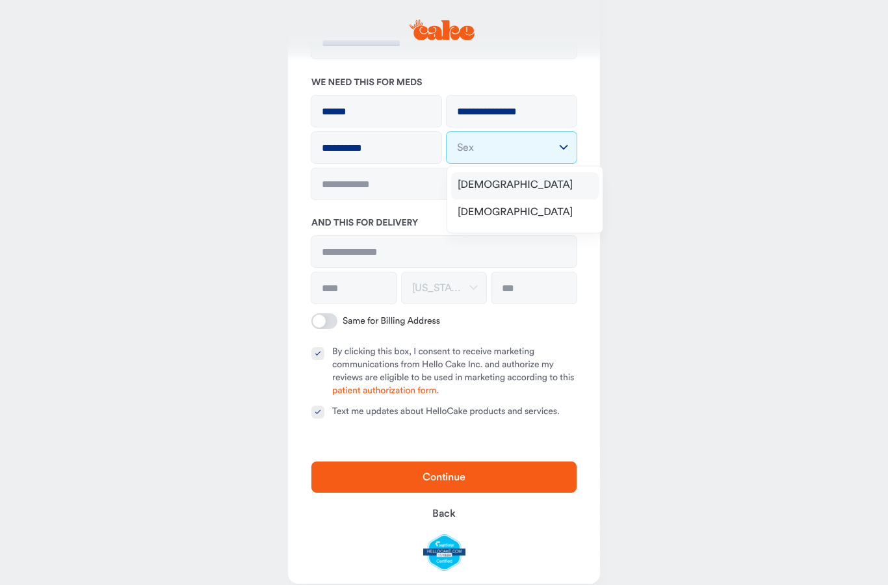
click at [528, 186] on div "[DEMOGRAPHIC_DATA]" at bounding box center [525, 185] width 148 height 27
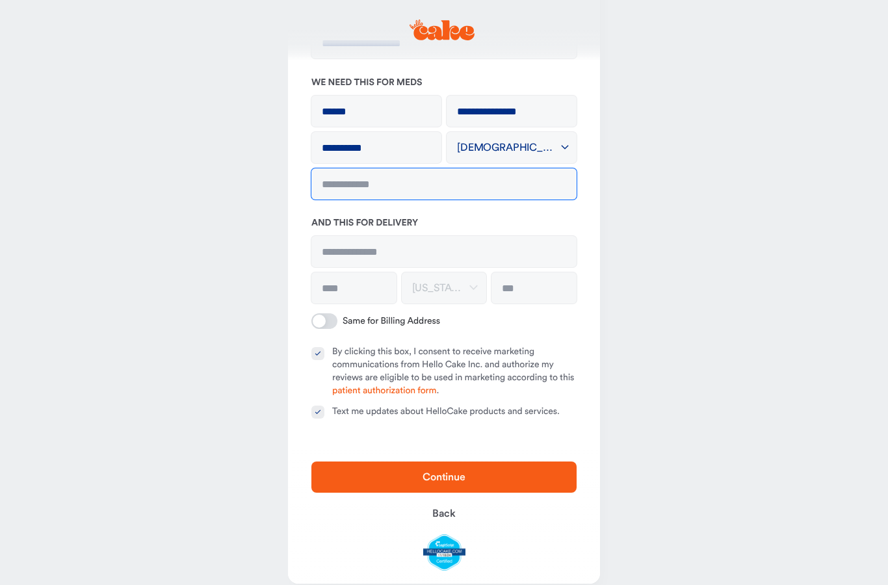
click at [440, 179] on input "tel" at bounding box center [443, 183] width 265 height 31
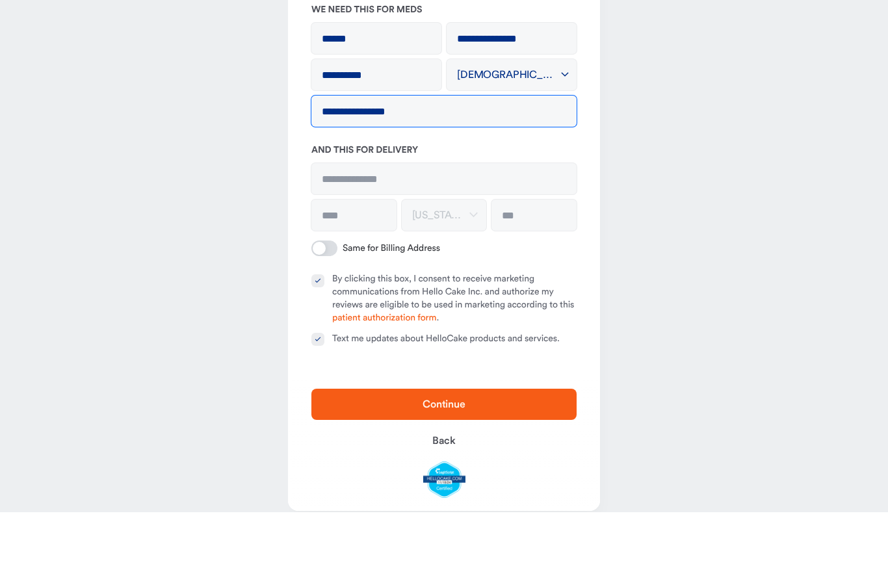
type input "**********"
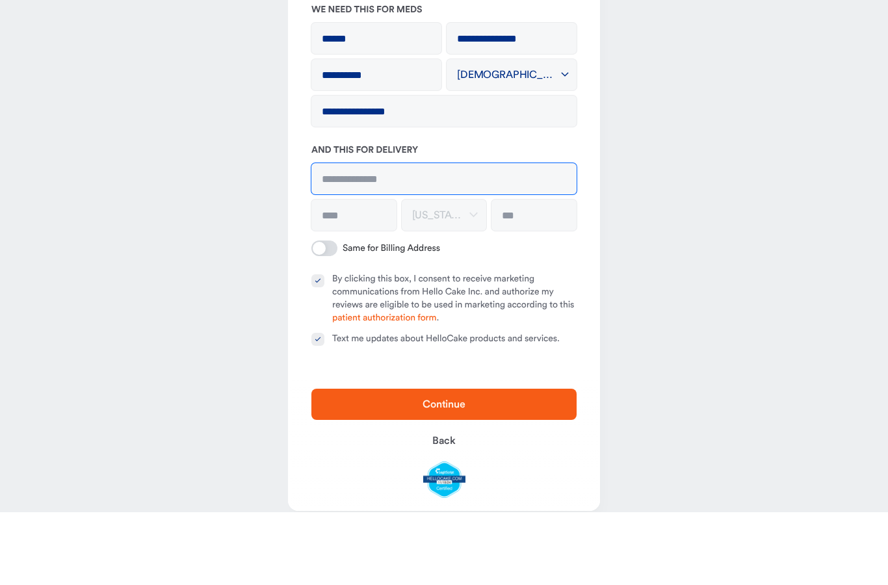
click at [511, 236] on input at bounding box center [443, 251] width 265 height 31
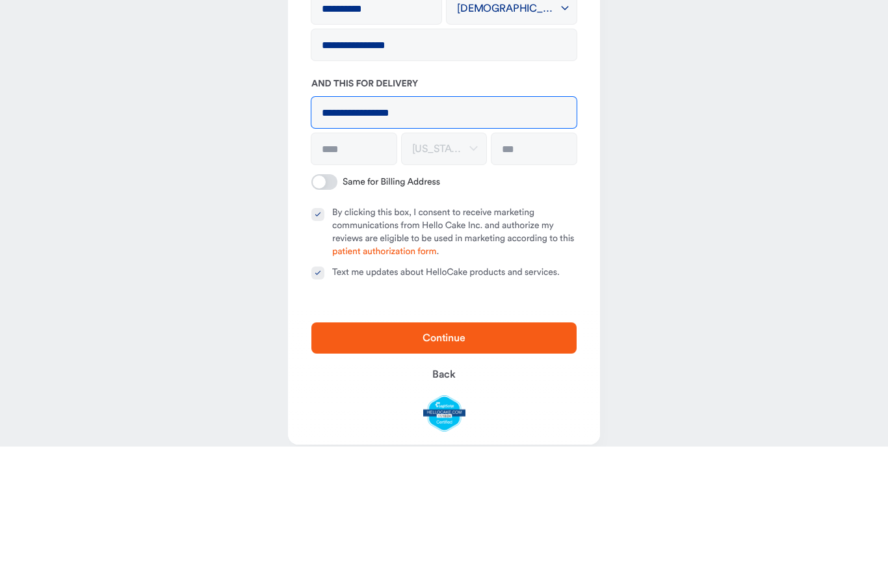
type input "**********"
click at [362, 272] on input at bounding box center [353, 287] width 85 height 31
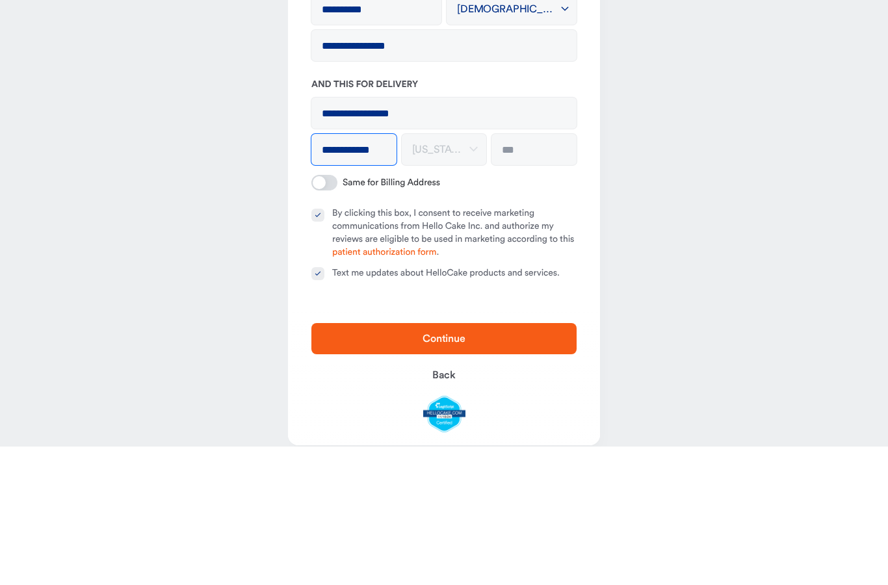
type input "**********"
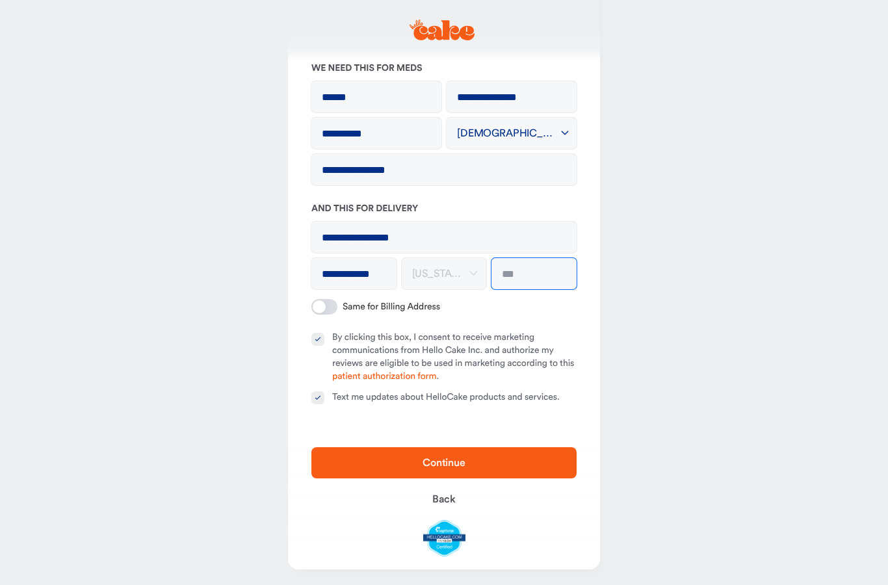
click at [536, 272] on input at bounding box center [534, 273] width 85 height 31
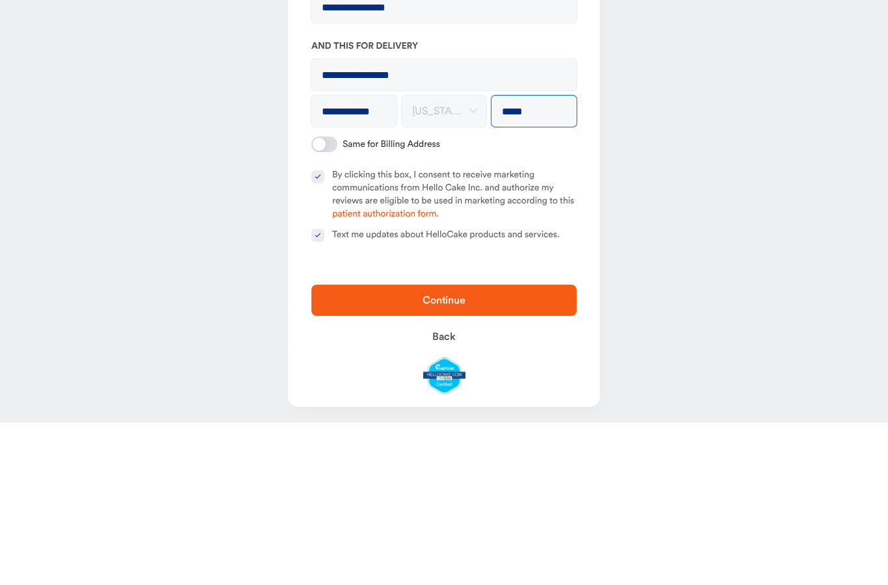
type input "*****"
click at [689, 129] on main "**********" at bounding box center [444, 240] width 888 height 698
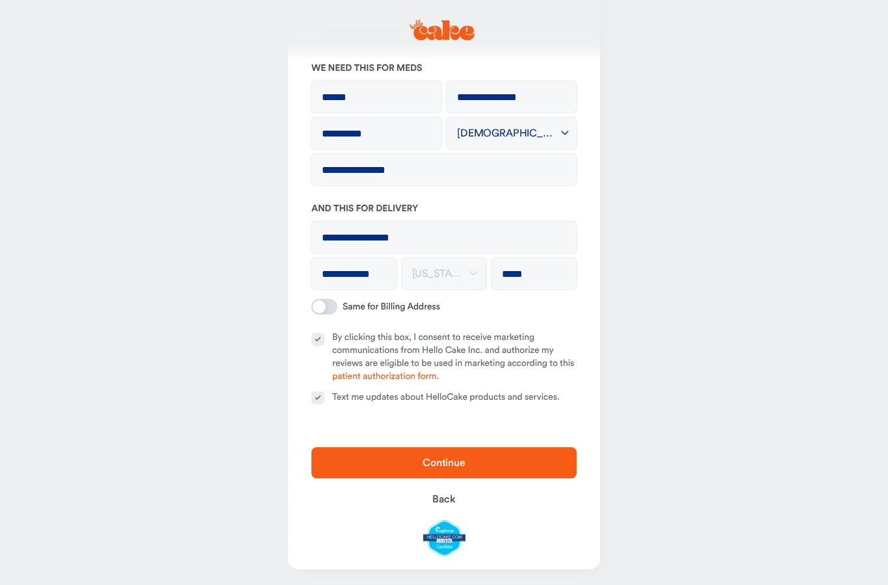
click at [321, 393] on button "Text me updates about HelloCake products and services." at bounding box center [317, 397] width 13 height 13
click at [319, 345] on button "By clicking this box, I consent to receive marketing communications from Hello …" at bounding box center [317, 339] width 13 height 13
click at [523, 449] on button "Continue" at bounding box center [443, 462] width 265 height 31
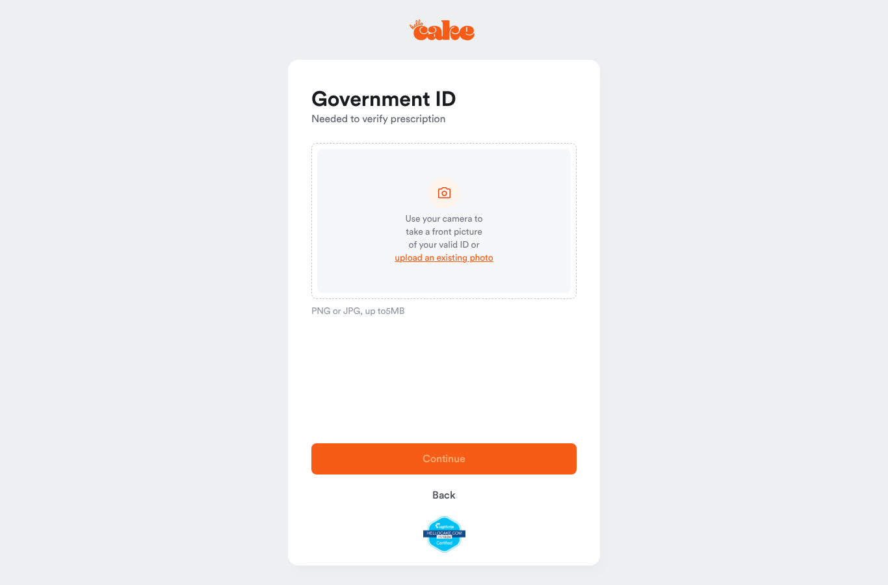
click at [436, 188] on icon at bounding box center [444, 193] width 16 height 16
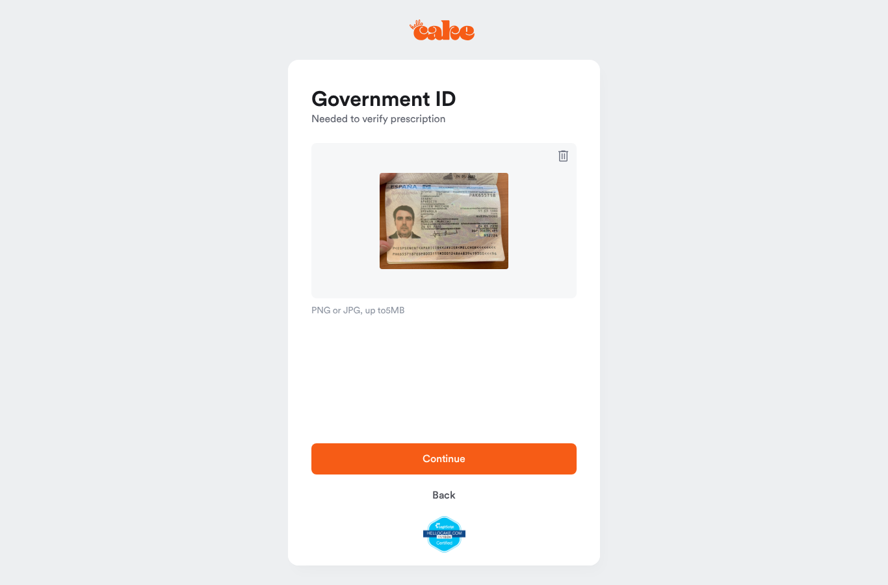
click at [532, 449] on button "Continue" at bounding box center [443, 458] width 265 height 31
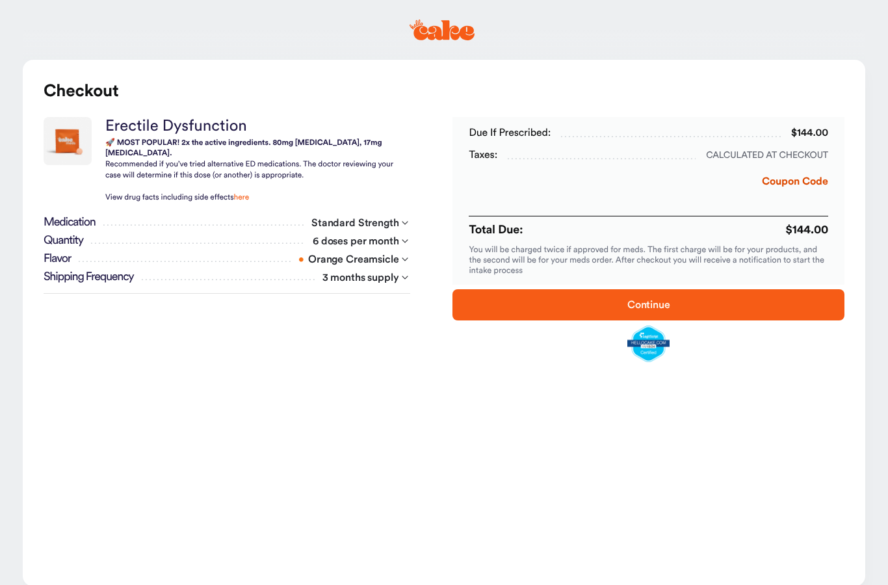
click at [801, 179] on button "Coupon Code" at bounding box center [795, 184] width 66 height 21
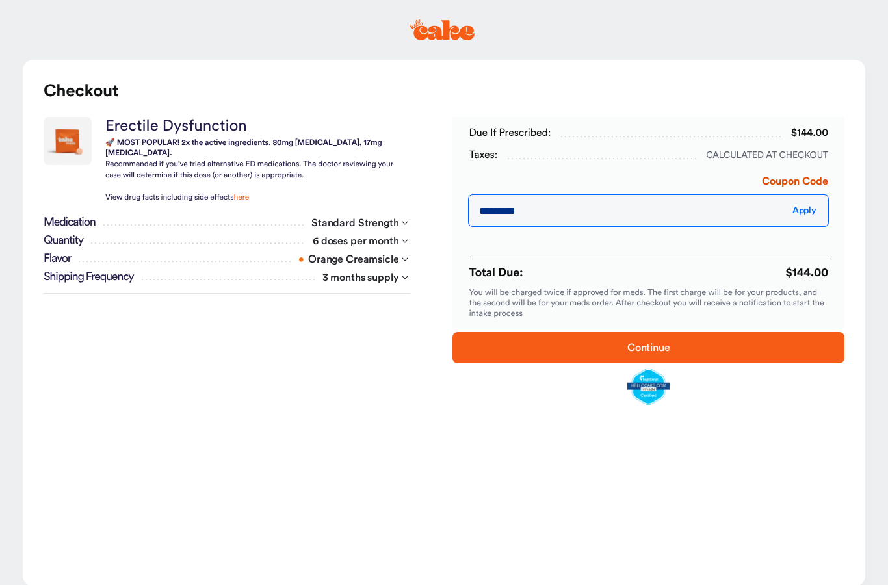
type input "*********"
click at [801, 212] on span "Apply" at bounding box center [805, 210] width 24 height 9
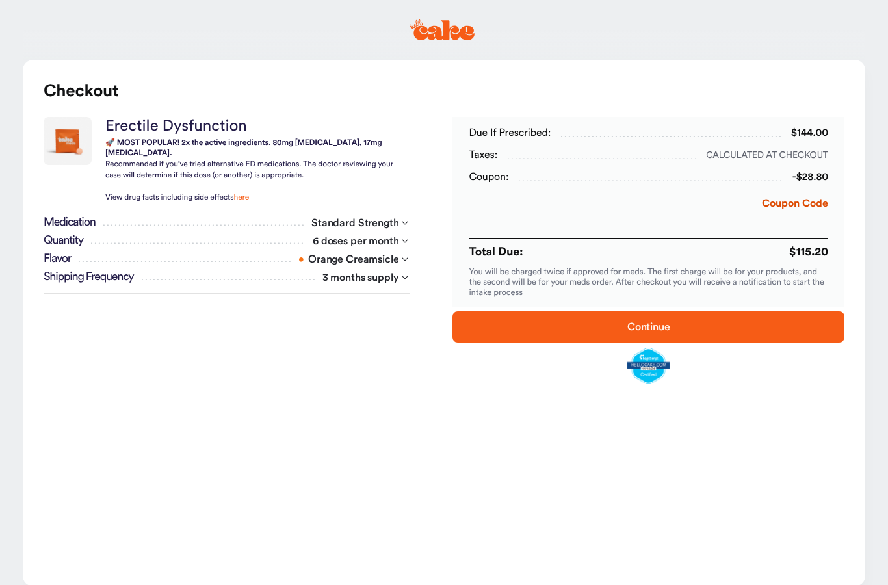
click at [783, 319] on span "Continue" at bounding box center [648, 327] width 350 height 16
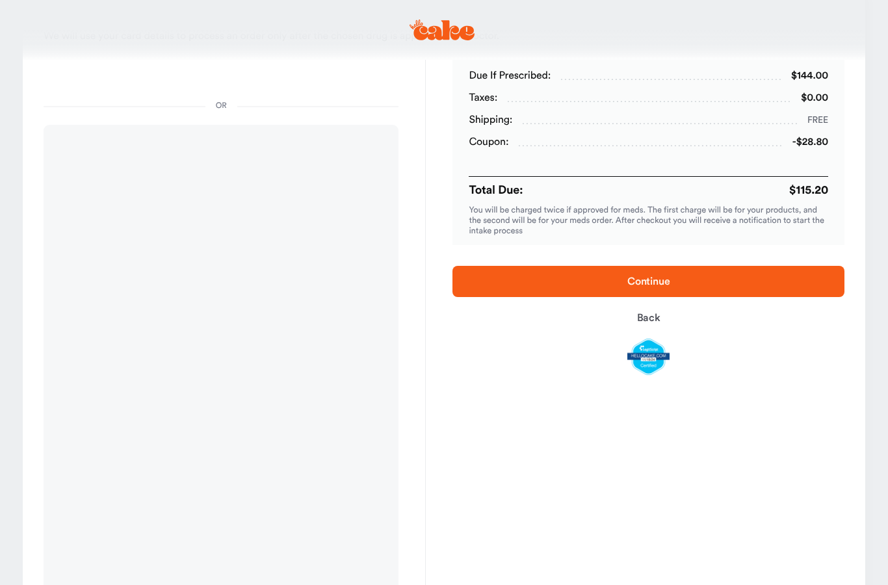
scroll to position [77, 0]
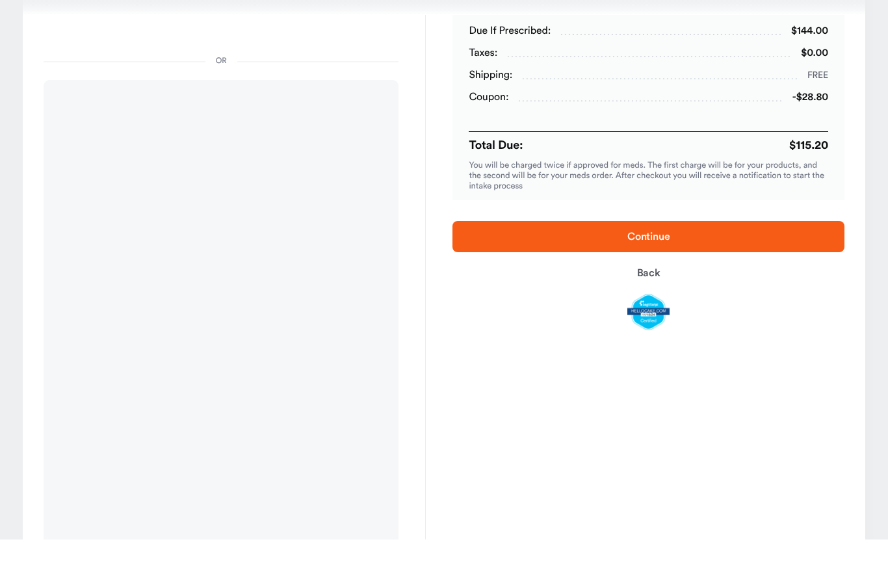
click at [719, 274] on span "Continue" at bounding box center [648, 282] width 350 height 16
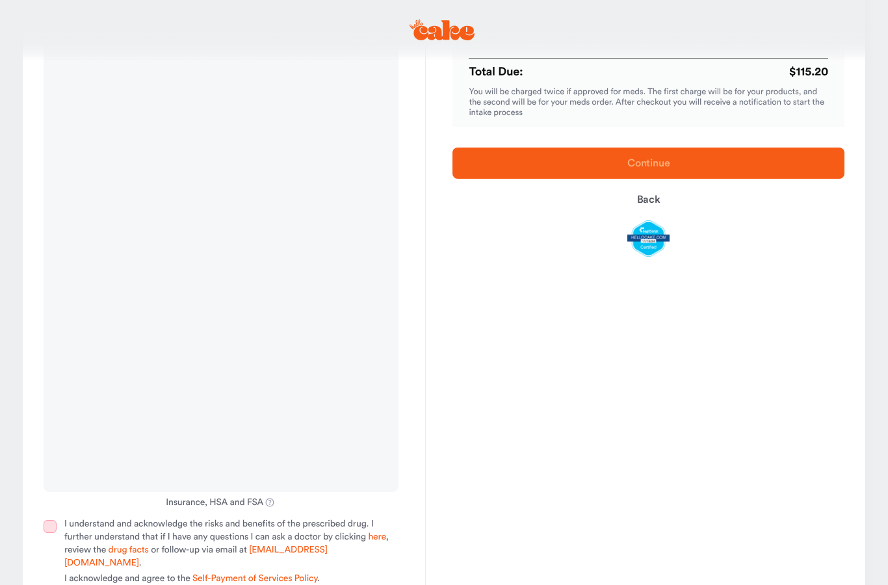
scroll to position [196, 0]
click at [56, 525] on button "I understand and acknowledge the risks and benefits of the prescribed drug. I f…" at bounding box center [50, 526] width 13 height 13
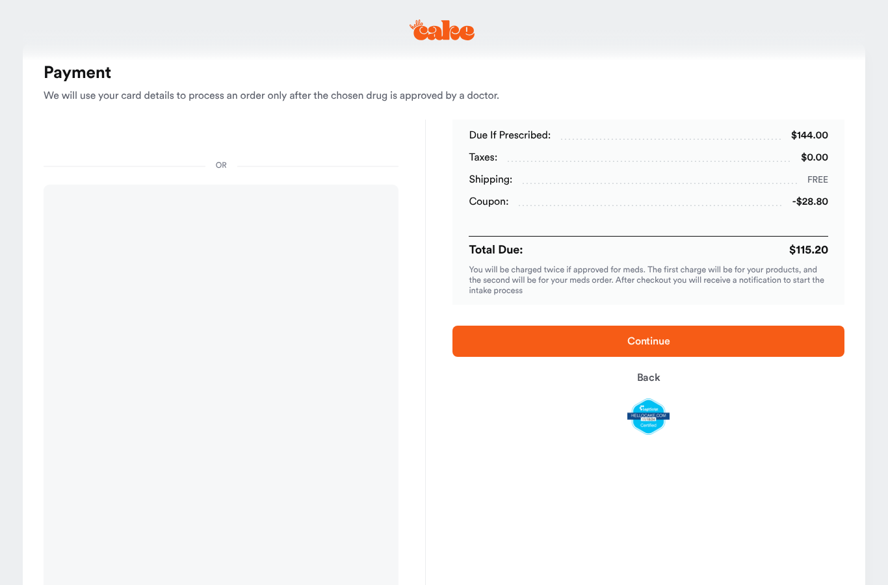
scroll to position [0, 0]
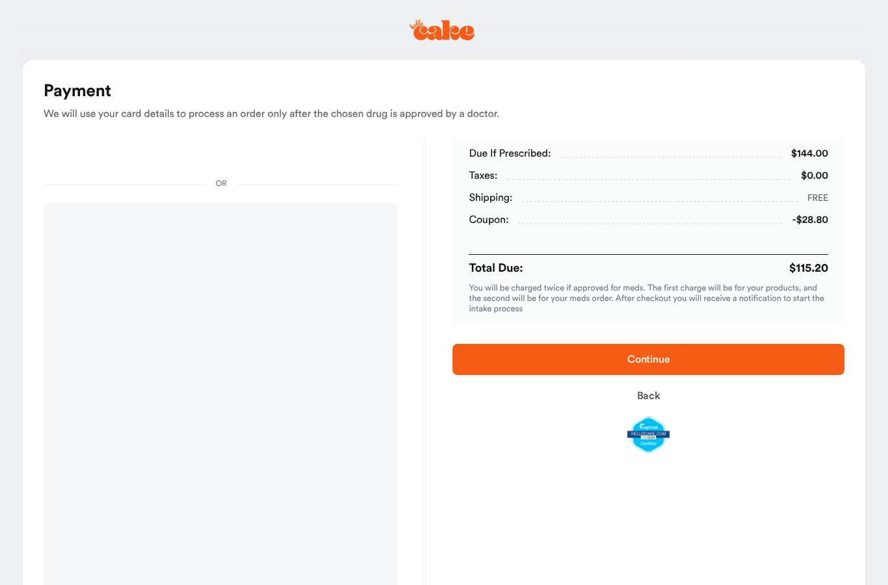
click at [735, 358] on span "Continue" at bounding box center [648, 360] width 350 height 16
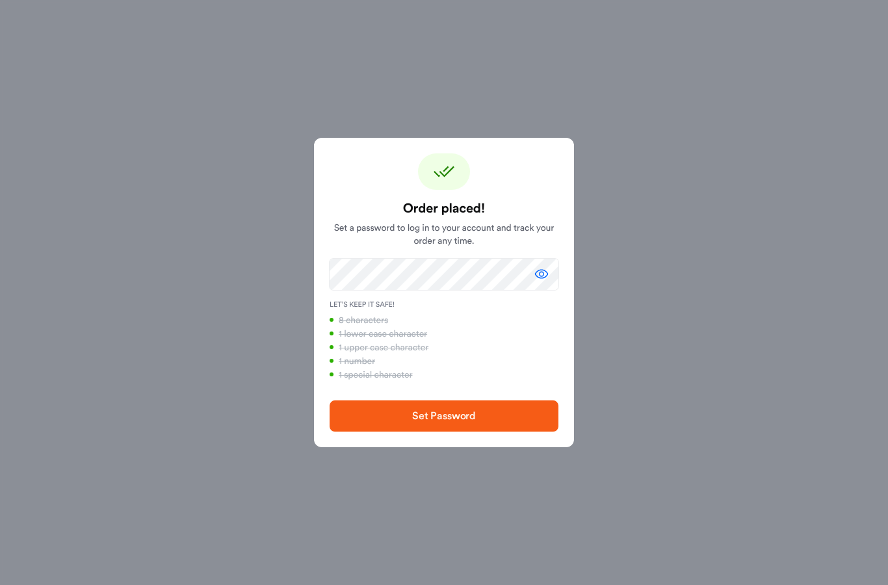
click at [513, 412] on span "Set Password" at bounding box center [443, 416] width 187 height 16
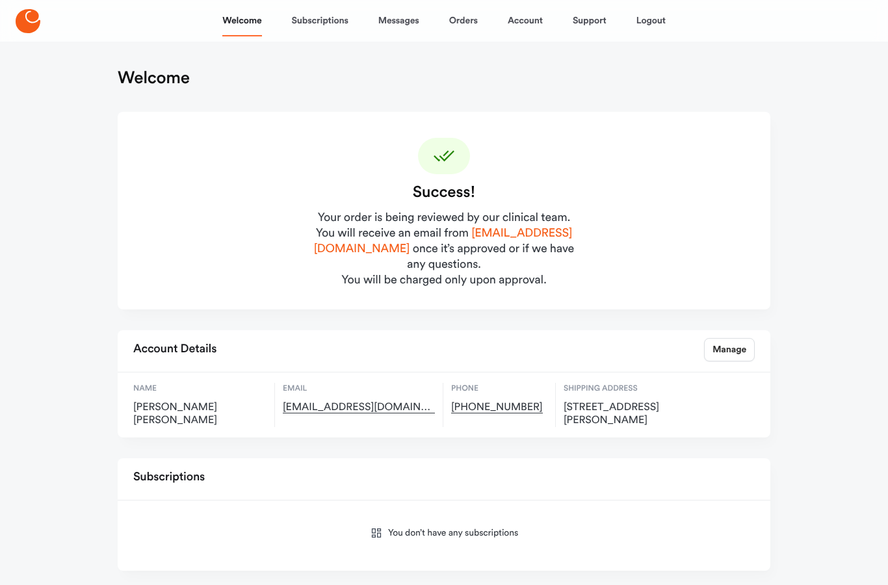
click at [331, 20] on link "Subscriptions" at bounding box center [320, 20] width 57 height 31
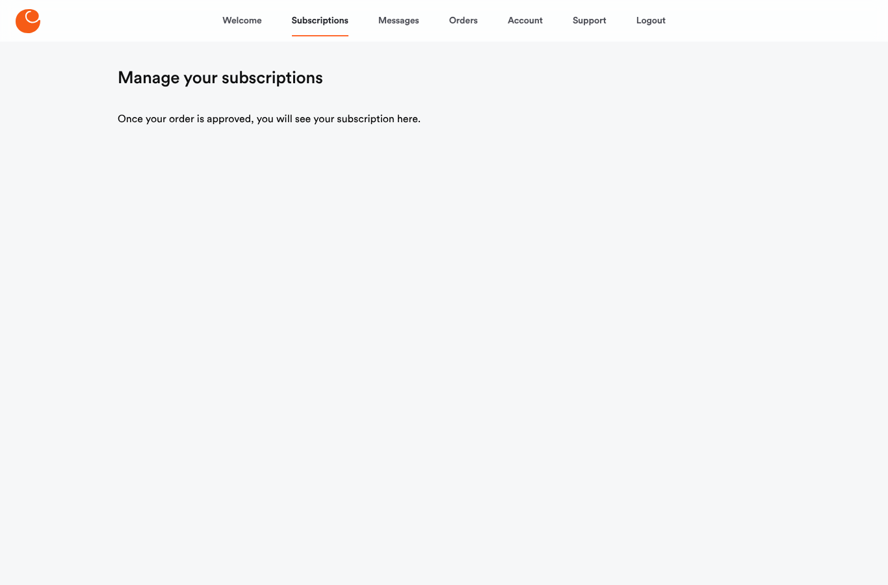
click at [402, 23] on link "Messages" at bounding box center [398, 20] width 41 height 31
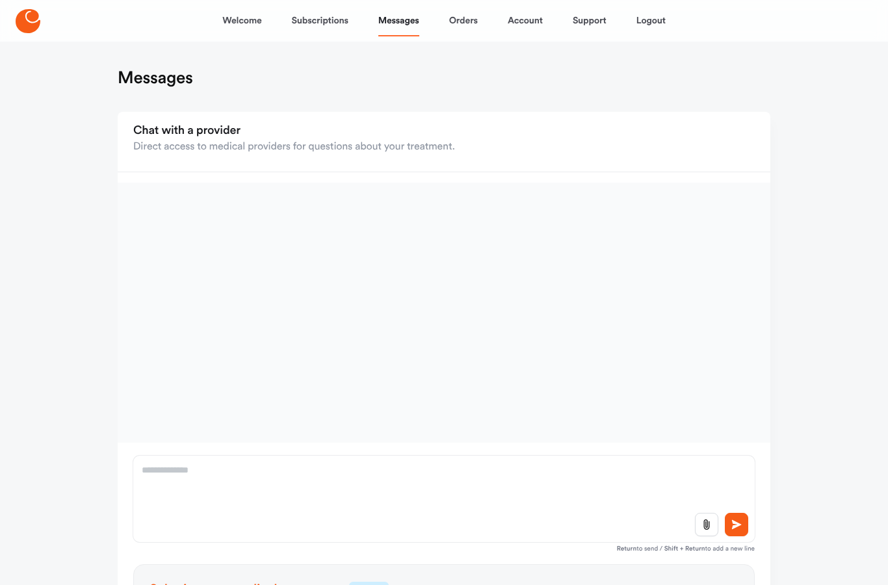
click at [463, 23] on link "Orders" at bounding box center [463, 20] width 29 height 31
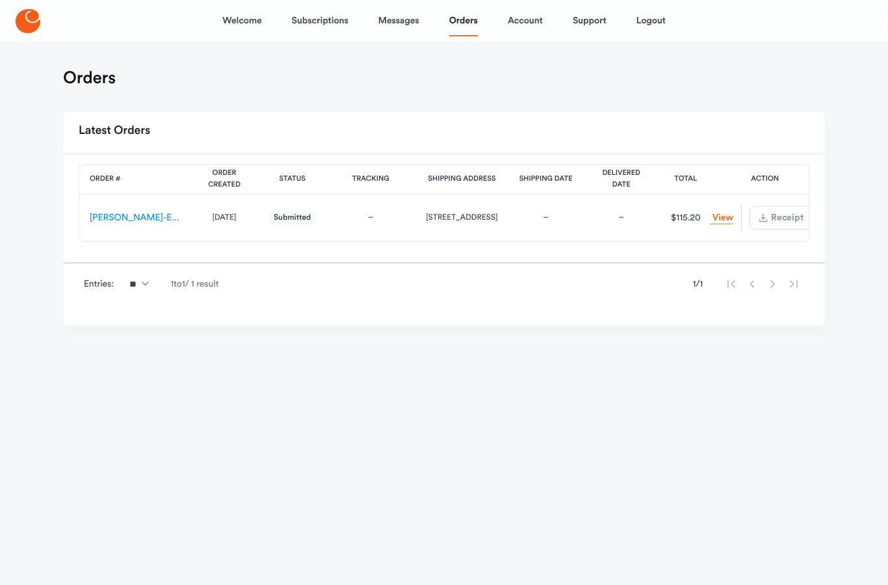
click at [713, 220] on link "View Order" at bounding box center [721, 218] width 23 height 12
